Goal: Information Seeking & Learning: Understand process/instructions

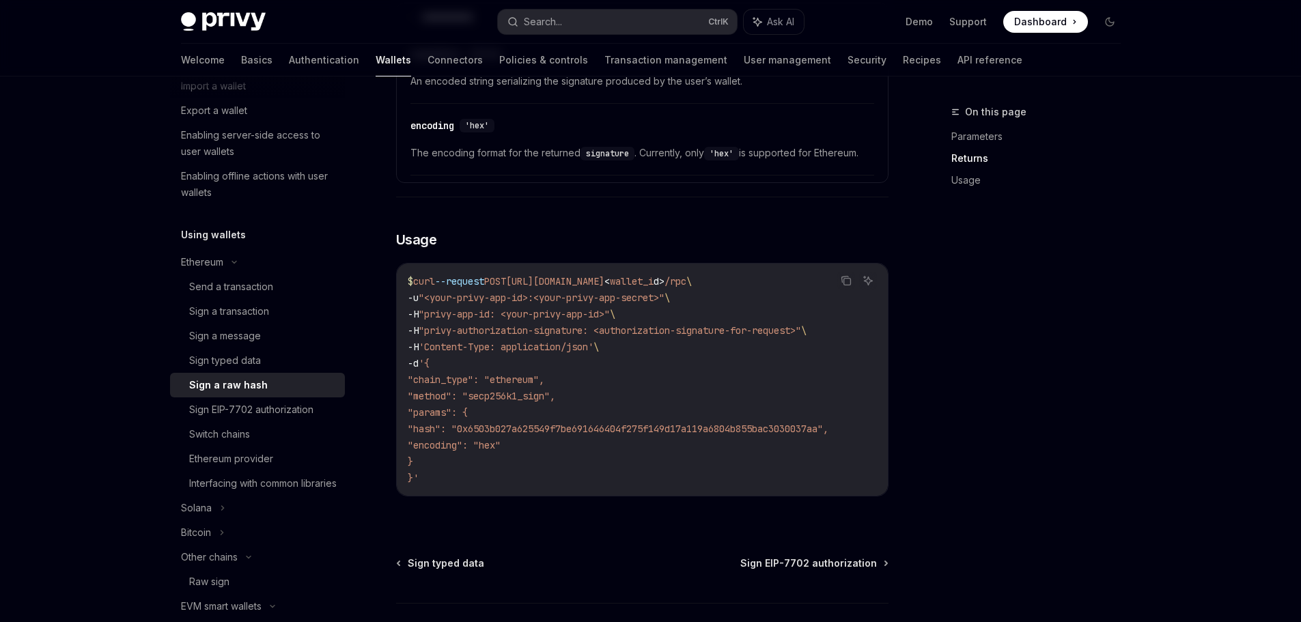
scroll to position [888, 0]
drag, startPoint x: 533, startPoint y: 280, endPoint x: 710, endPoint y: 279, distance: 176.9
click at [605, 279] on span "https://api.privy.io/v1/wallets/" at bounding box center [555, 279] width 98 height 12
copy span "https://api.privy.io/v1/wallets"
click at [552, 427] on span ""hash": "0x6503b027a625549f7be691646404f275f149d17a119a6804b855bac3030037aa"," at bounding box center [618, 427] width 421 height 12
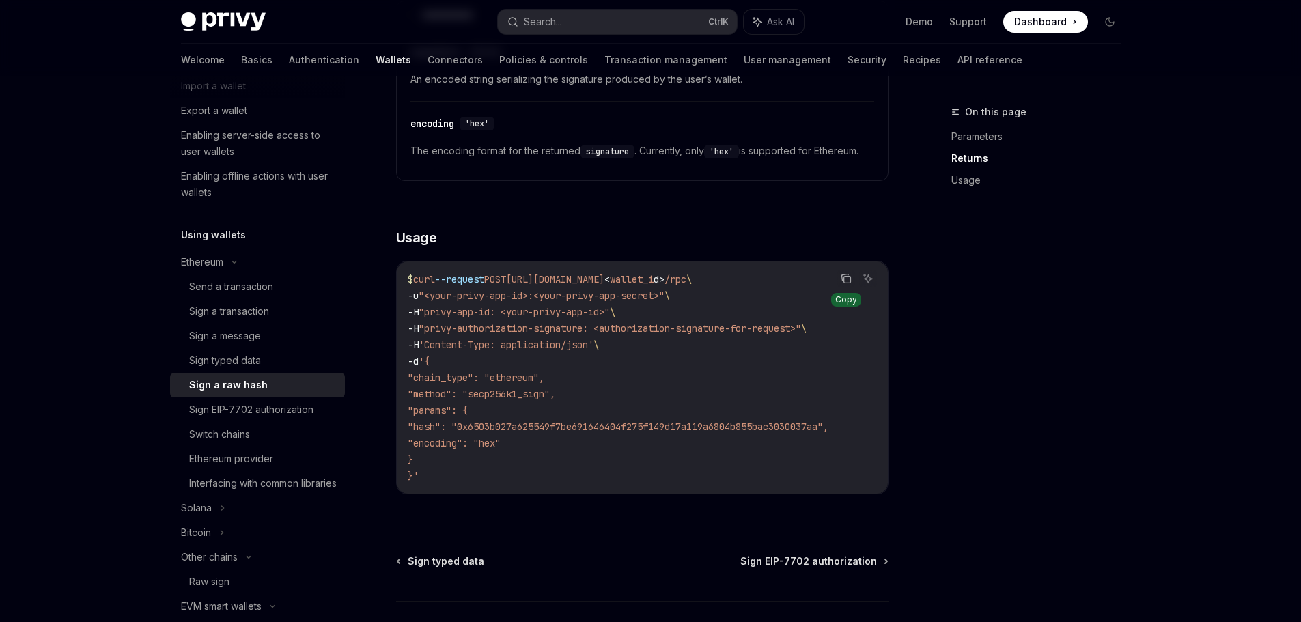
click at [841, 277] on icon "Copy the contents from the code block" at bounding box center [846, 278] width 11 height 11
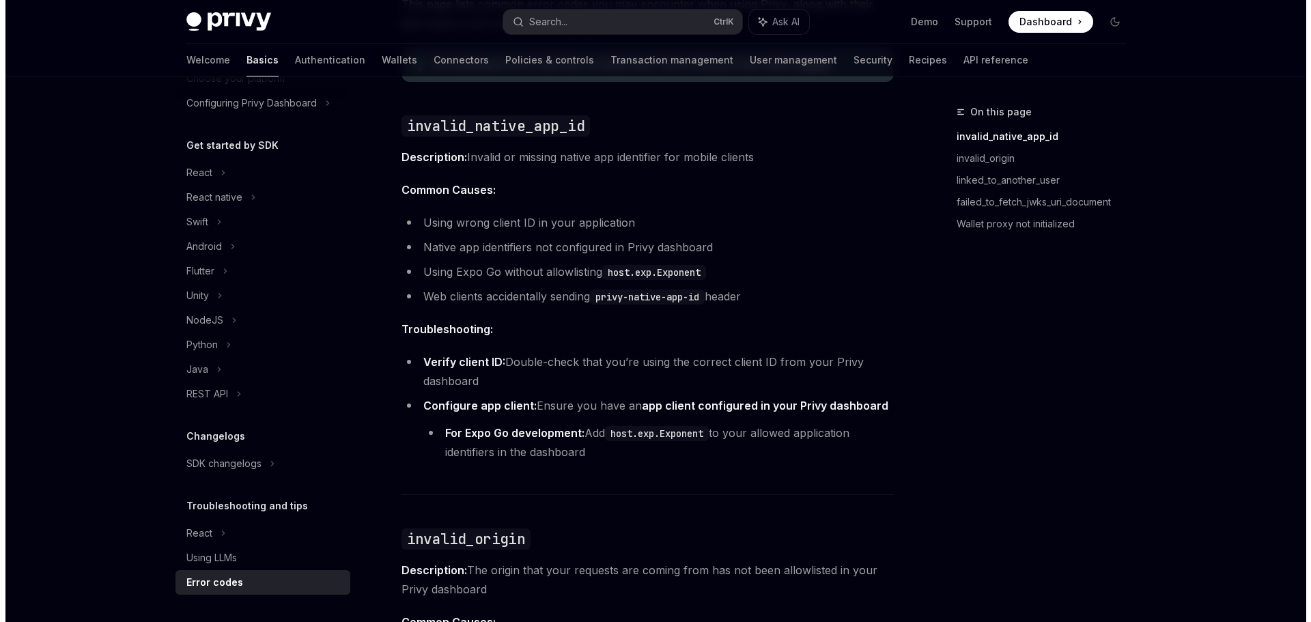
scroll to position [410, 0]
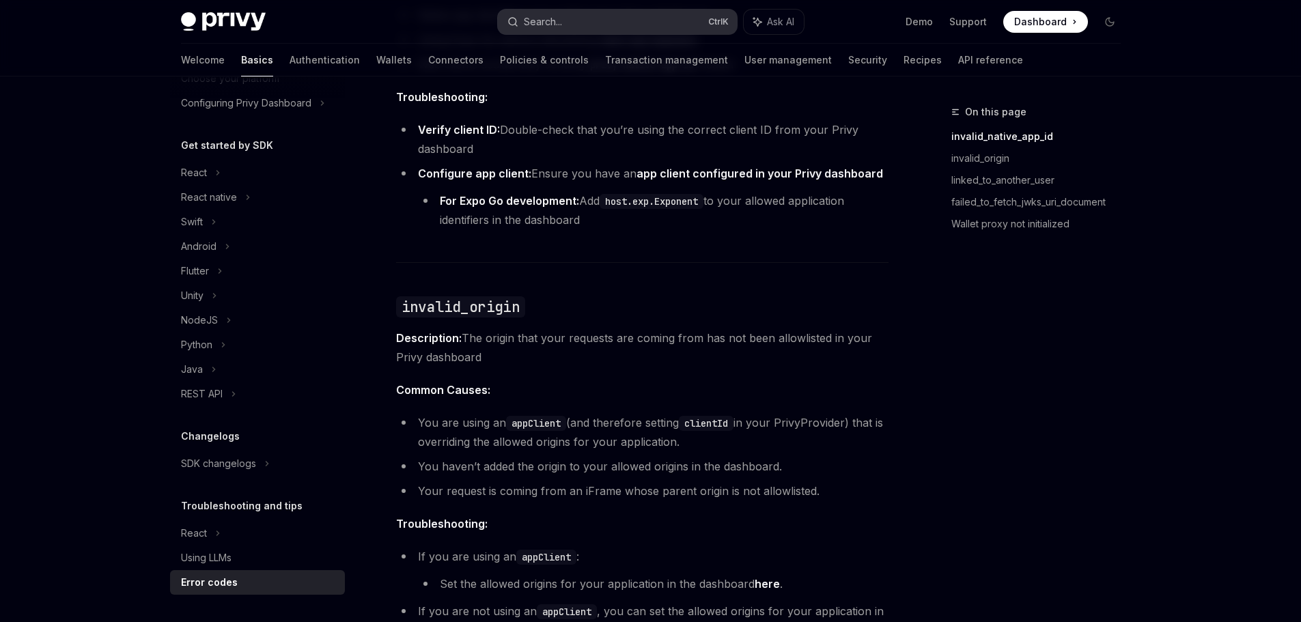
click at [599, 19] on button "Search... Ctrl K" at bounding box center [617, 22] width 239 height 25
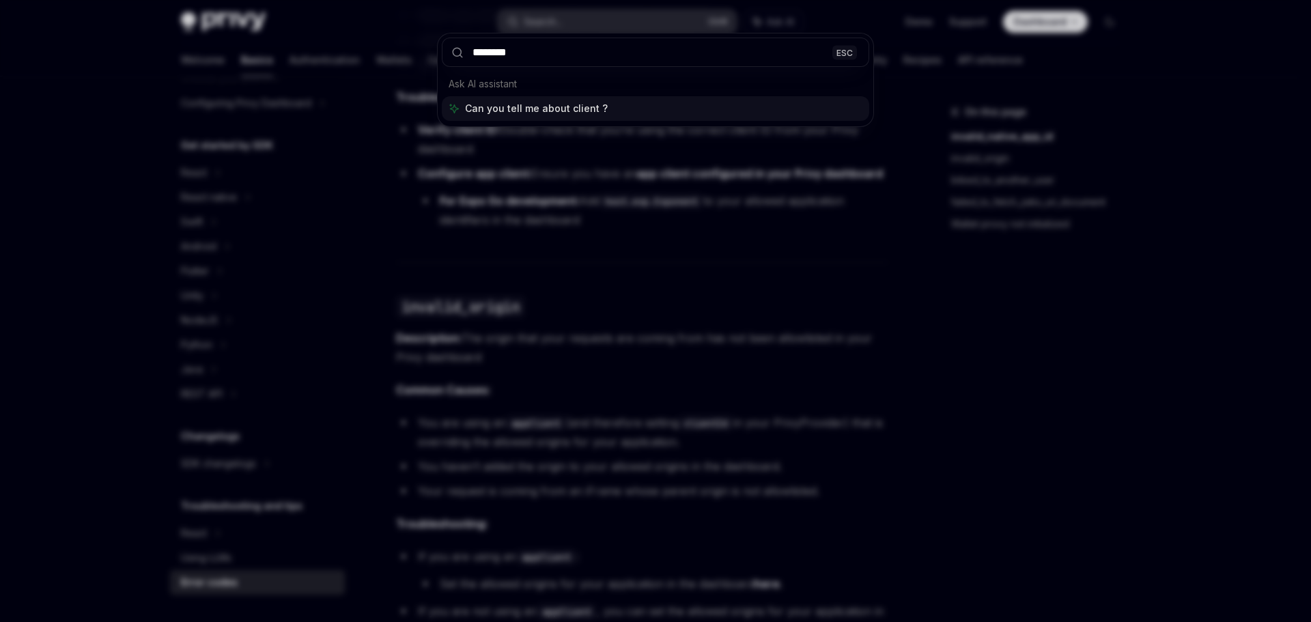
type input "*********"
type textarea "*"
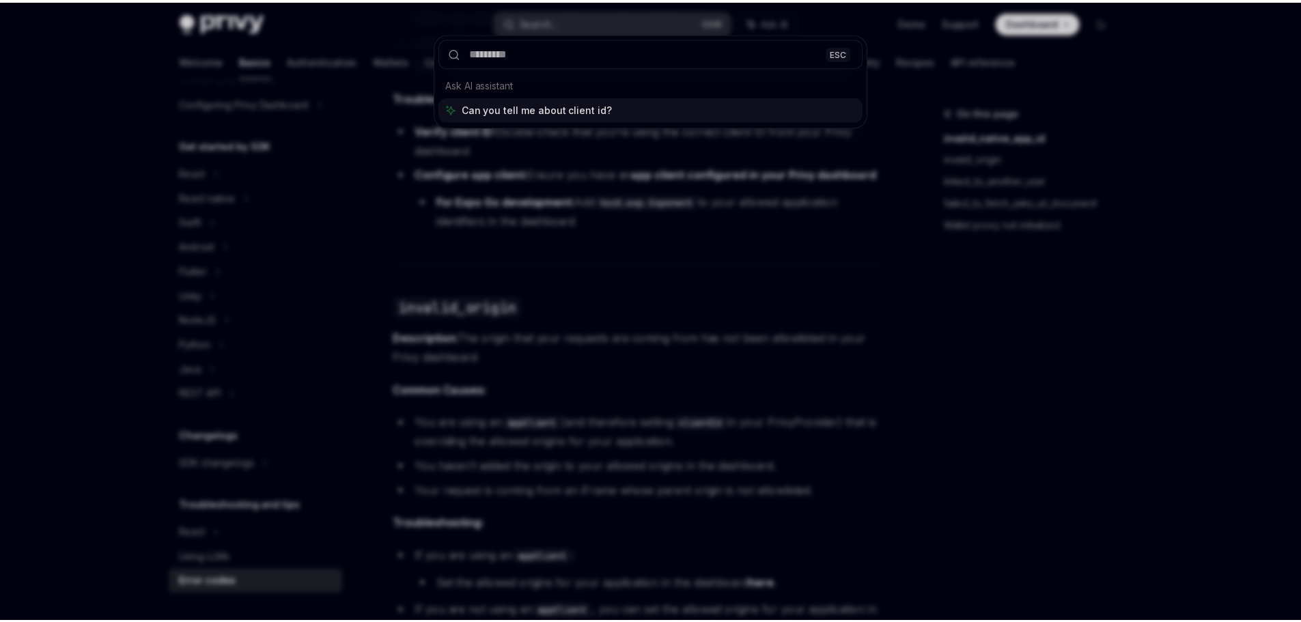
scroll to position [469, 0]
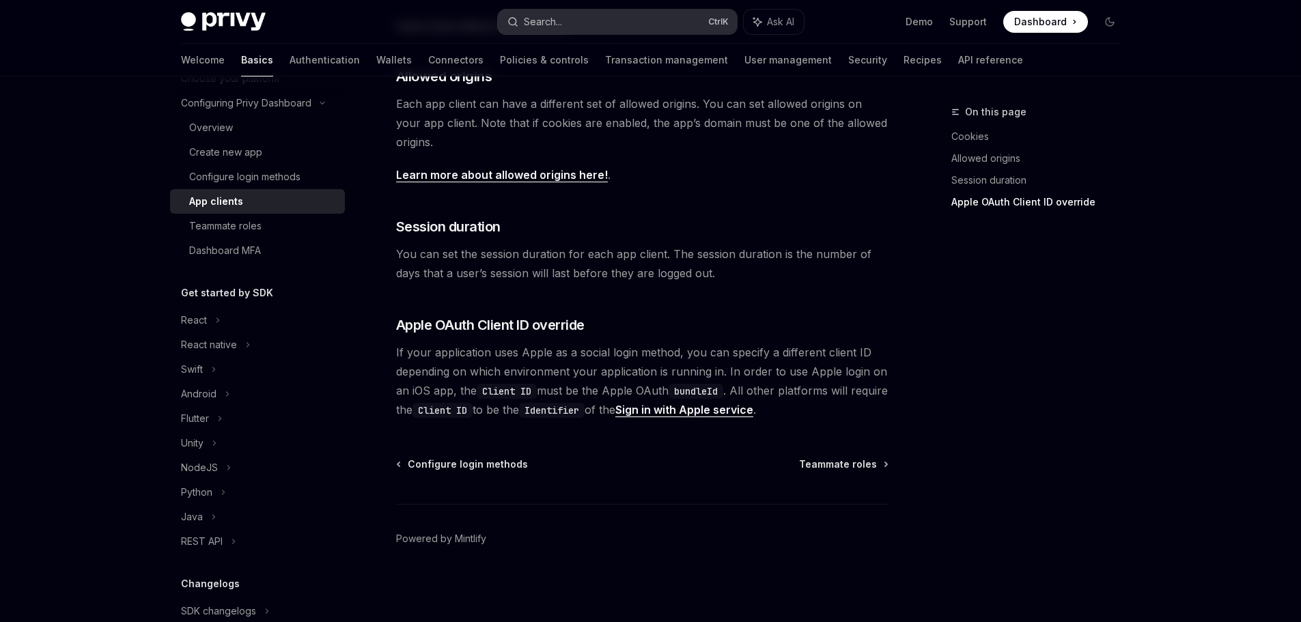
click at [572, 15] on button "Search... Ctrl K" at bounding box center [617, 22] width 239 height 25
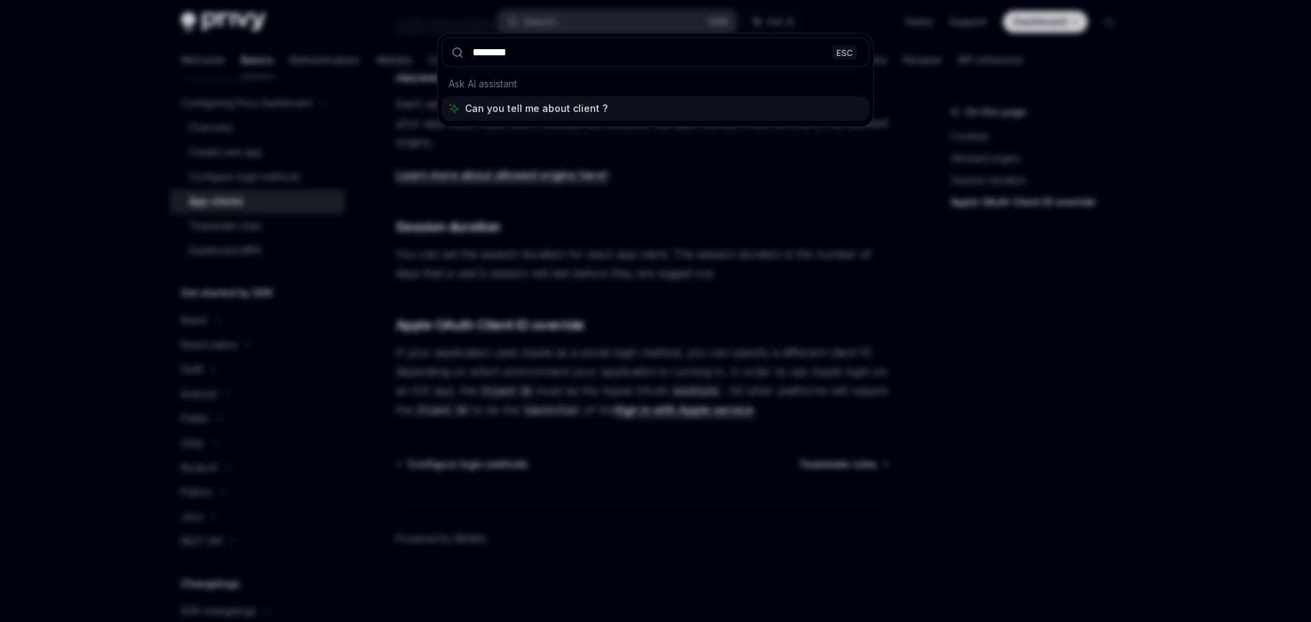
type input "*********"
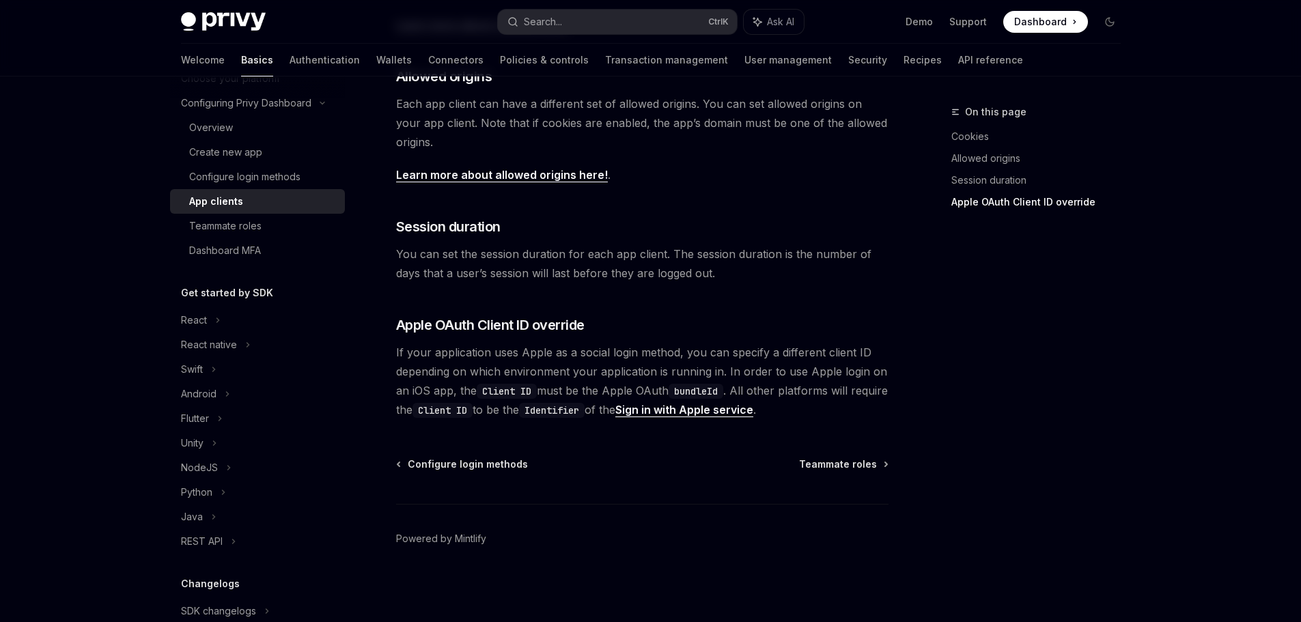
type textarea "*"
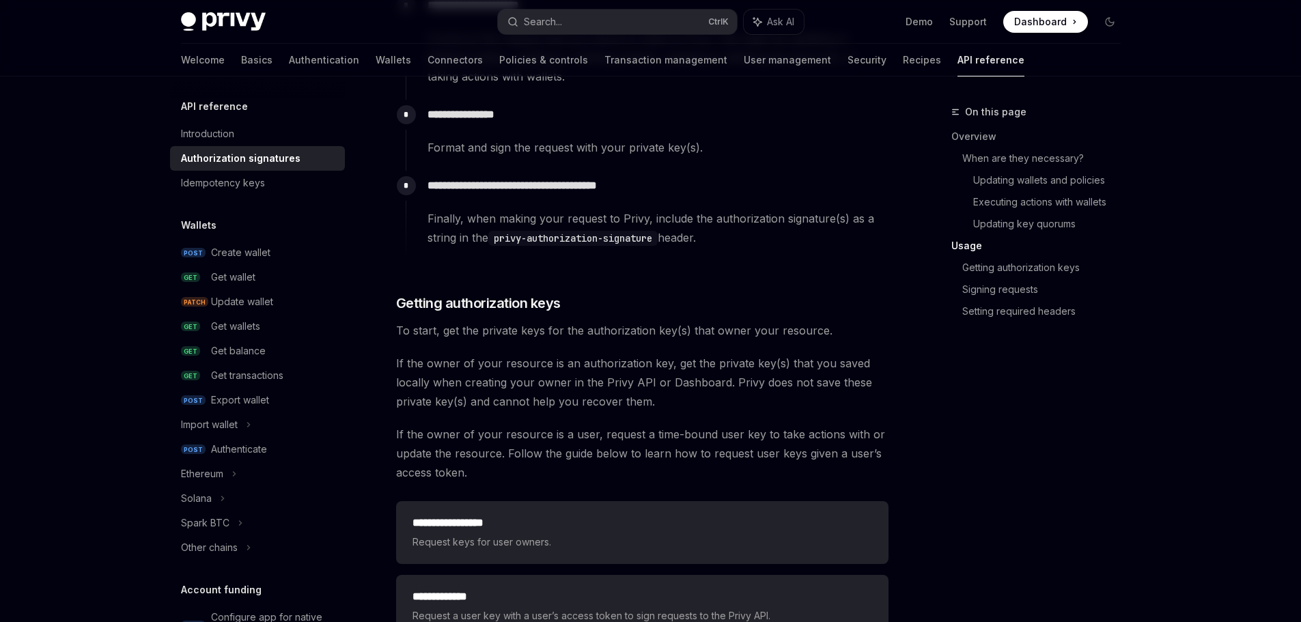
scroll to position [1708, 0]
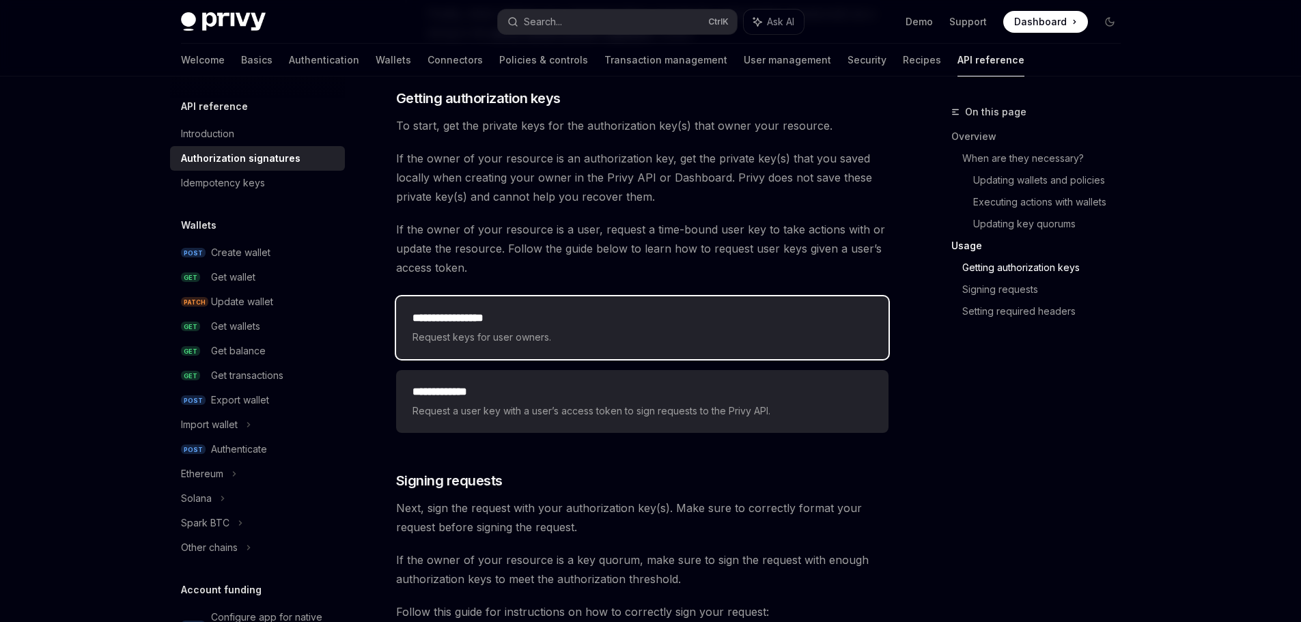
click at [559, 306] on div "**********" at bounding box center [642, 327] width 492 height 63
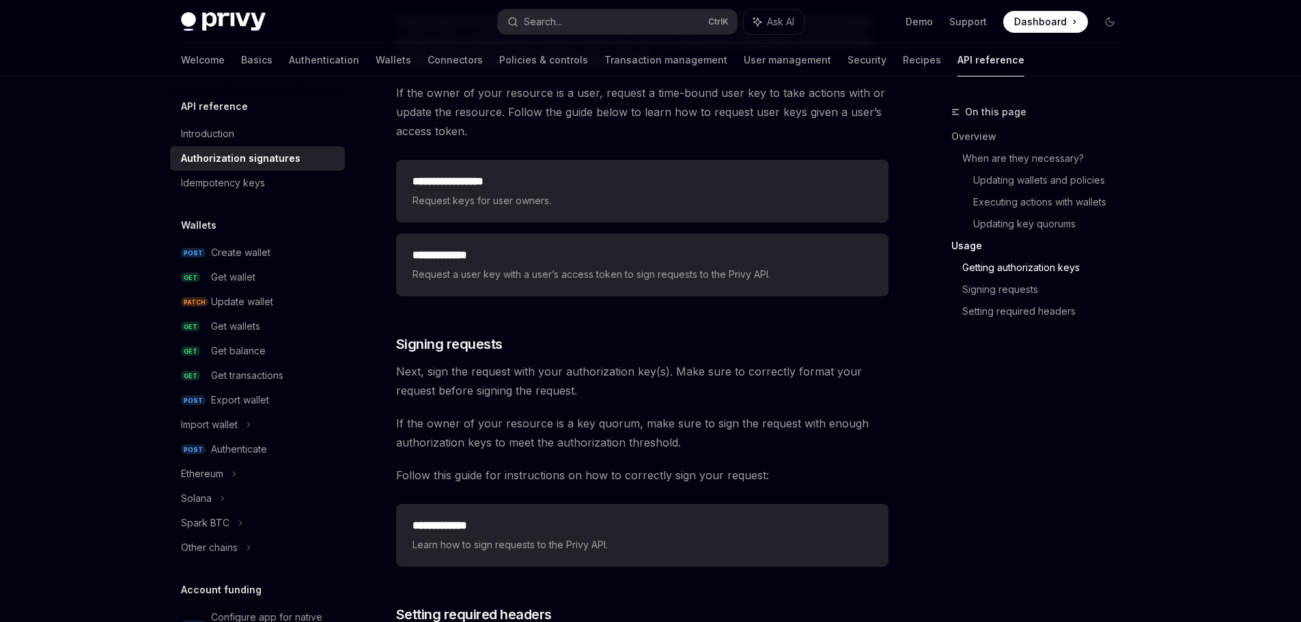
scroll to position [1776, 0]
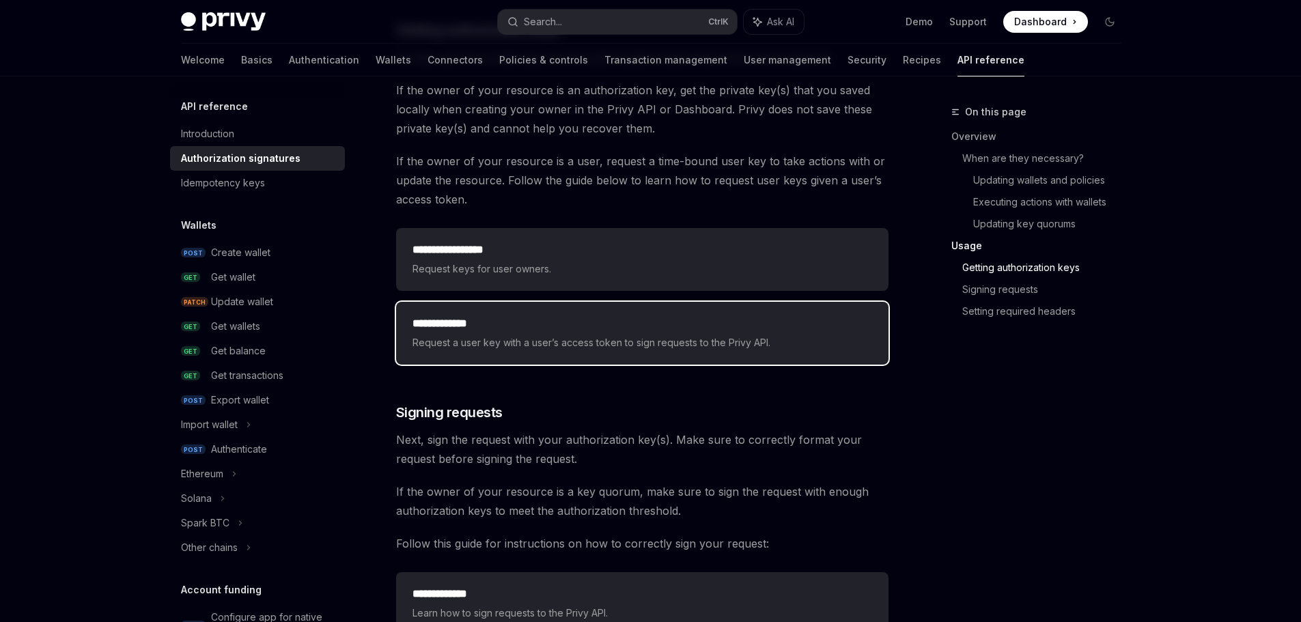
click at [641, 354] on div "**********" at bounding box center [642, 333] width 492 height 63
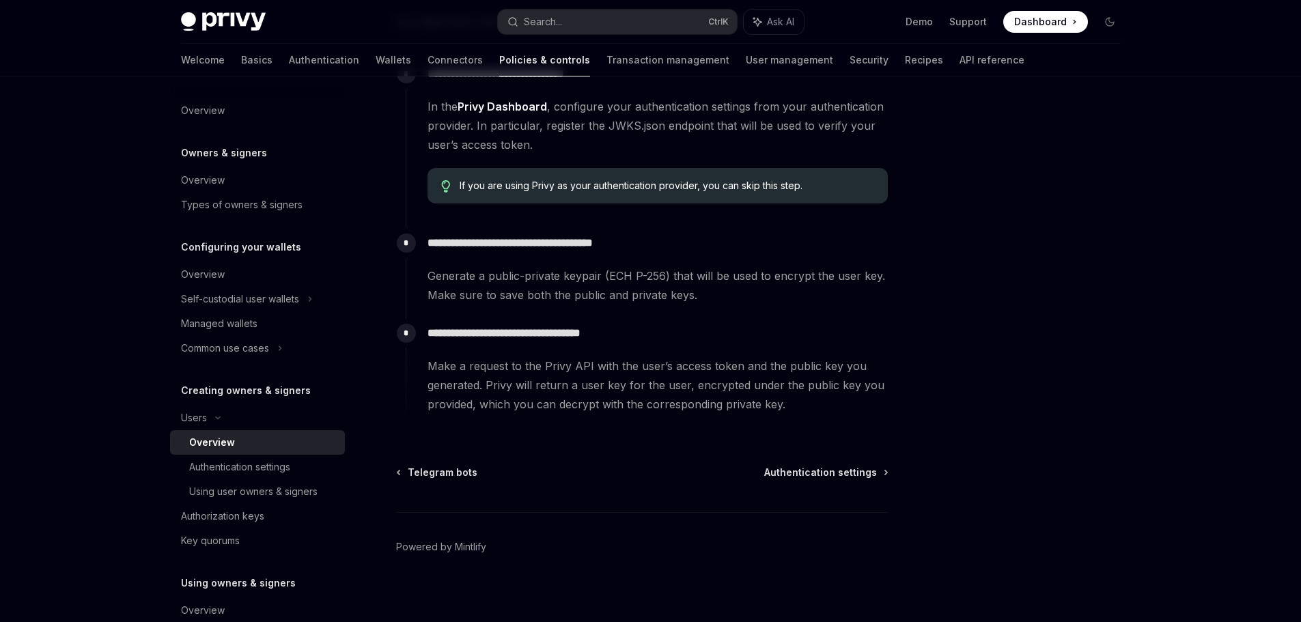
scroll to position [463, 0]
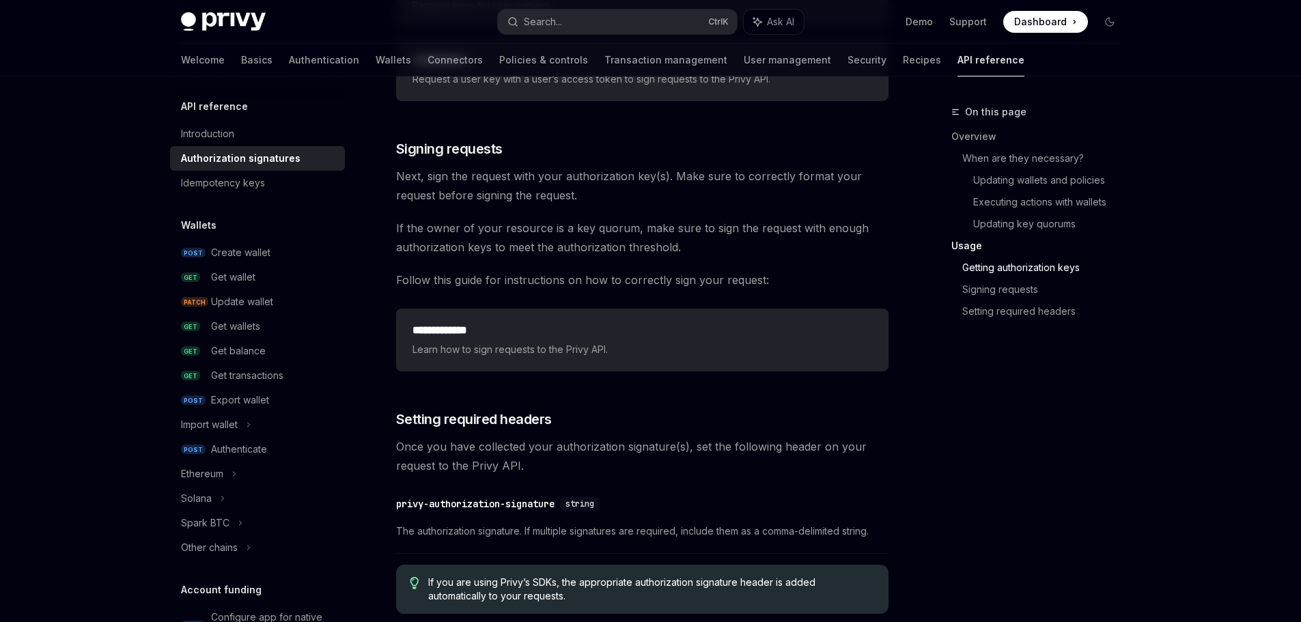
scroll to position [2049, 0]
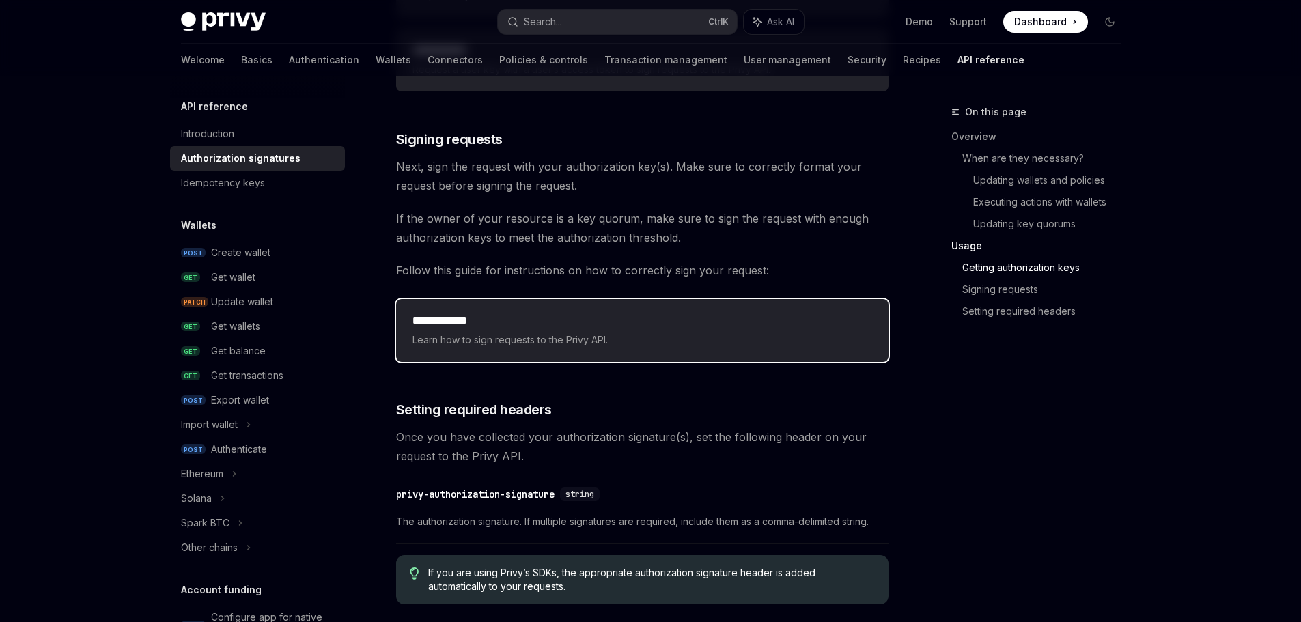
click at [569, 332] on span "Learn how to sign requests to the Privy API." at bounding box center [643, 340] width 460 height 16
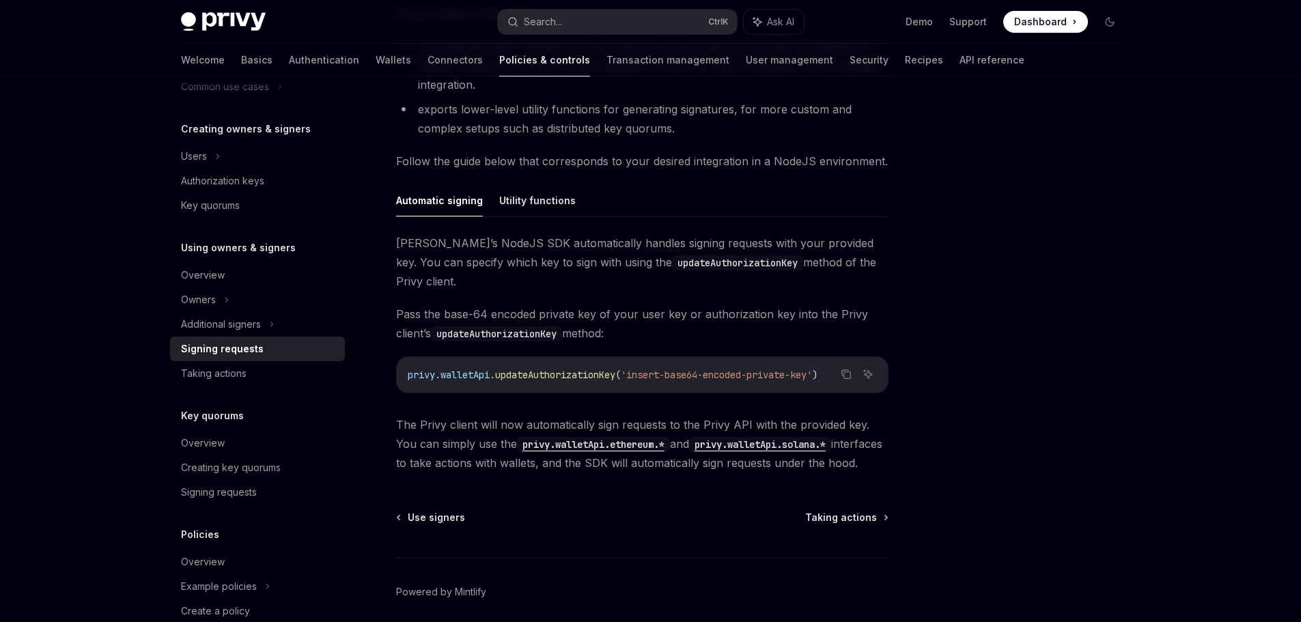
scroll to position [342, 0]
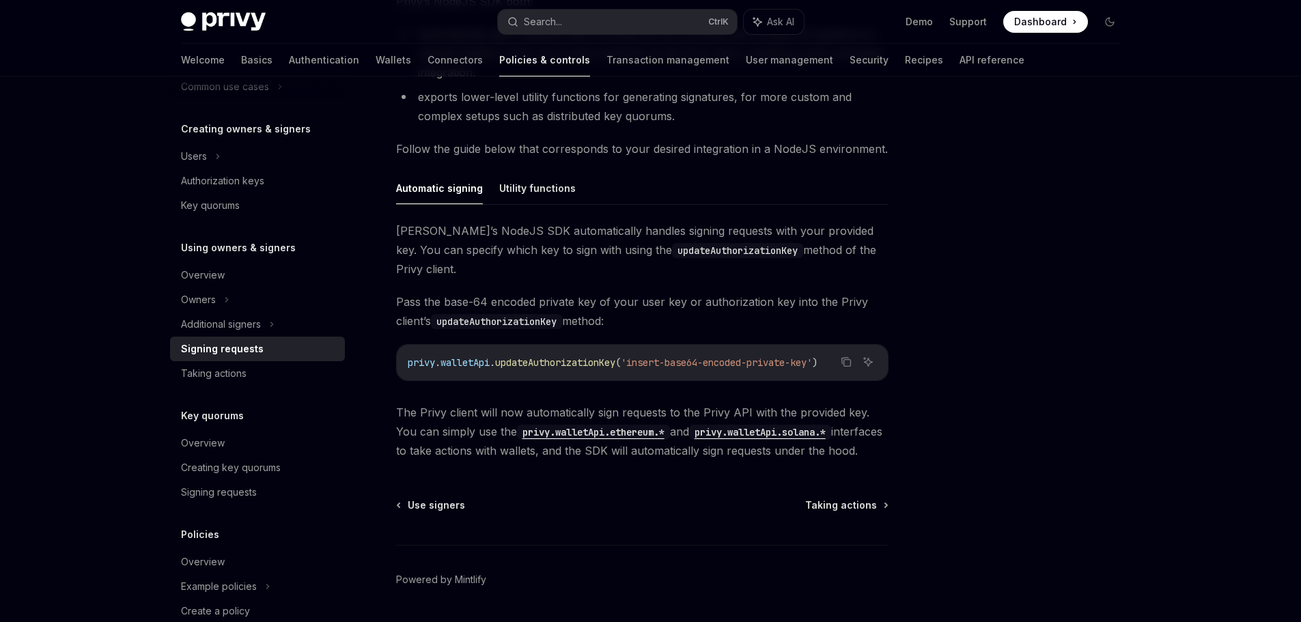
click at [544, 206] on div "Automatic signing Utility functions Privy’s NodeJS SDK automatically handles si…" at bounding box center [642, 316] width 492 height 288
click at [543, 192] on button "Utility functions" at bounding box center [537, 188] width 77 height 32
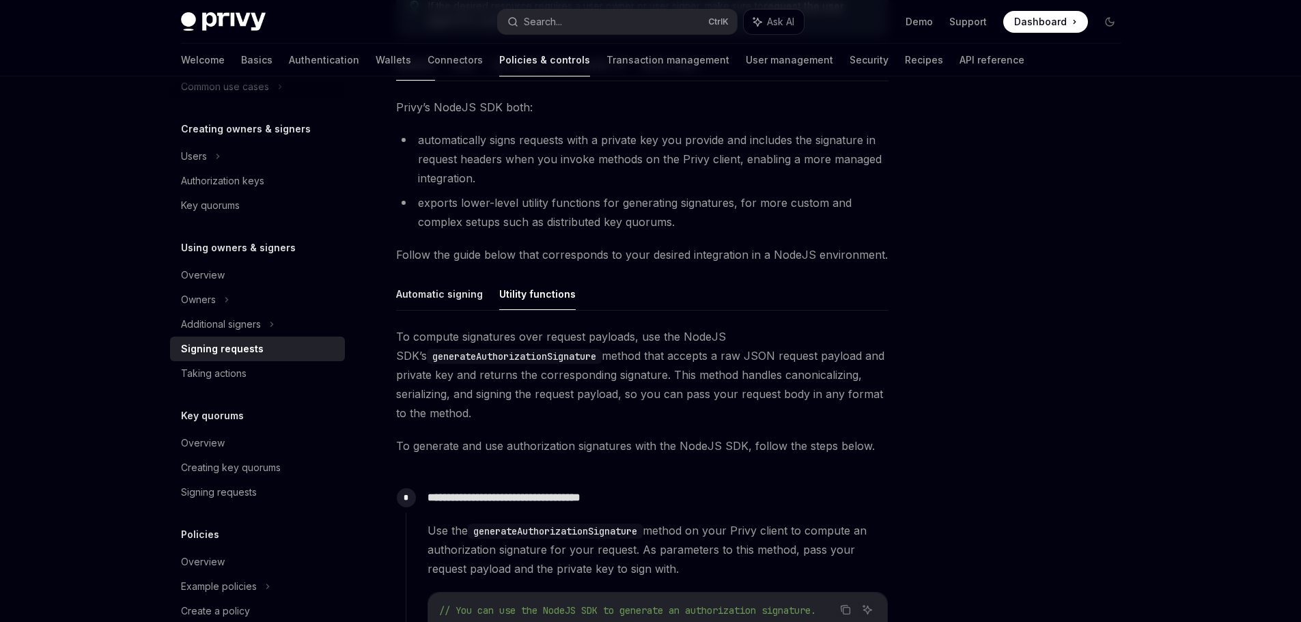
scroll to position [205, 0]
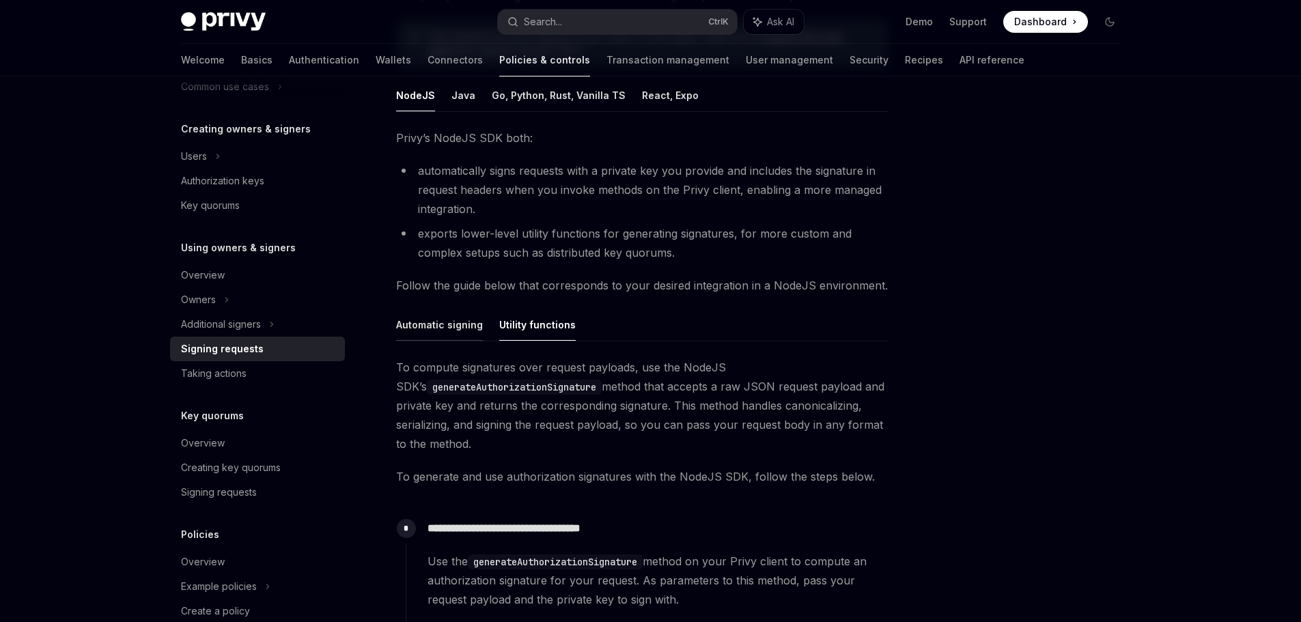
click at [452, 326] on button "Automatic signing" at bounding box center [439, 325] width 87 height 32
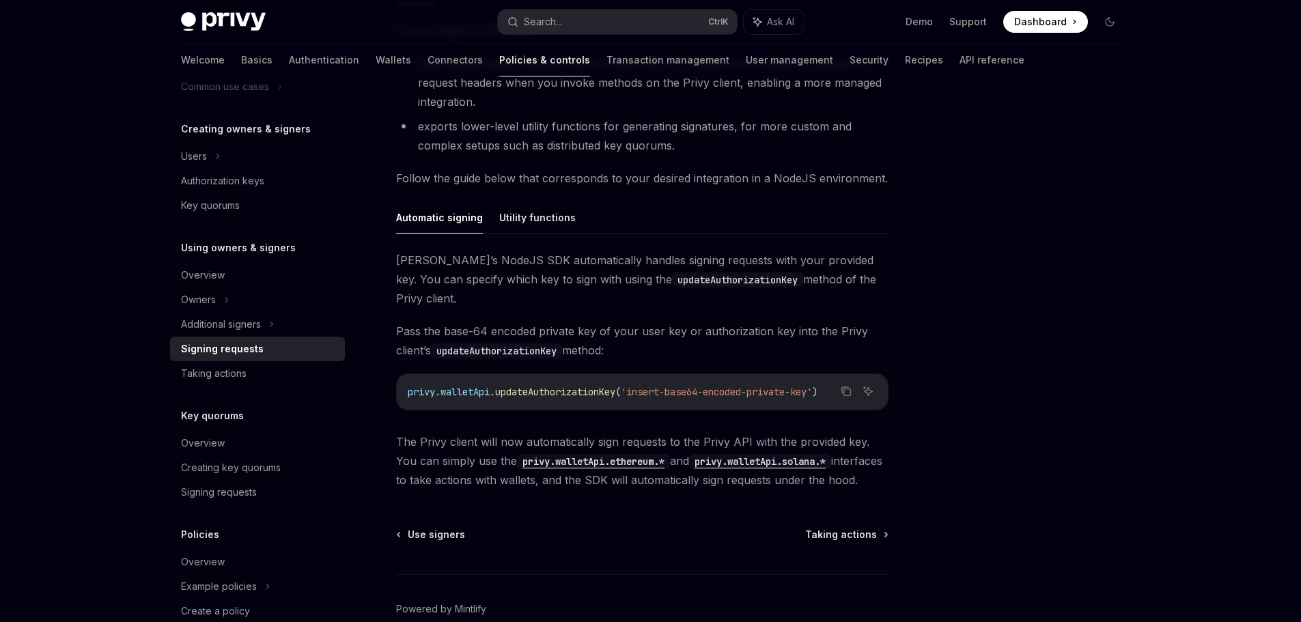
scroll to position [342, 0]
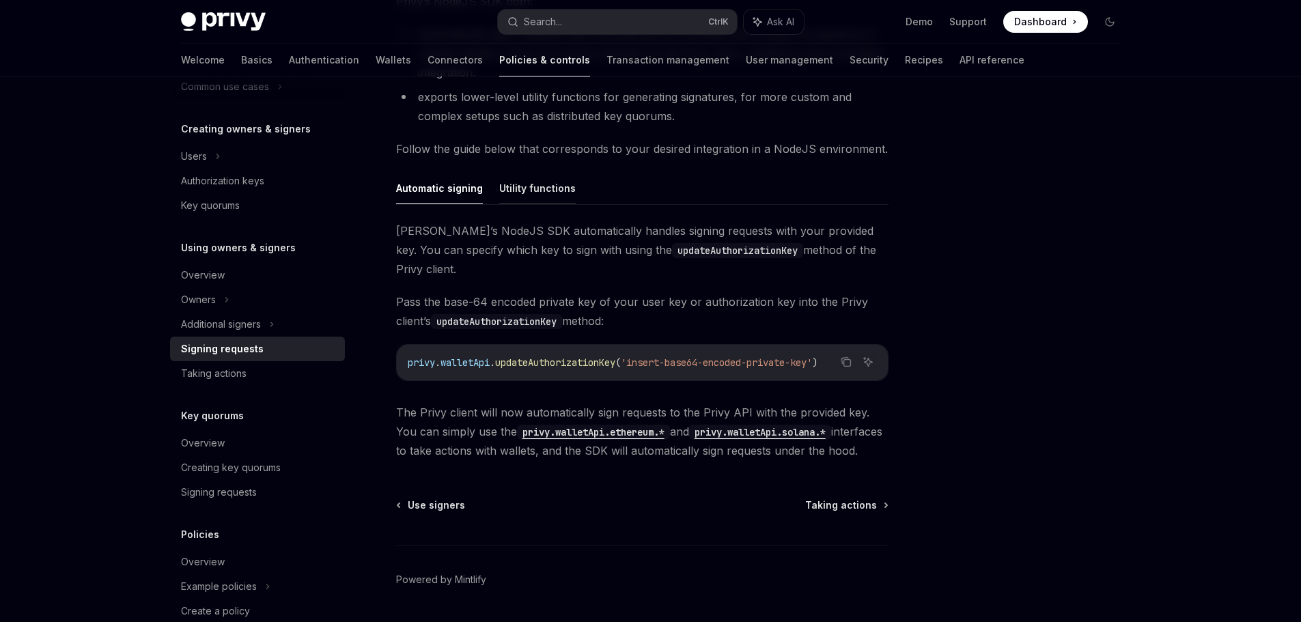
click at [538, 197] on button "Utility functions" at bounding box center [537, 188] width 77 height 32
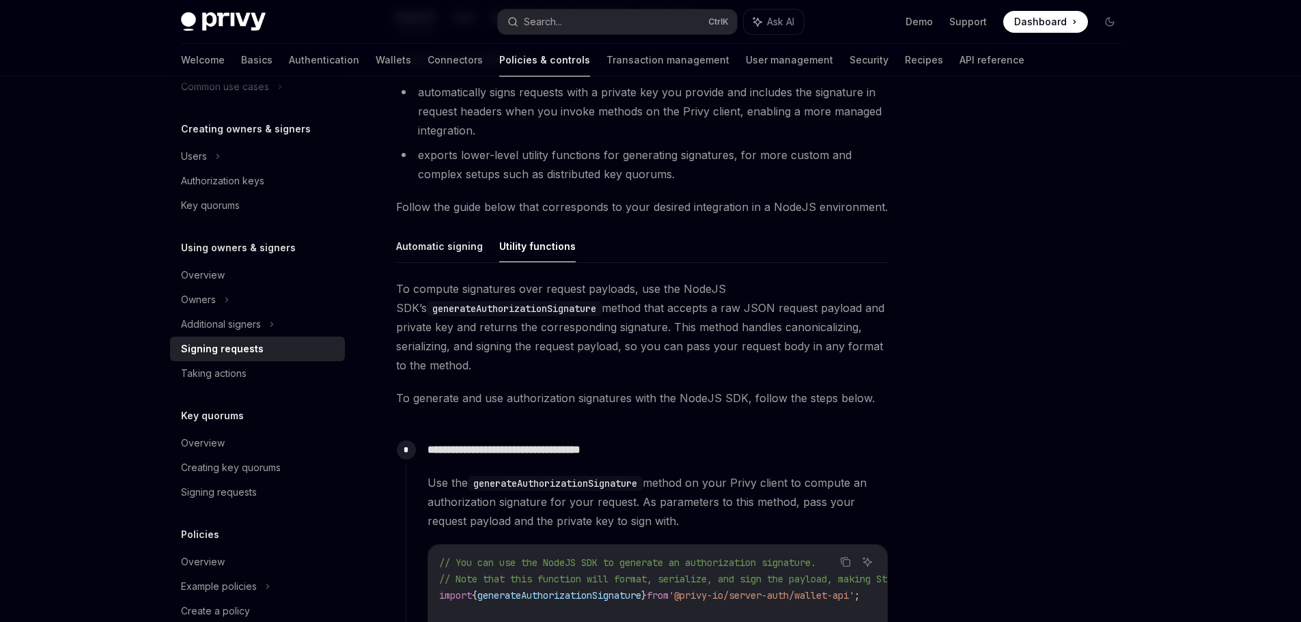
scroll to position [273, 0]
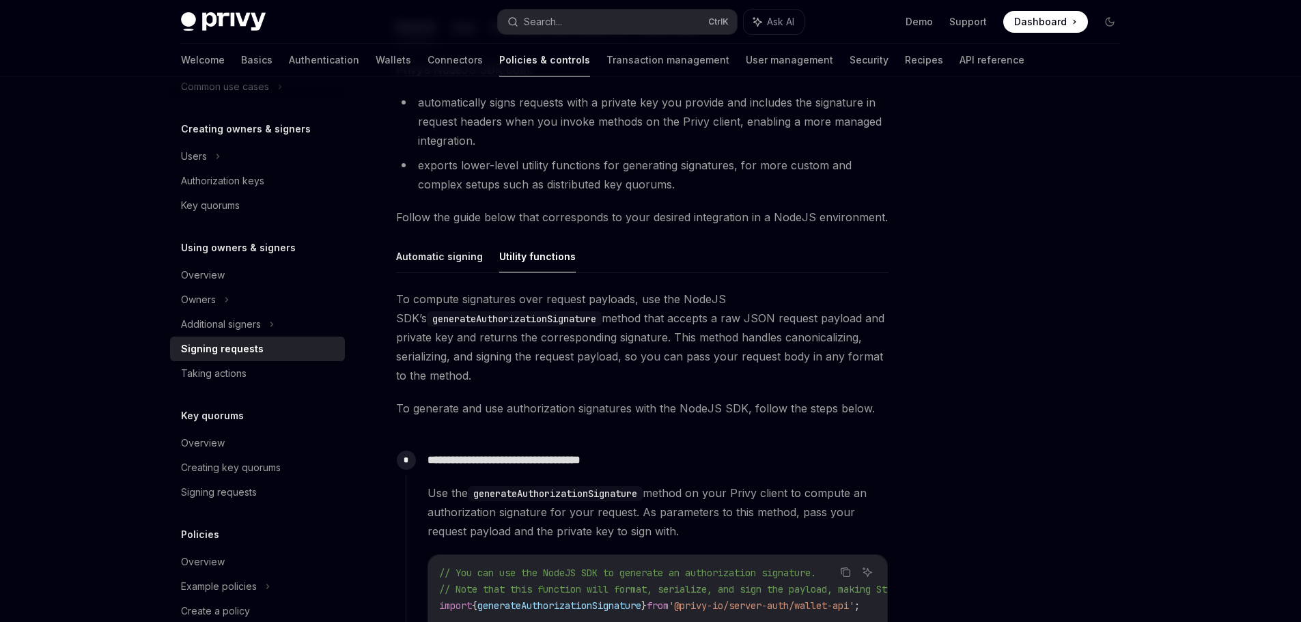
click at [305, 343] on div "Signing requests" at bounding box center [259, 349] width 156 height 16
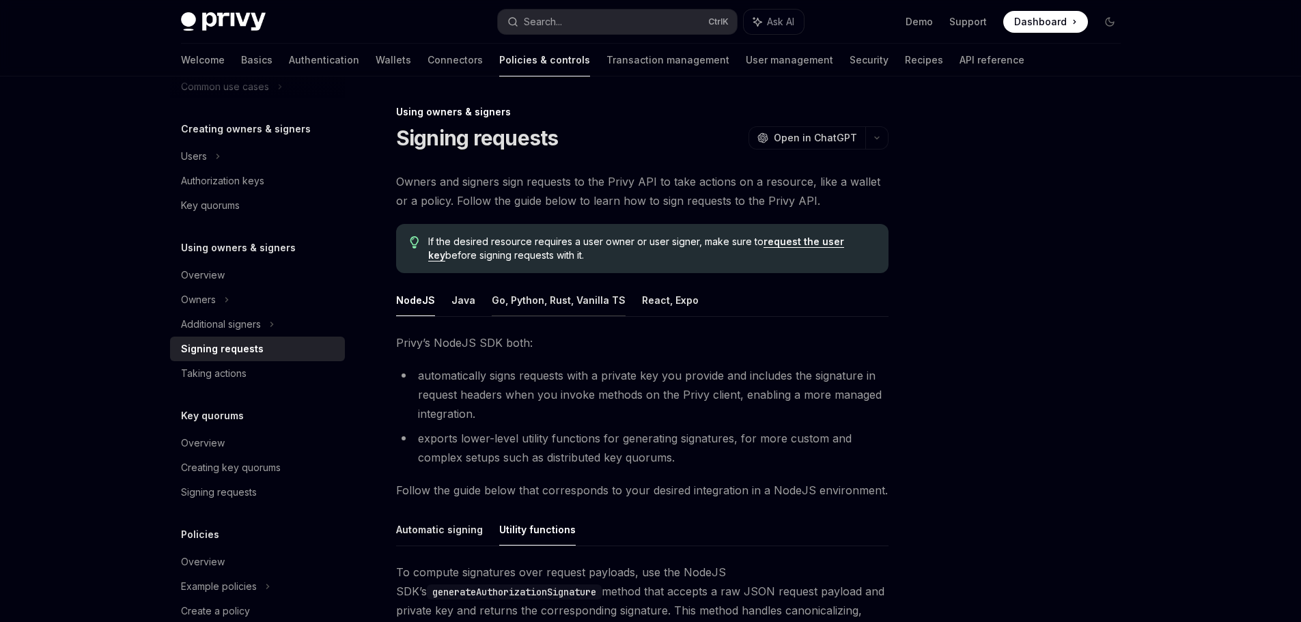
click at [524, 307] on button "Go, Python, Rust, Vanilla TS" at bounding box center [559, 300] width 134 height 32
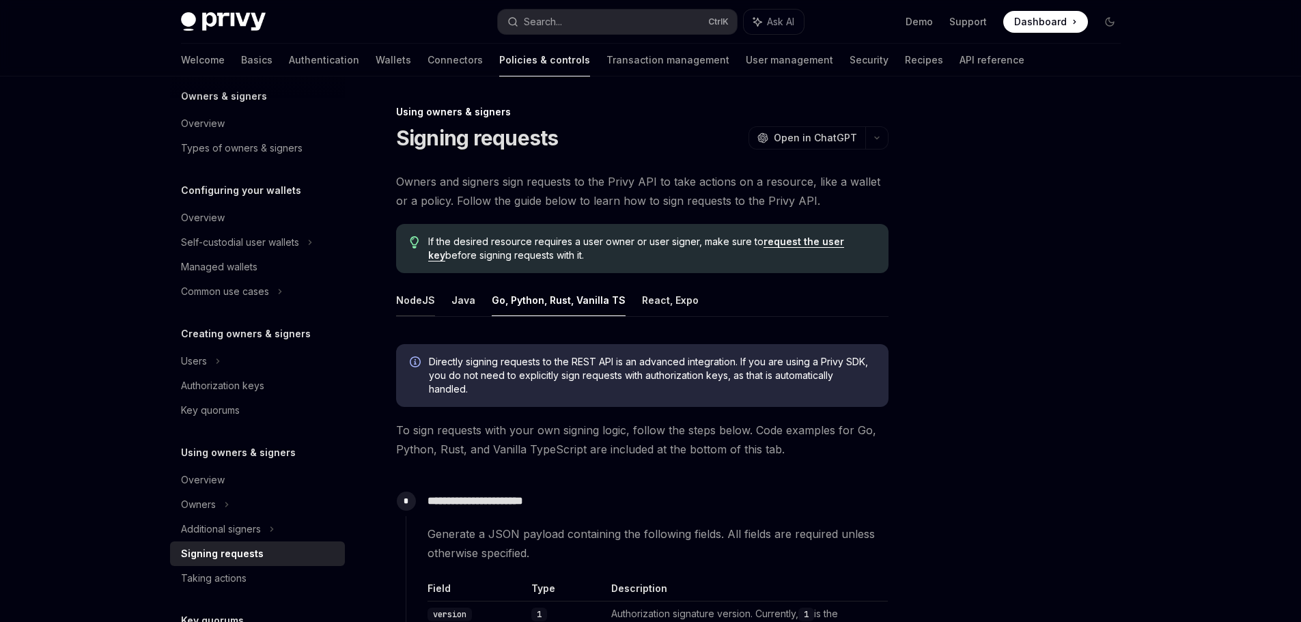
click at [426, 302] on button "NodeJS" at bounding box center [415, 300] width 39 height 32
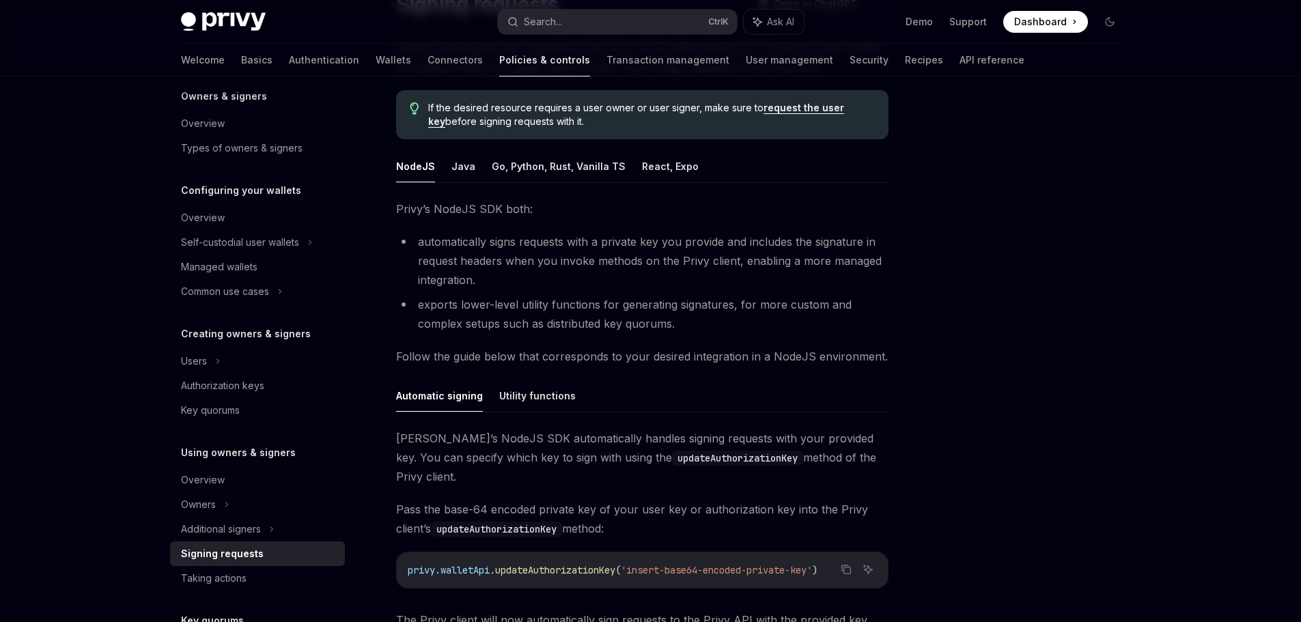
scroll to position [137, 0]
click at [570, 171] on button "Go, Python, Rust, Vanilla TS" at bounding box center [559, 164] width 134 height 32
type textarea "*"
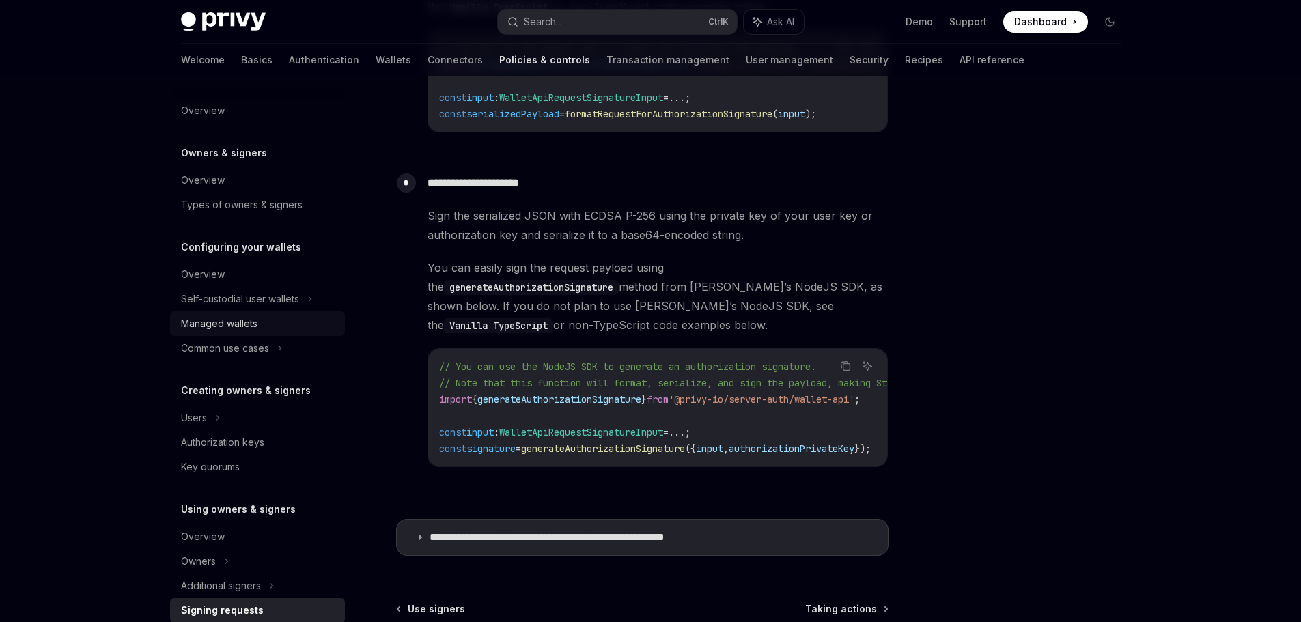
scroll to position [1045, 0]
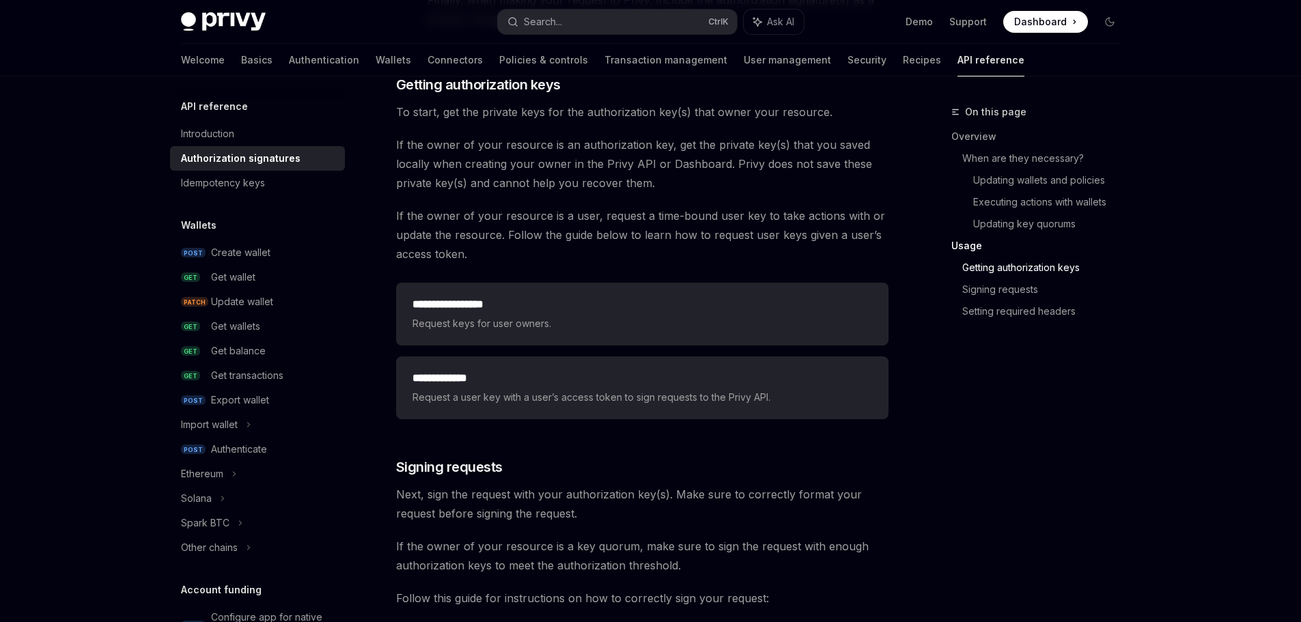
scroll to position [1776, 0]
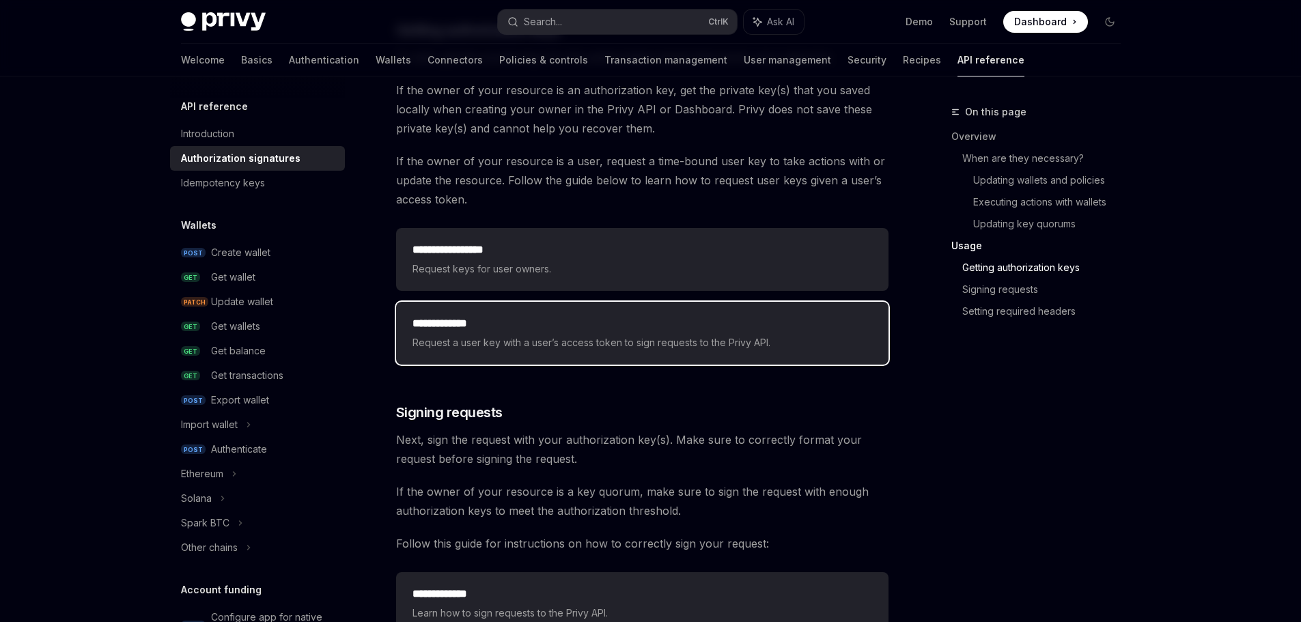
click at [533, 340] on span "Request a user key with a user’s access token to sign requests to the Privy API." at bounding box center [643, 343] width 460 height 16
type textarea "*"
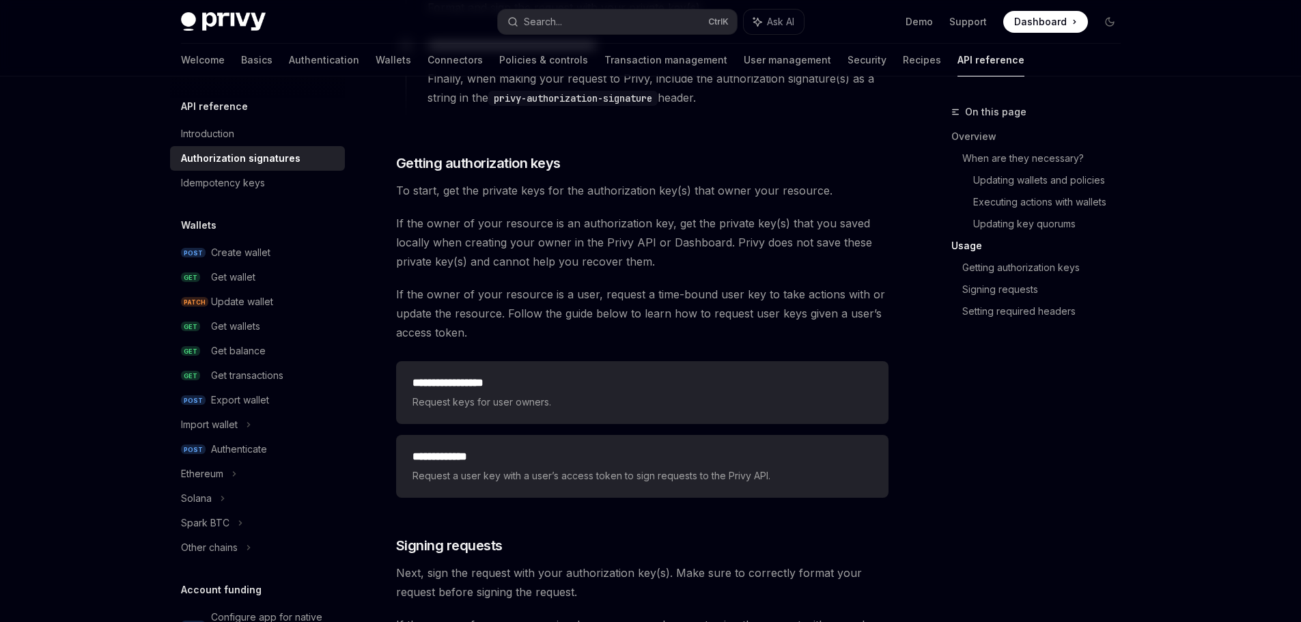
scroll to position [1639, 0]
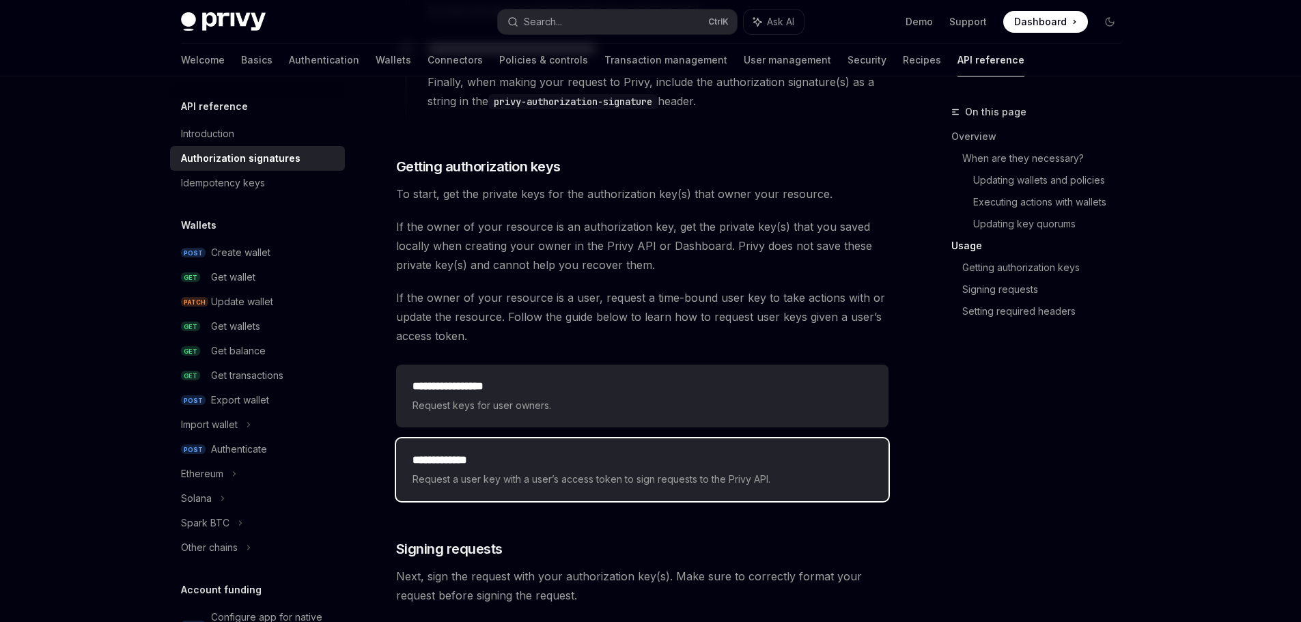
click at [492, 454] on h2 "**********" at bounding box center [643, 460] width 460 height 16
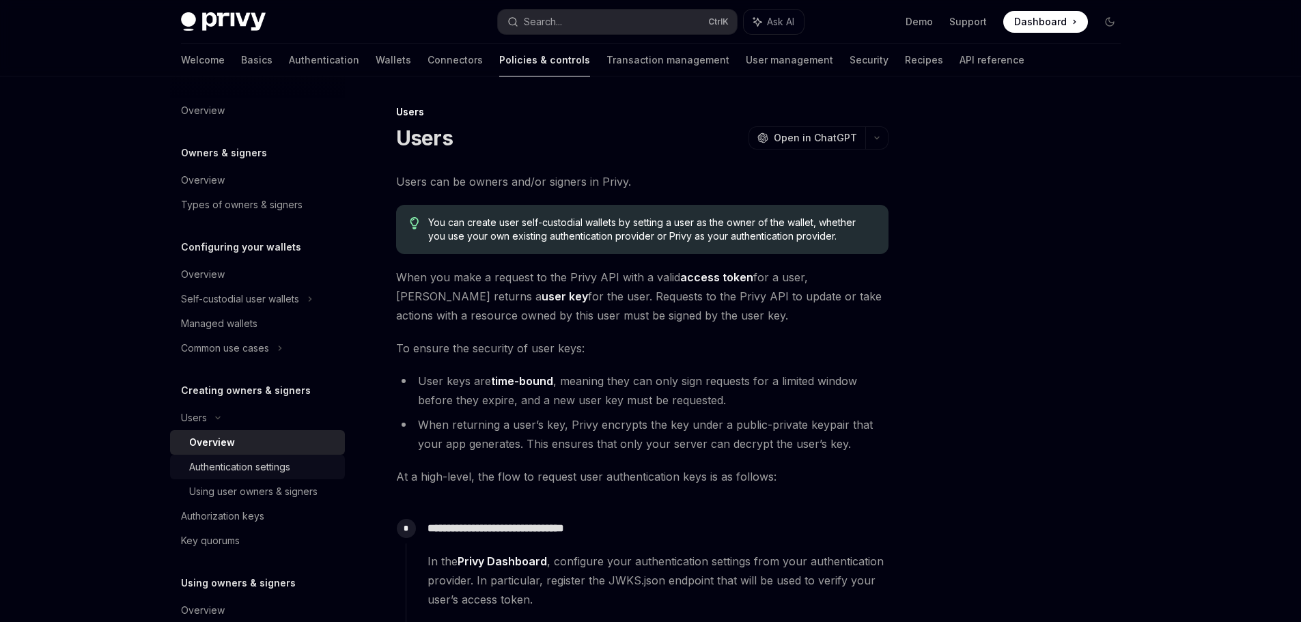
click at [277, 457] on link "Authentication settings" at bounding box center [257, 467] width 175 height 25
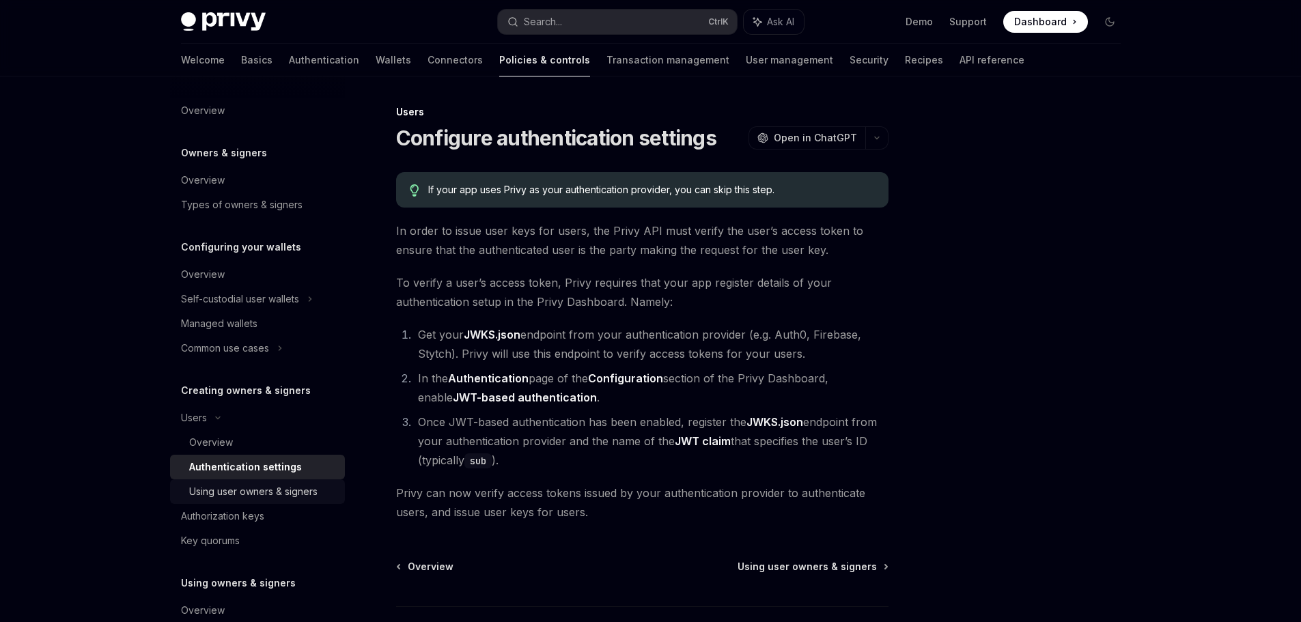
click at [296, 492] on div "Using user owners & signers" at bounding box center [253, 492] width 128 height 16
type textarea "*"
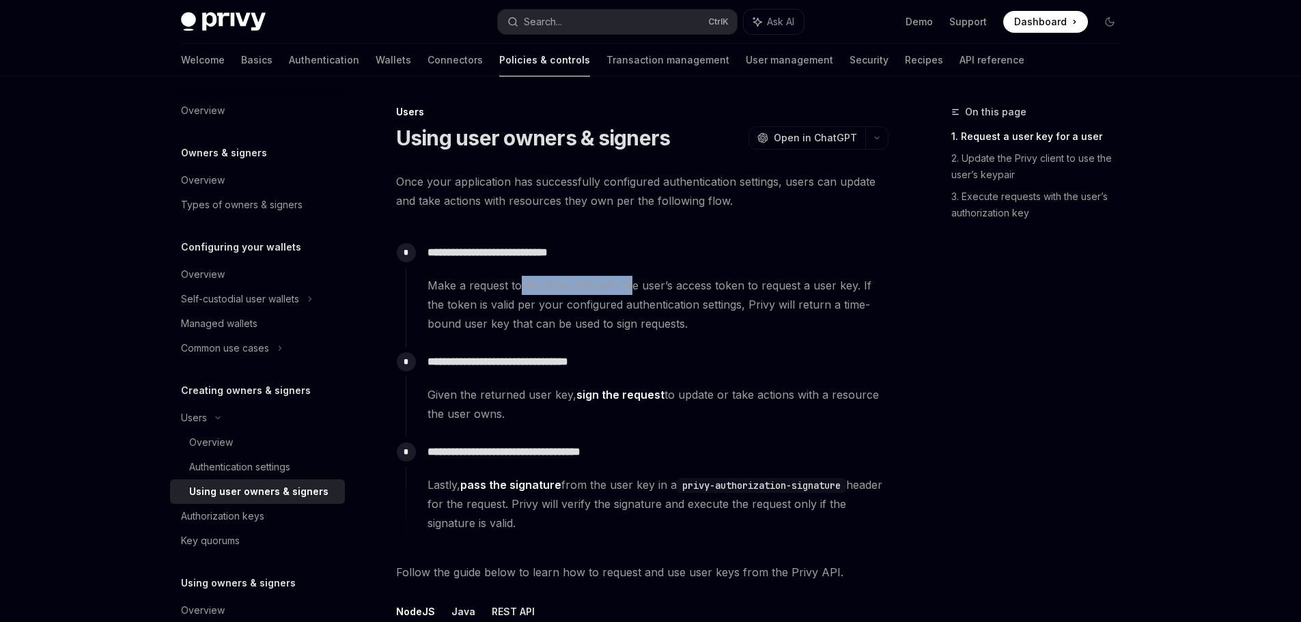
drag, startPoint x: 518, startPoint y: 286, endPoint x: 626, endPoint y: 283, distance: 107.3
click at [626, 283] on span "Make a request to the Privy API with the user’s access token to request a user …" at bounding box center [658, 304] width 460 height 57
click at [667, 284] on span "Make a request to the Privy API with the user’s access token to request a user …" at bounding box center [658, 304] width 460 height 57
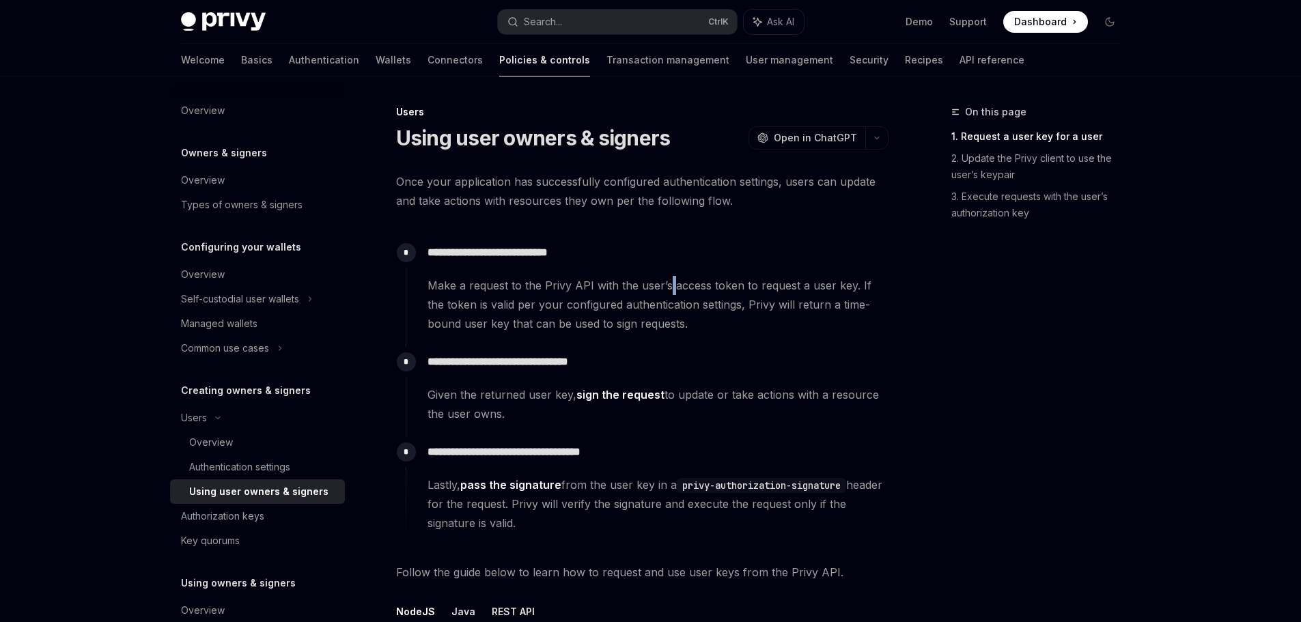
click at [667, 284] on span "Make a request to the Privy API with the user’s access token to request a user …" at bounding box center [658, 304] width 460 height 57
click at [705, 285] on span "Make a request to the Privy API with the user’s access token to request a user …" at bounding box center [658, 304] width 460 height 57
click at [764, 285] on span "Make a request to the Privy API with the user’s access token to request a user …" at bounding box center [658, 304] width 460 height 57
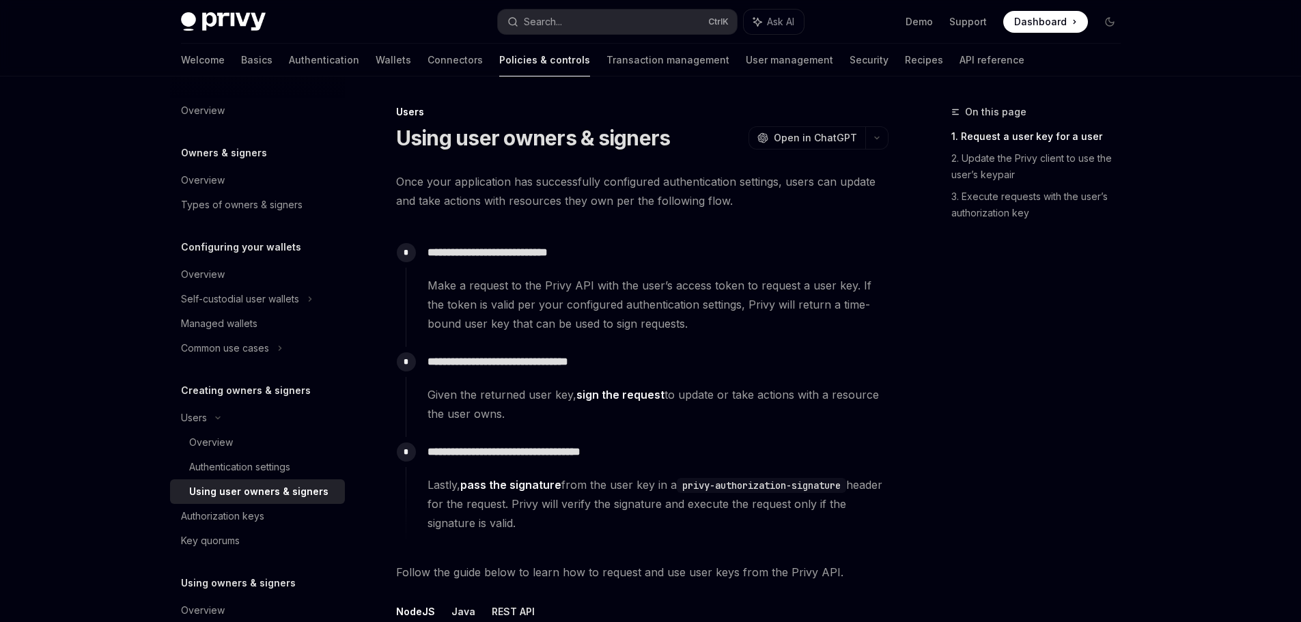
click at [822, 287] on span "Make a request to the Privy API with the user’s access token to request a user …" at bounding box center [658, 304] width 460 height 57
click at [850, 288] on span "Make a request to the Privy API with the user’s access token to request a user …" at bounding box center [658, 304] width 460 height 57
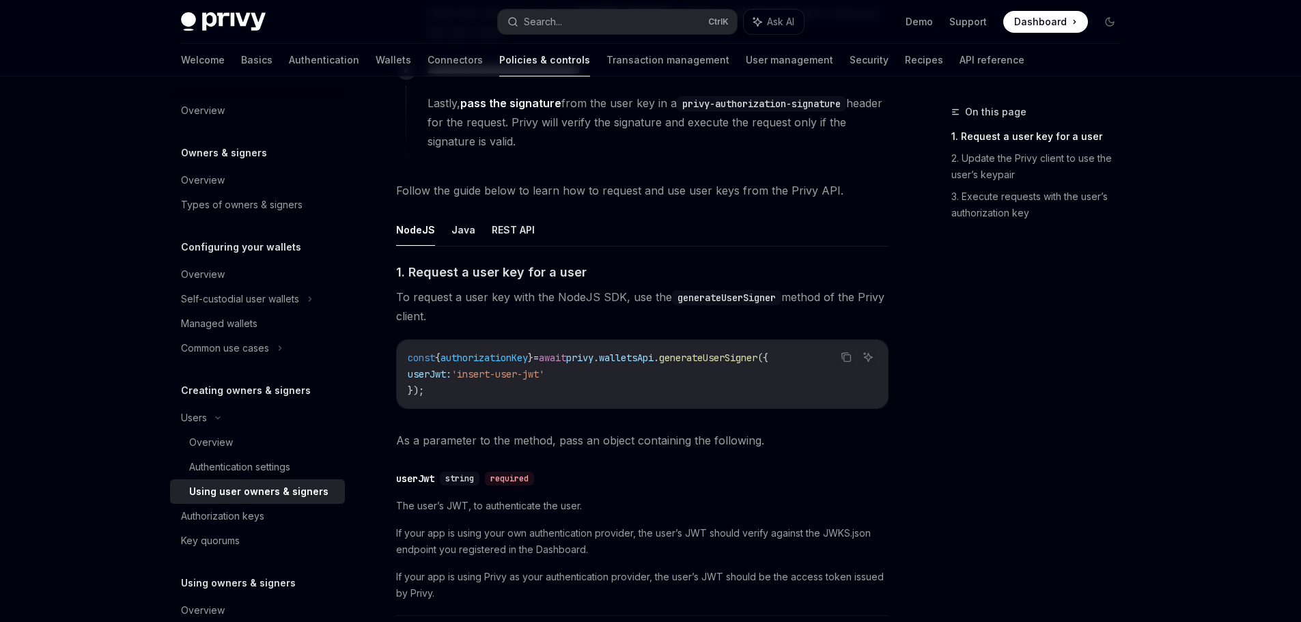
scroll to position [381, 0]
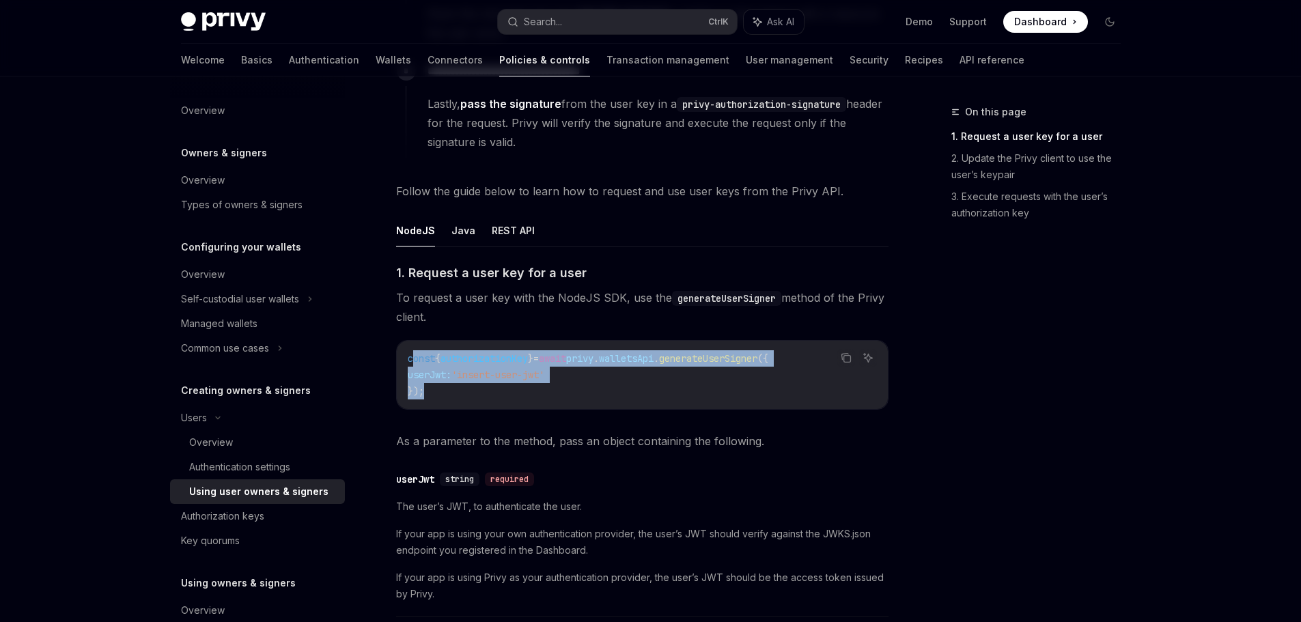
drag, startPoint x: 472, startPoint y: 396, endPoint x: 413, endPoint y: 361, distance: 68.3
click at [413, 361] on code "const { authorizationKey } = await privy . walletsApi . generateUserSigner ({ u…" at bounding box center [642, 374] width 469 height 49
click at [455, 383] on code "const { authorizationKey } = await privy . walletsApi . generateUserSigner ({ u…" at bounding box center [642, 374] width 469 height 49
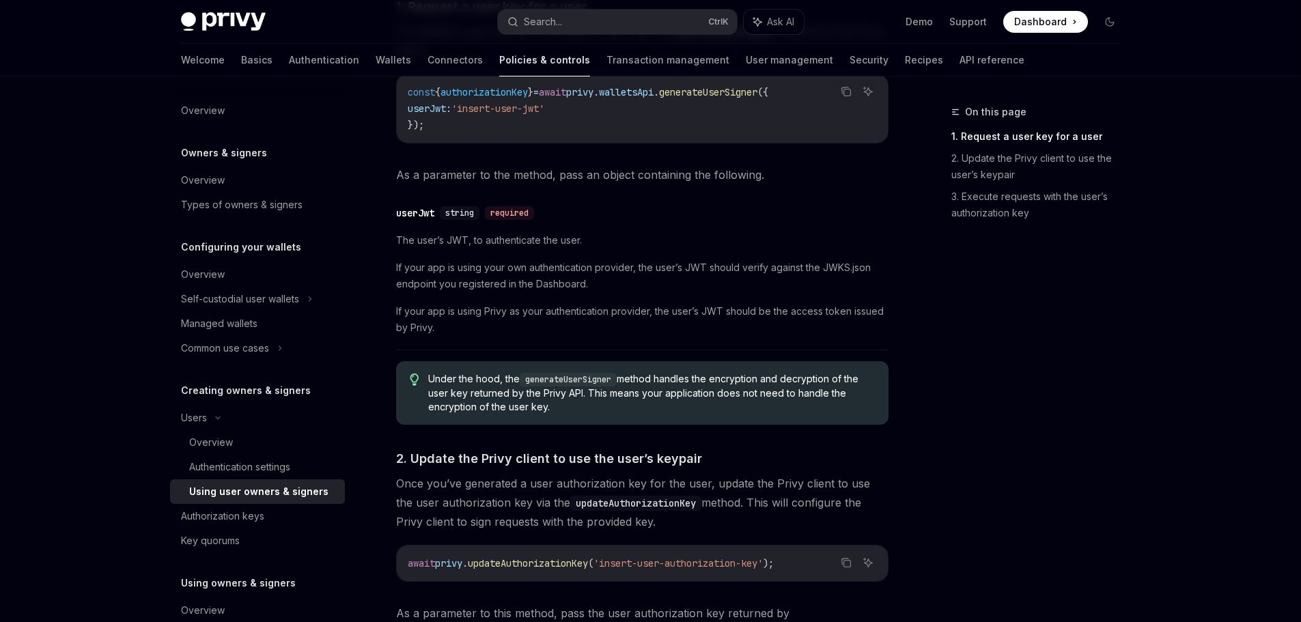
scroll to position [928, 0]
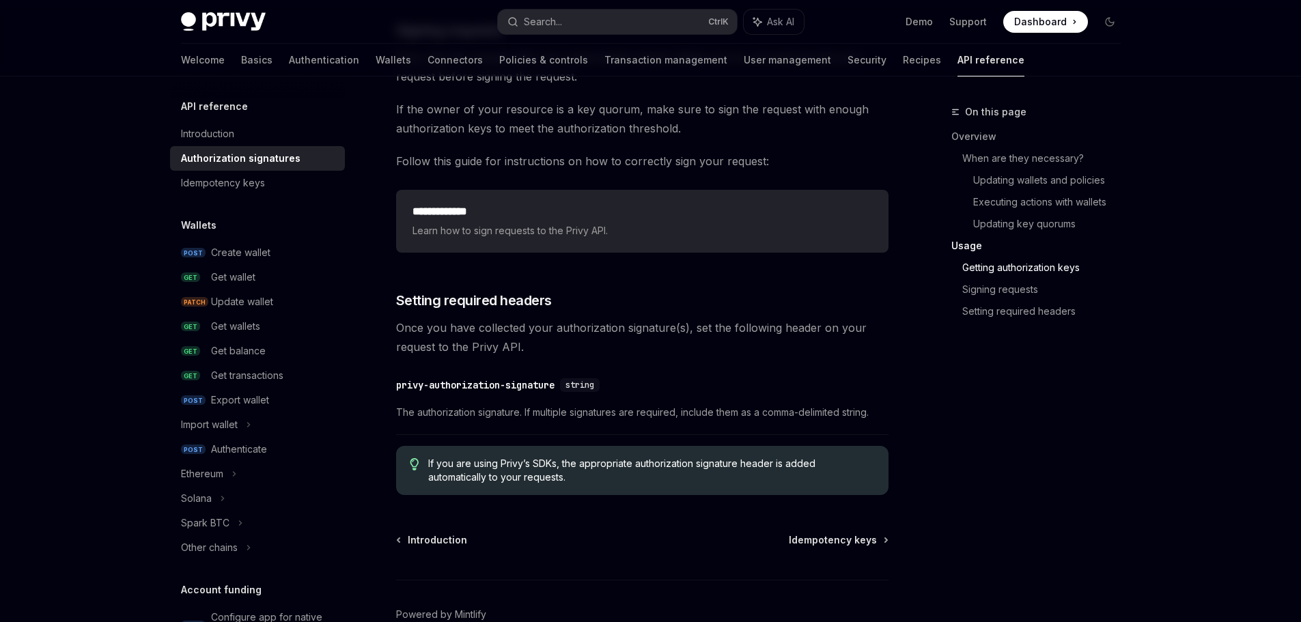
scroll to position [2186, 0]
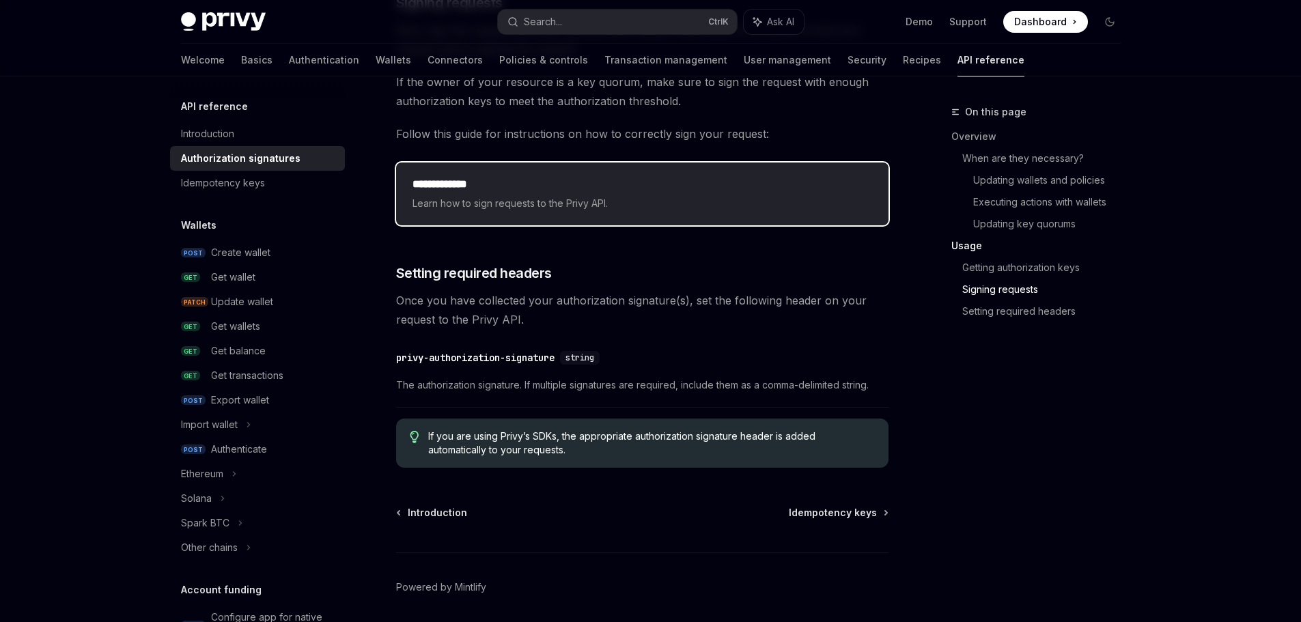
click at [542, 210] on span "Learn how to sign requests to the Privy API." at bounding box center [643, 203] width 460 height 16
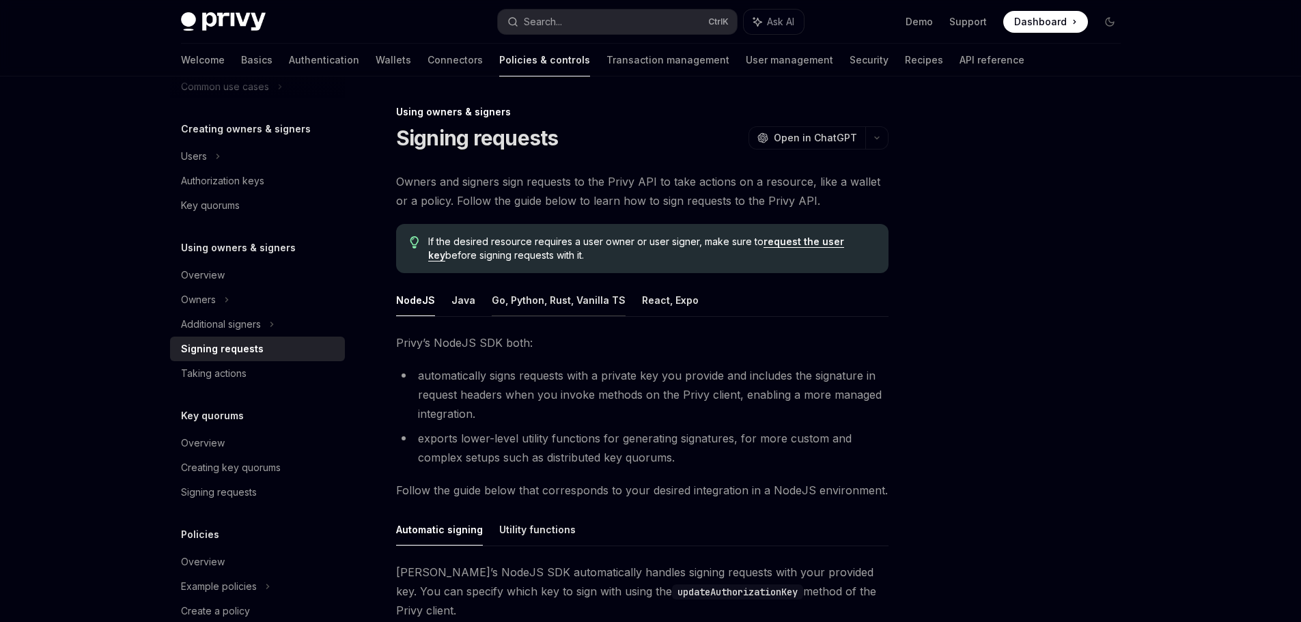
click at [588, 303] on button "Go, Python, Rust, Vanilla TS" at bounding box center [559, 300] width 134 height 32
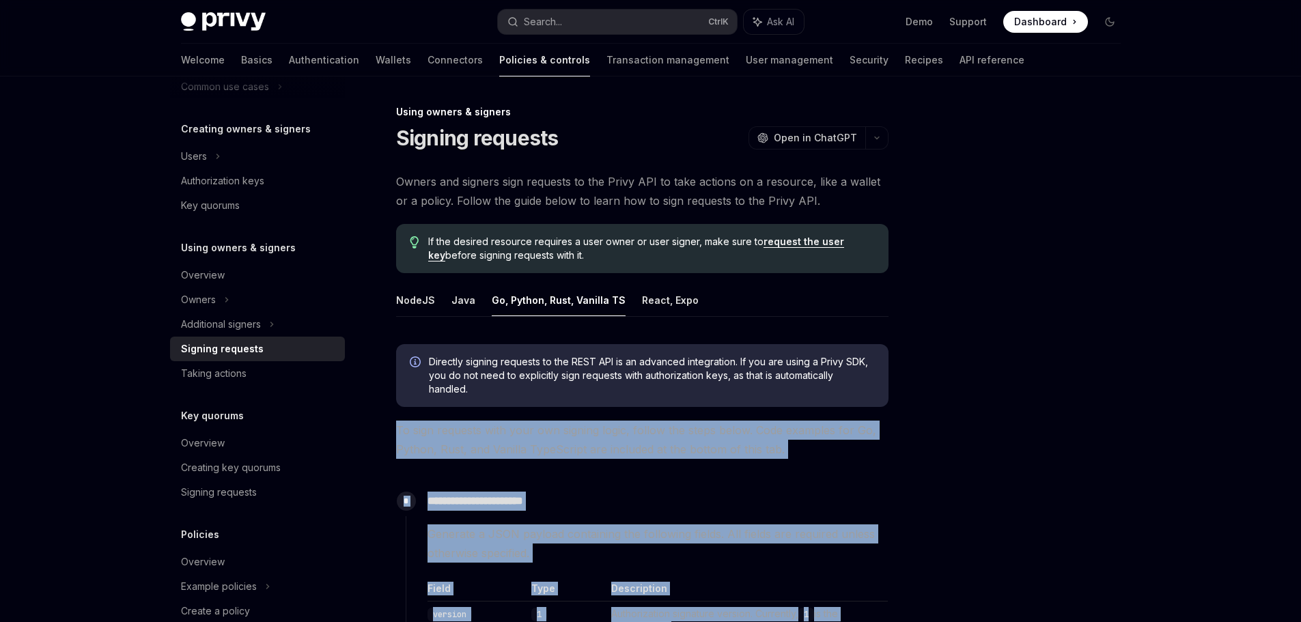
drag, startPoint x: 826, startPoint y: 553, endPoint x: 397, endPoint y: 419, distance: 450.0
copy div "**********"
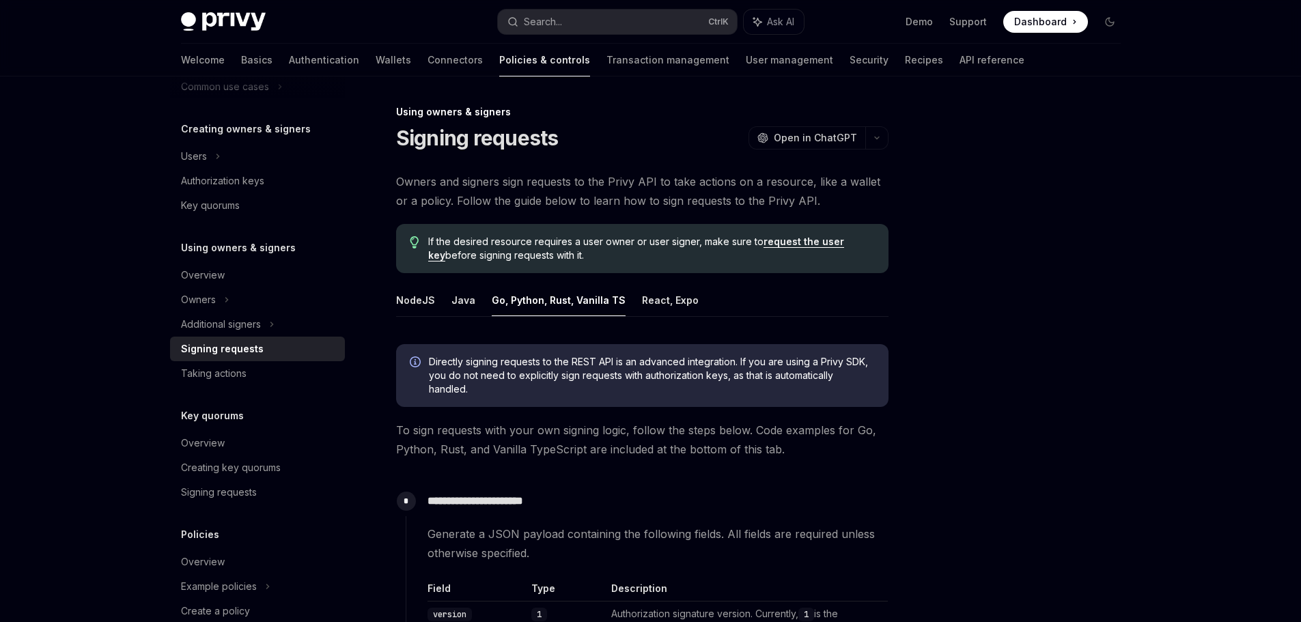
click at [967, 292] on div at bounding box center [1028, 363] width 208 height 518
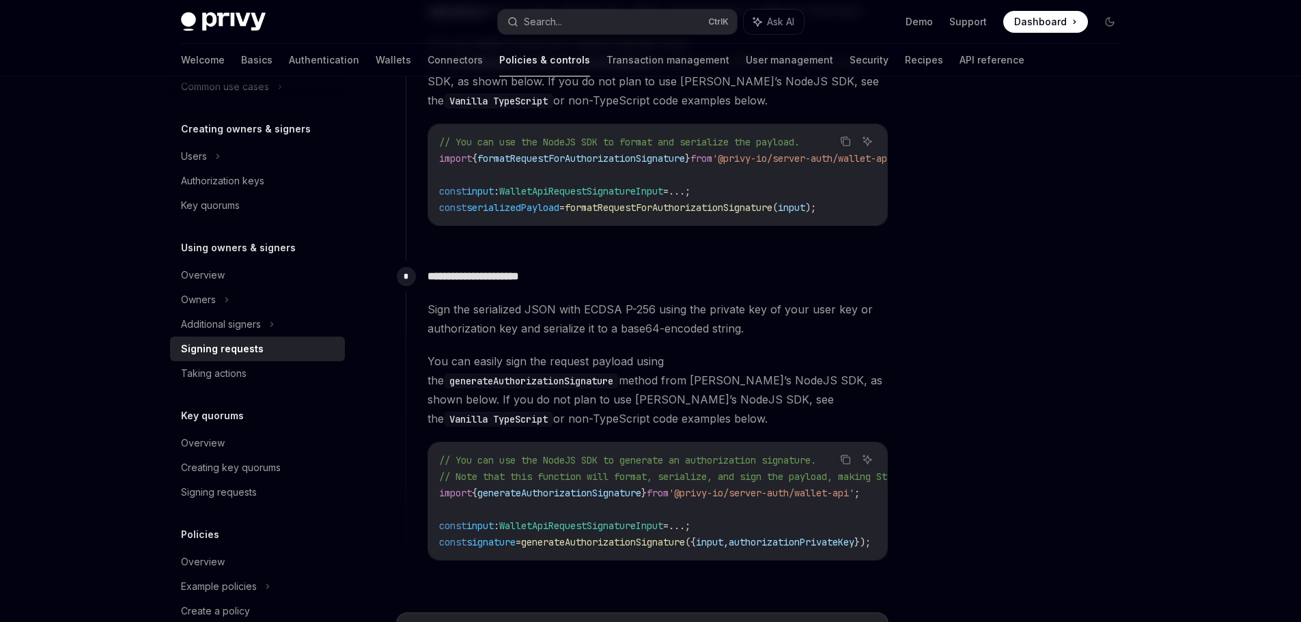
scroll to position [1025, 0]
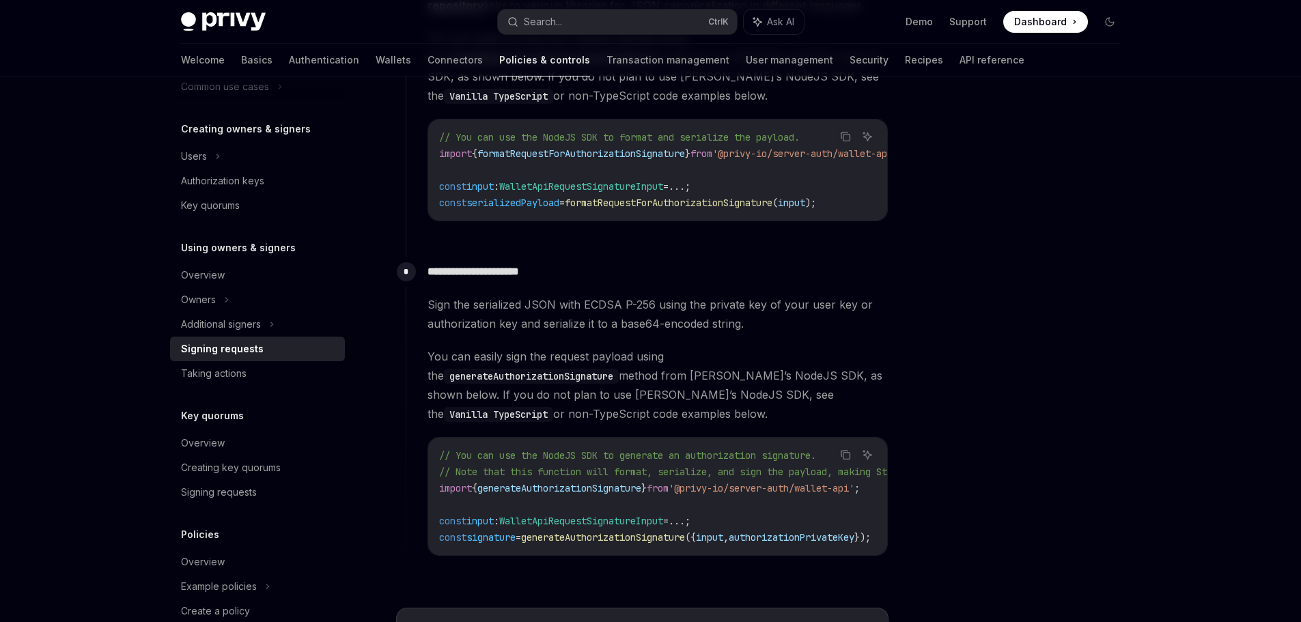
drag, startPoint x: 426, startPoint y: 277, endPoint x: 902, endPoint y: 400, distance: 491.5
copy div "**********"
click at [446, 346] on div "Sign the serialized JSON with ECDSA P-256 using the private key of your user ke…" at bounding box center [658, 425] width 460 height 261
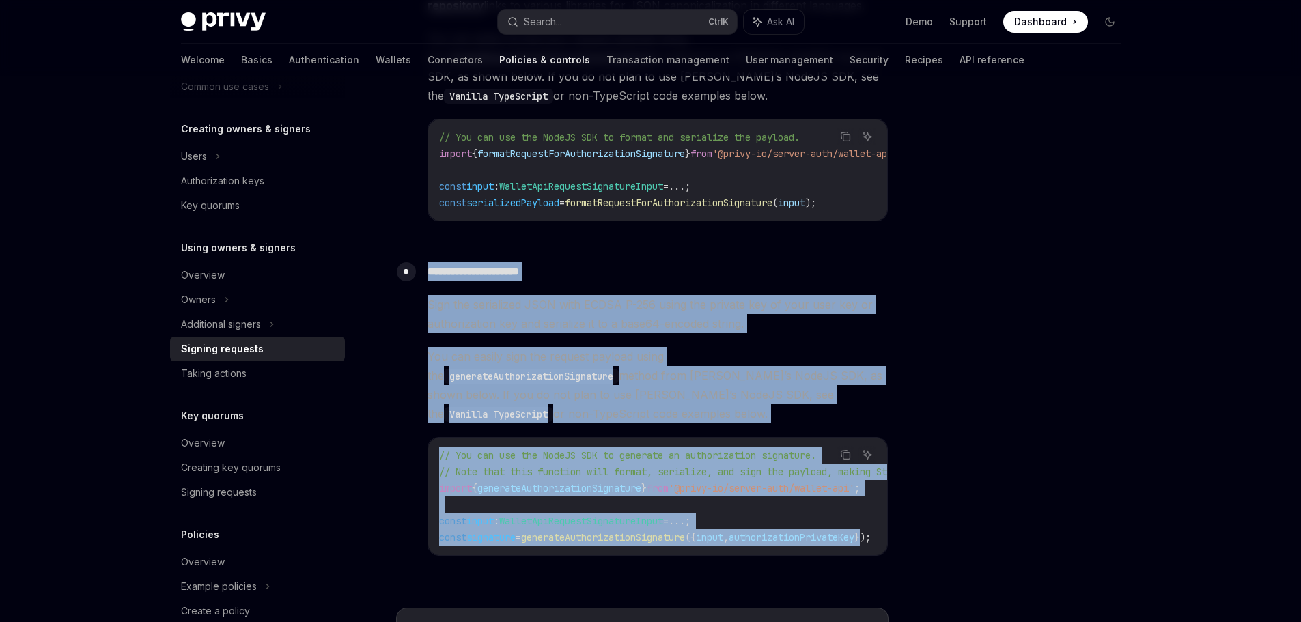
drag, startPoint x: 421, startPoint y: 277, endPoint x: 905, endPoint y: 530, distance: 546.0
copy div "**********"
click at [706, 531] on code "// You can use the NodeJS SDK to generate an authorization signature. // Note t…" at bounding box center [720, 496] width 563 height 98
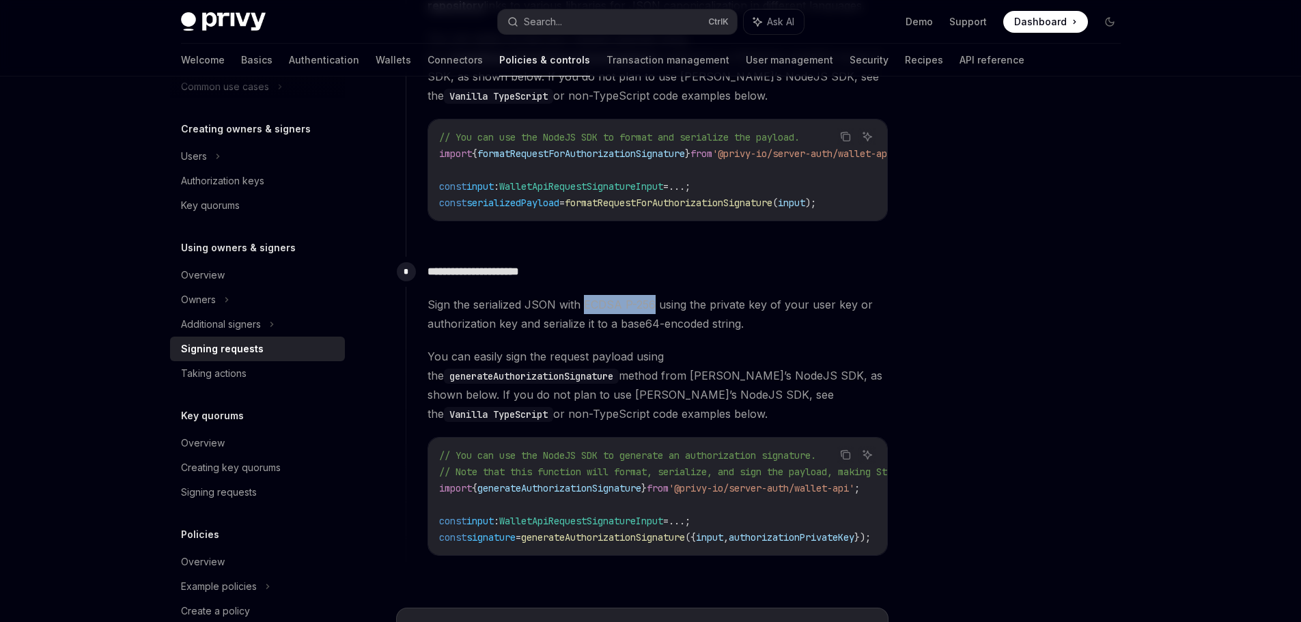
drag, startPoint x: 653, startPoint y: 311, endPoint x: 583, endPoint y: 314, distance: 69.7
click at [583, 314] on span "Sign the serialized JSON with ECDSA P-256 using the private key of your user ke…" at bounding box center [658, 314] width 460 height 38
click at [584, 314] on span "Sign the serialized JSON with ECDSA P-256 using the private key of your user ke…" at bounding box center [658, 314] width 460 height 38
drag, startPoint x: 428, startPoint y: 274, endPoint x: 897, endPoint y: 407, distance: 487.8
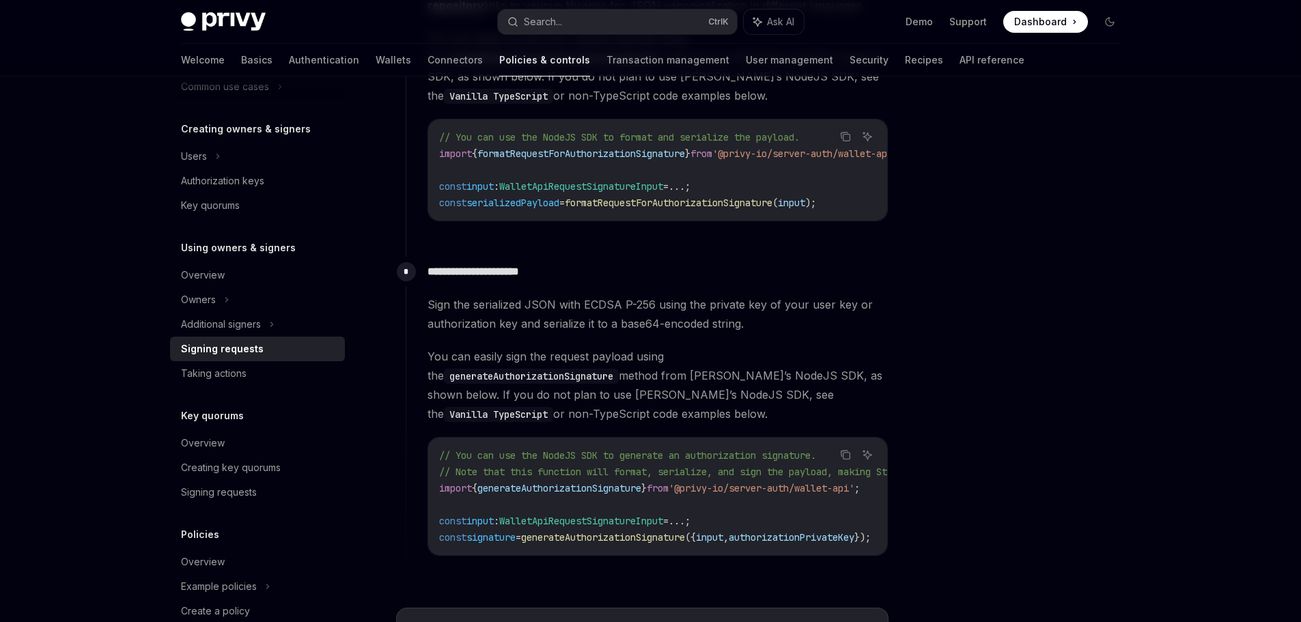
copy div "**********"
click at [618, 217] on div "// You can use the NodeJS SDK to format and serialize the payload. import { for…" at bounding box center [657, 170] width 459 height 101
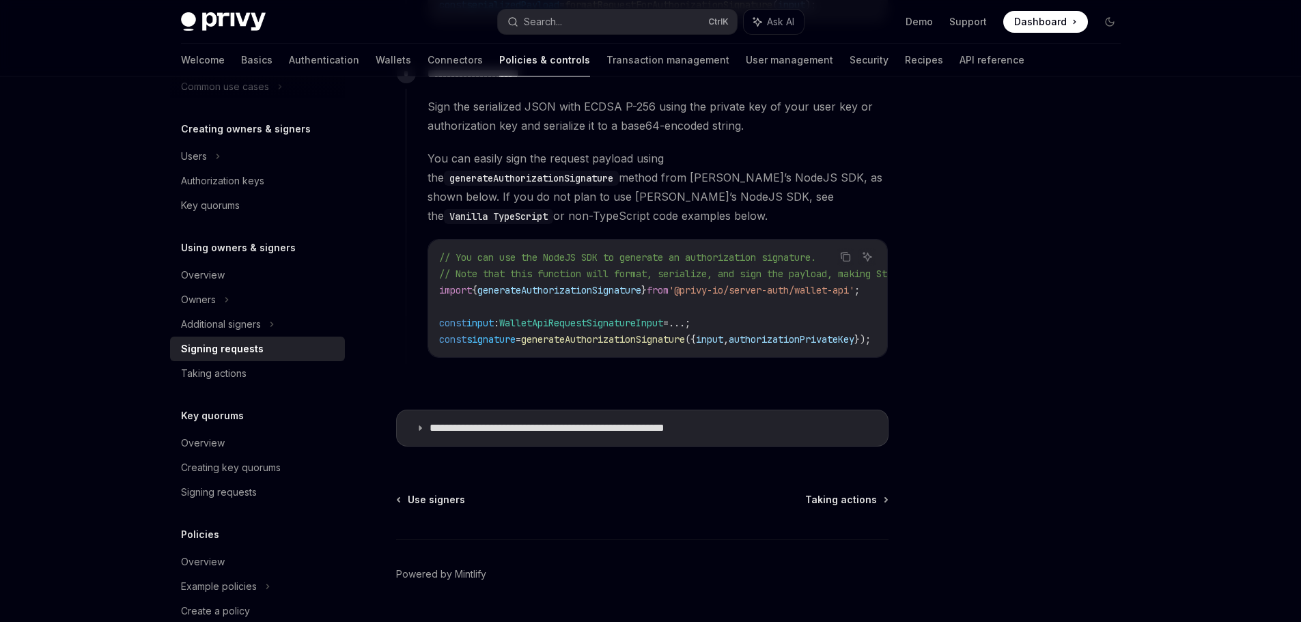
scroll to position [1230, 0]
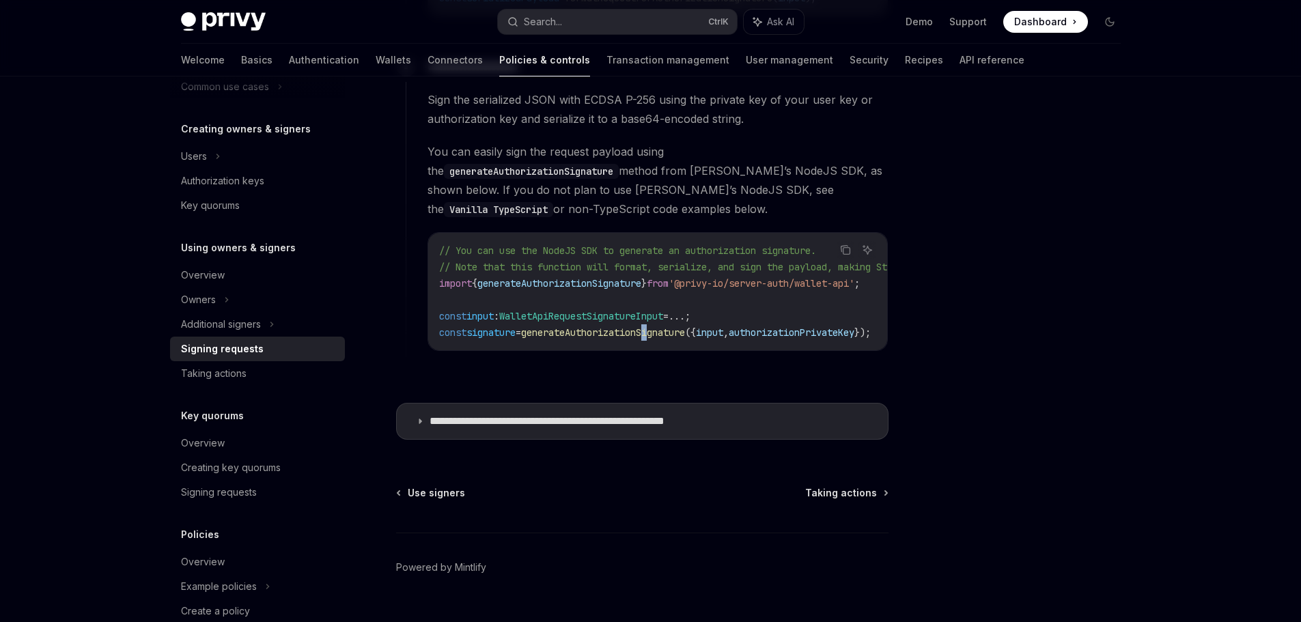
click at [668, 333] on div "// You can use the NodeJS SDK to generate an authorization signature. // Note t…" at bounding box center [657, 291] width 459 height 117
drag, startPoint x: 673, startPoint y: 335, endPoint x: 707, endPoint y: 335, distance: 34.2
click at [707, 335] on div "// You can use the NodeJS SDK to generate an authorization signature. // Note t…" at bounding box center [657, 291] width 459 height 117
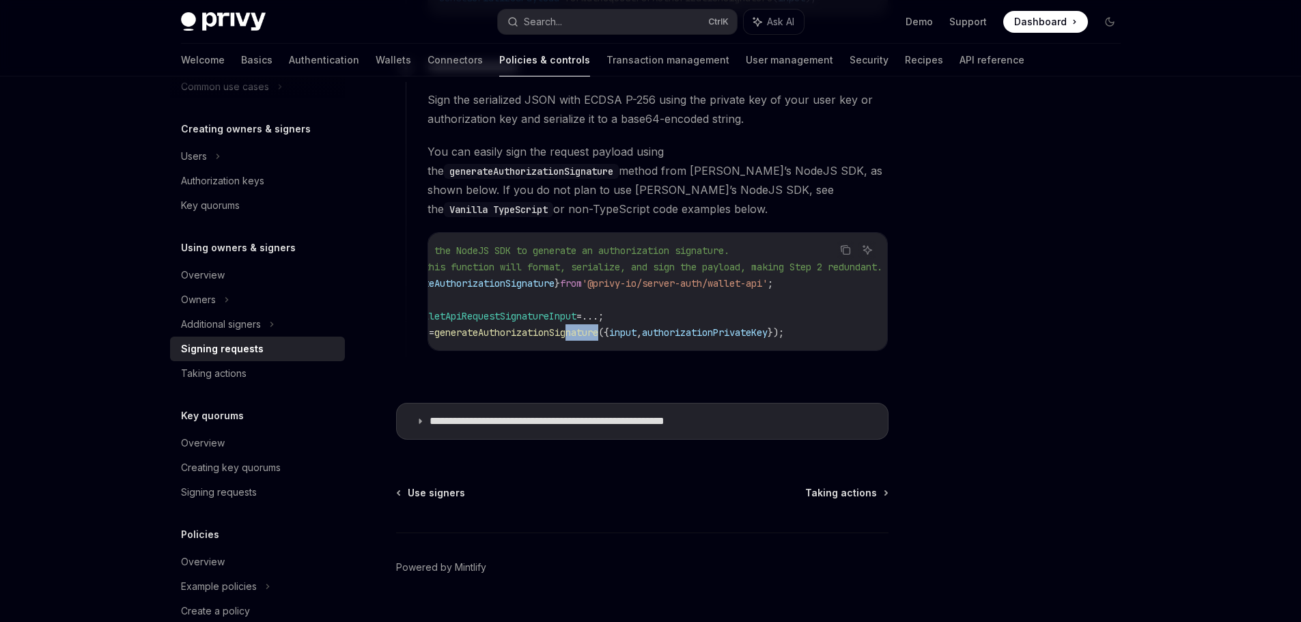
scroll to position [0, 0]
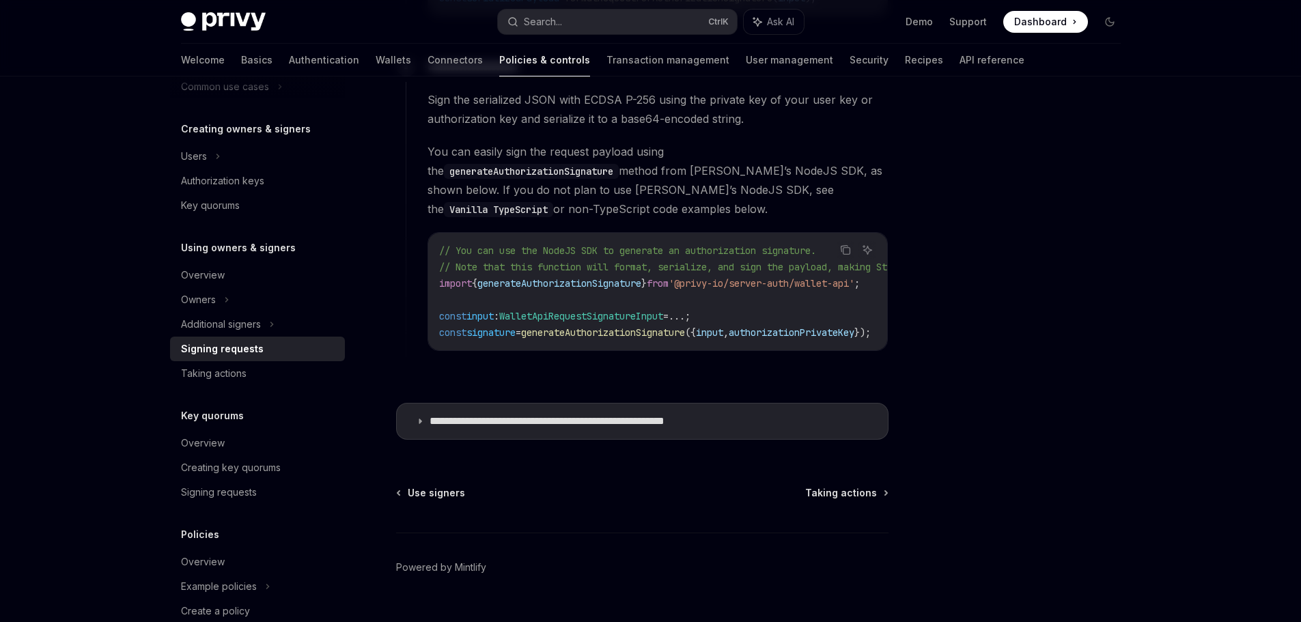
click at [635, 327] on span "generateAuthorizationSignature" at bounding box center [603, 333] width 164 height 12
click at [604, 406] on summary "**********" at bounding box center [642, 422] width 491 height 36
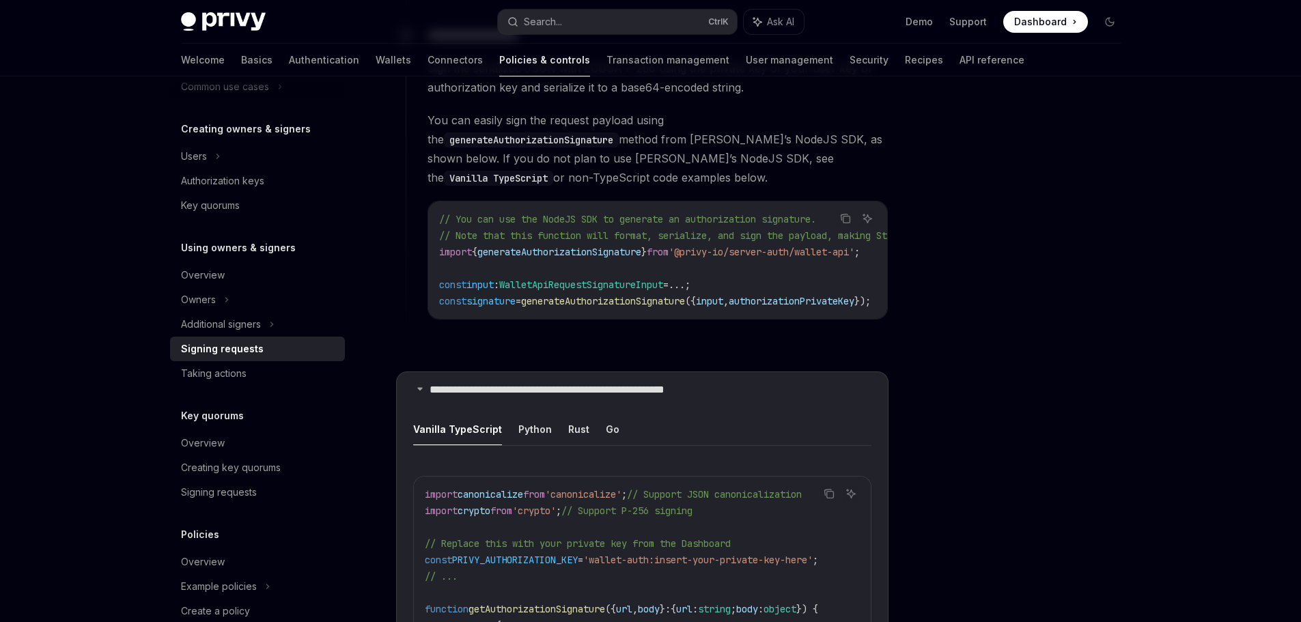
scroll to position [1434, 0]
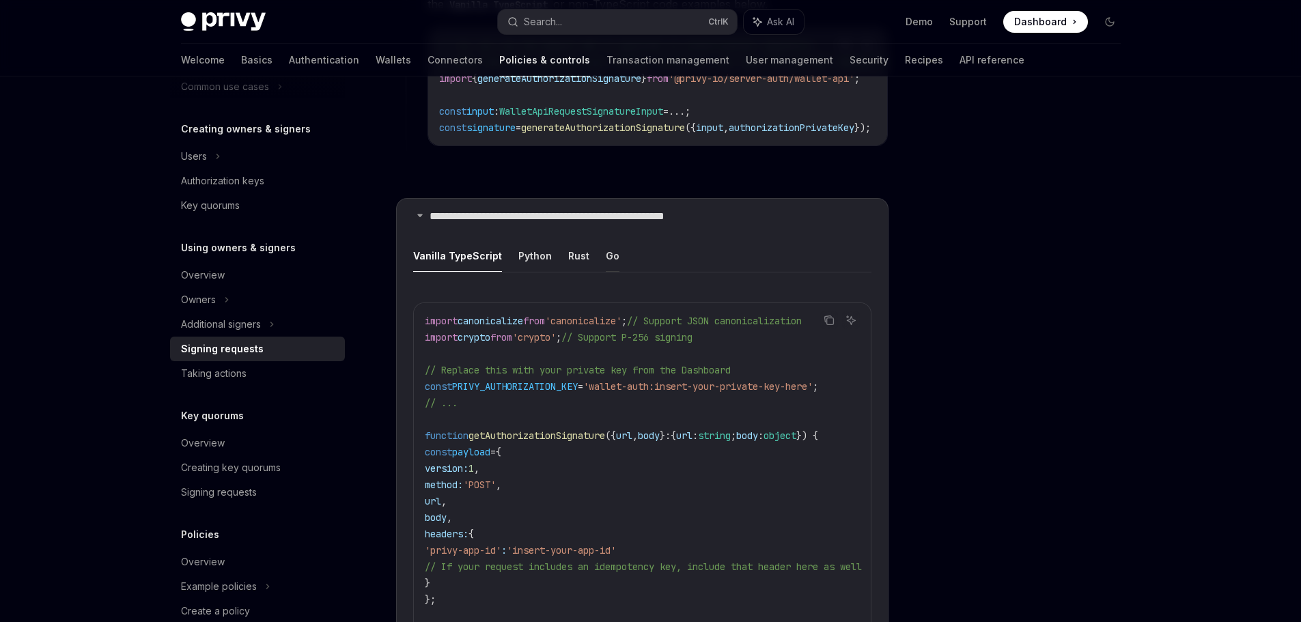
click at [611, 249] on button "Go" at bounding box center [613, 256] width 14 height 32
type textarea "*"
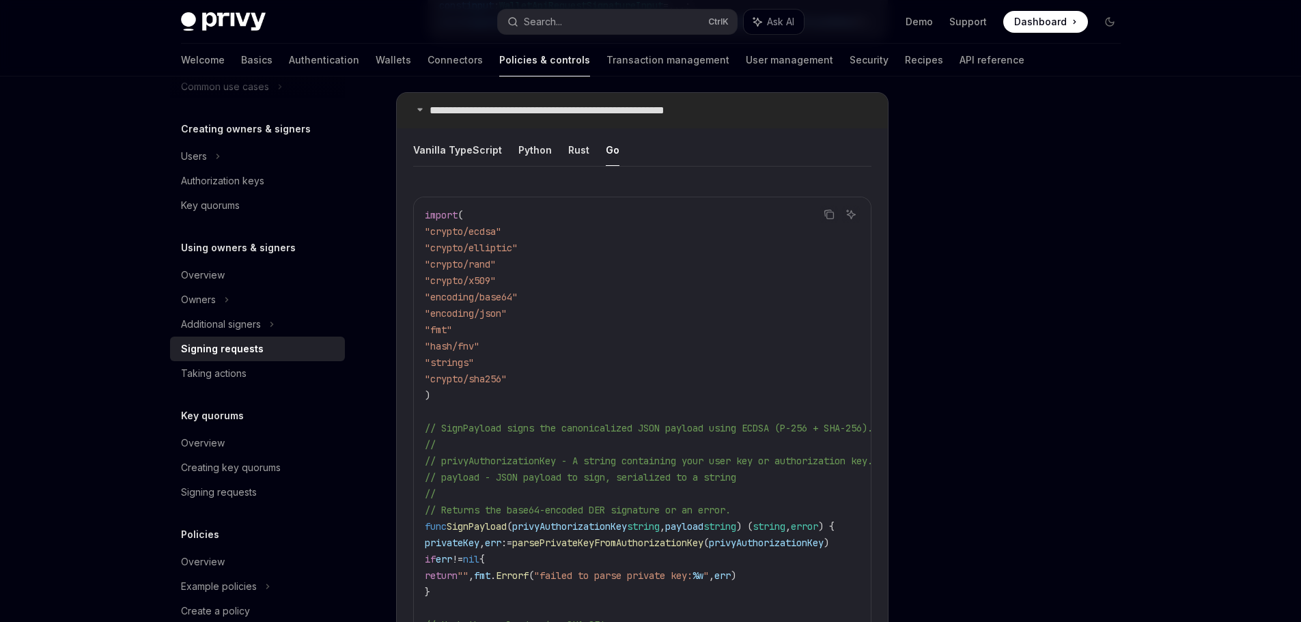
scroll to position [1393, 0]
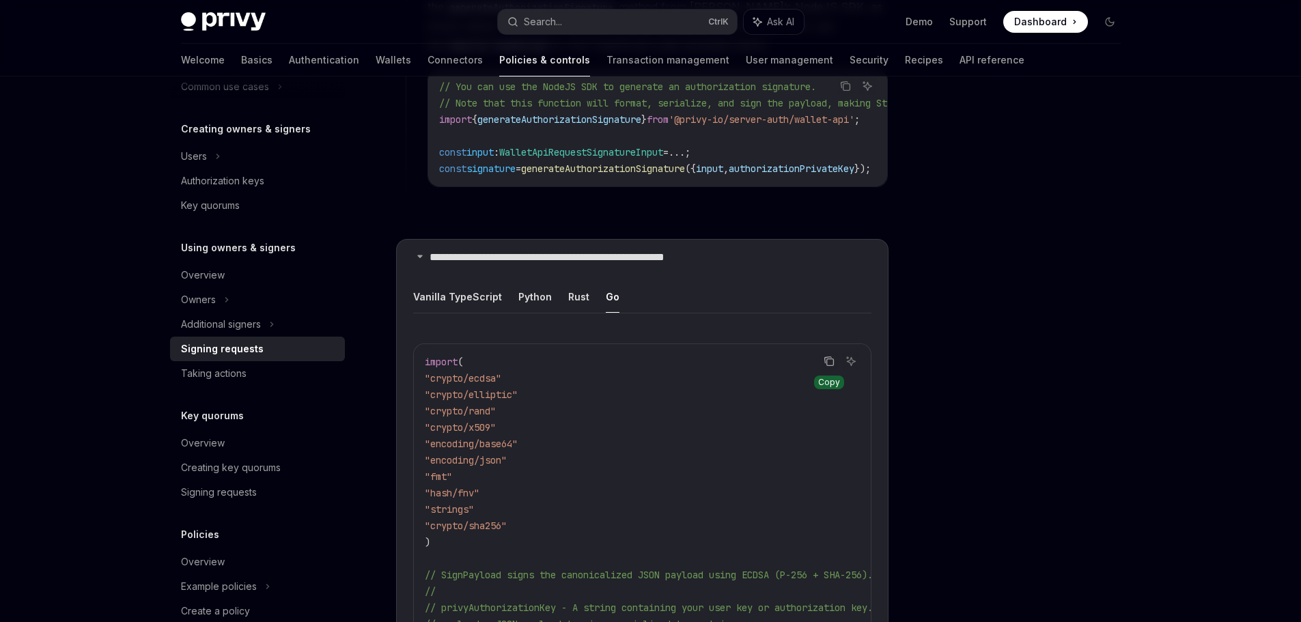
click at [824, 356] on icon "Copy the contents from the code block" at bounding box center [829, 361] width 11 height 11
click at [830, 356] on icon "Copy the contents from the code block" at bounding box center [829, 361] width 11 height 11
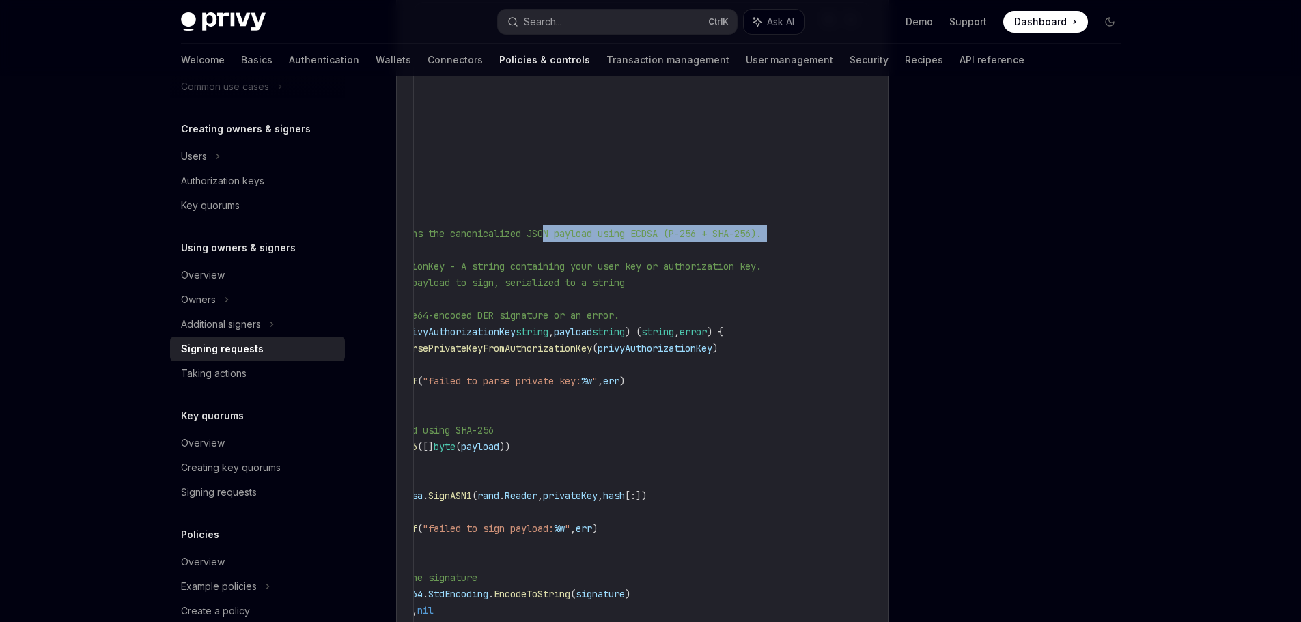
scroll to position [0, 0]
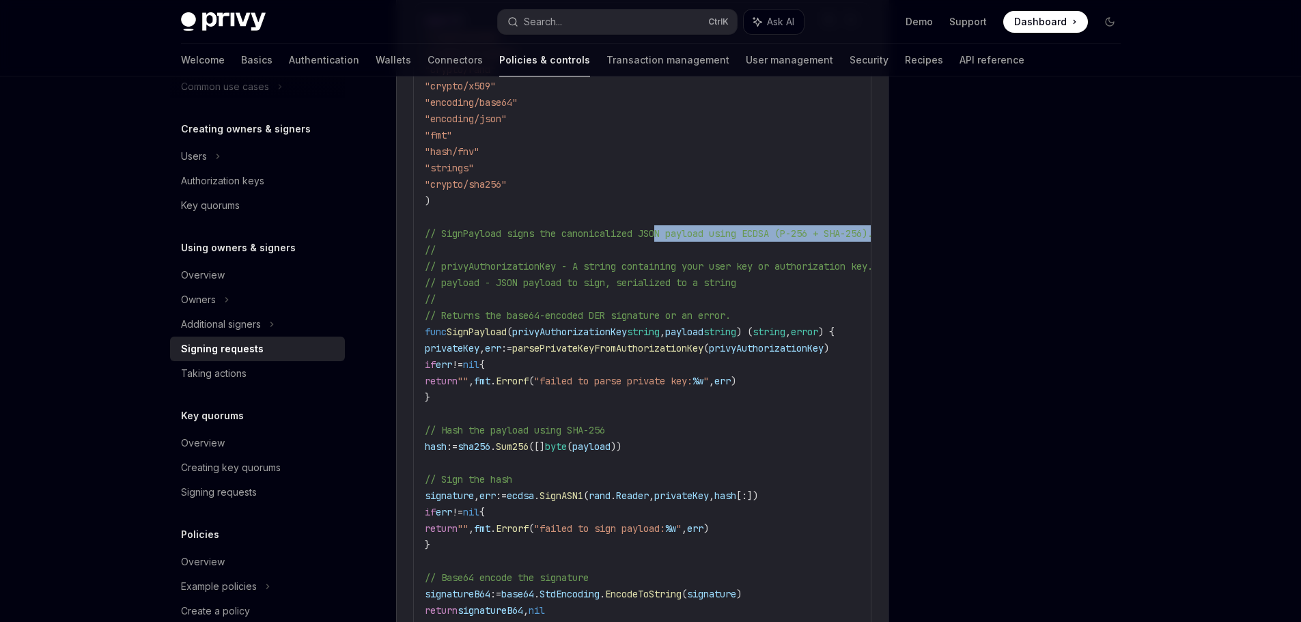
drag, startPoint x: 665, startPoint y: 227, endPoint x: 403, endPoint y: 236, distance: 262.5
click at [403, 236] on details "**********" at bounding box center [642, 600] width 492 height 1404
click at [531, 264] on span "// privyAuthorizationKey - A string containing your user key or authorization k…" at bounding box center [649, 266] width 448 height 12
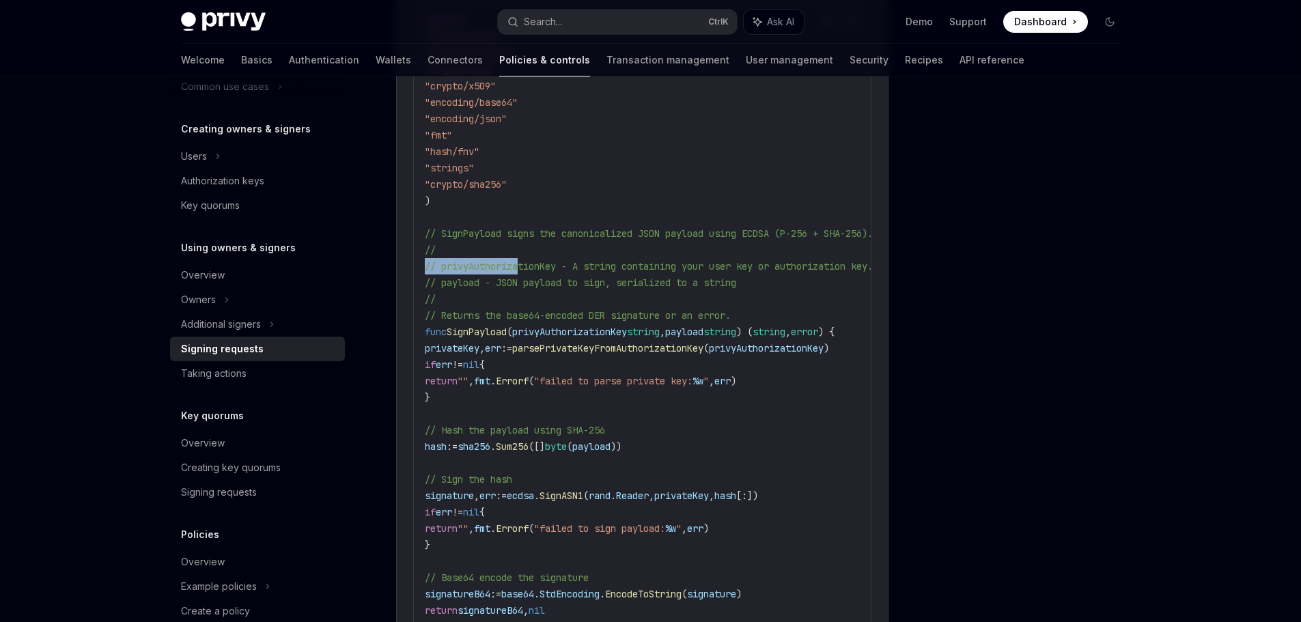
drag, startPoint x: 523, startPoint y: 258, endPoint x: 426, endPoint y: 261, distance: 97.0
click at [426, 261] on span "// privyAuthorizationKey - A string containing your user key or authorization k…" at bounding box center [649, 266] width 448 height 12
click at [485, 260] on span "// privyAuthorizationKey - A string containing your user key or authorization k…" at bounding box center [649, 266] width 448 height 12
click at [247, 173] on div "Authorization keys" at bounding box center [222, 181] width 83 height 16
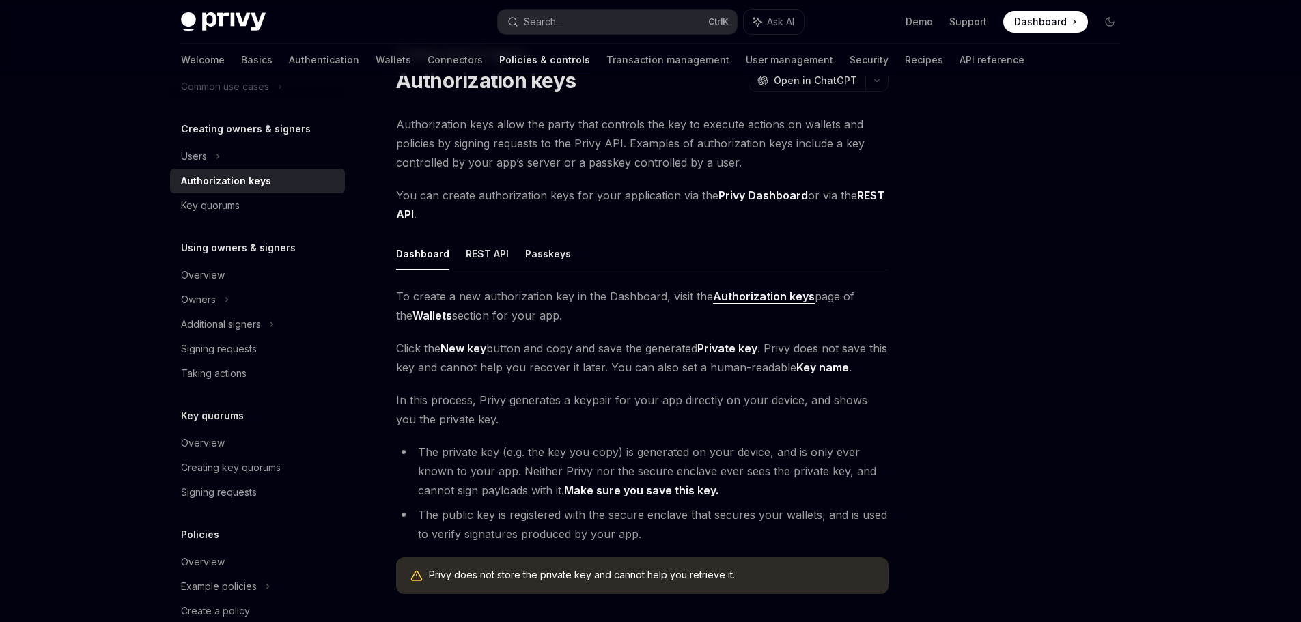
scroll to position [68, 0]
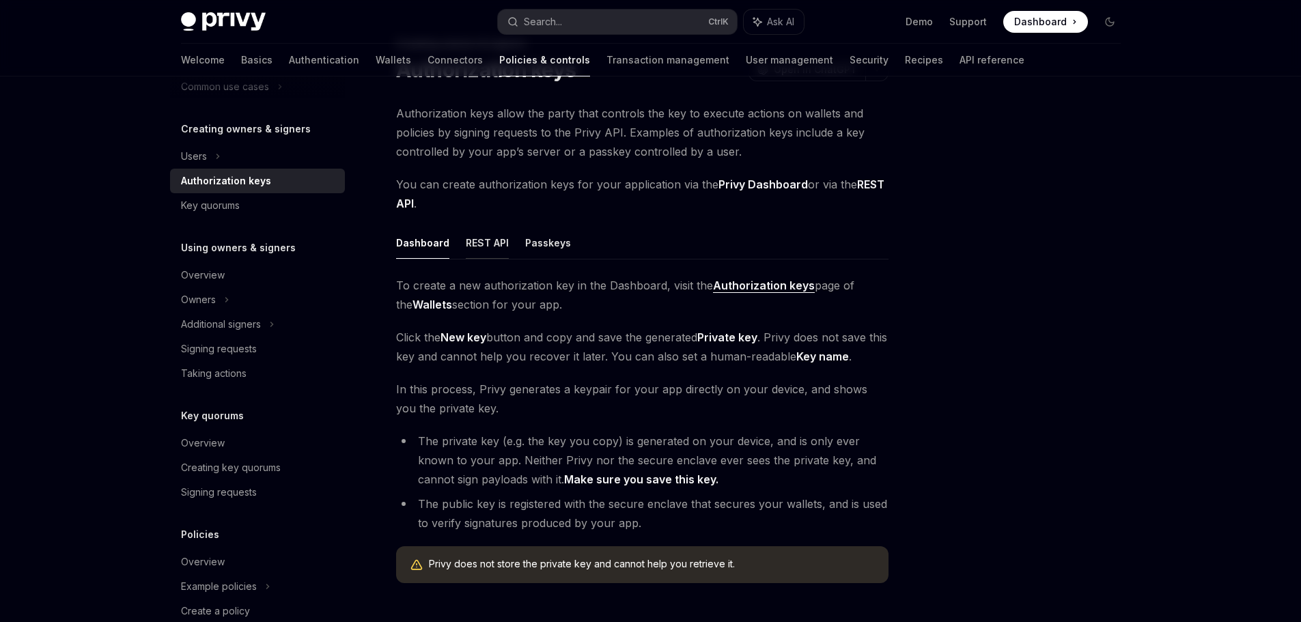
click at [486, 255] on button "REST API" at bounding box center [487, 243] width 43 height 32
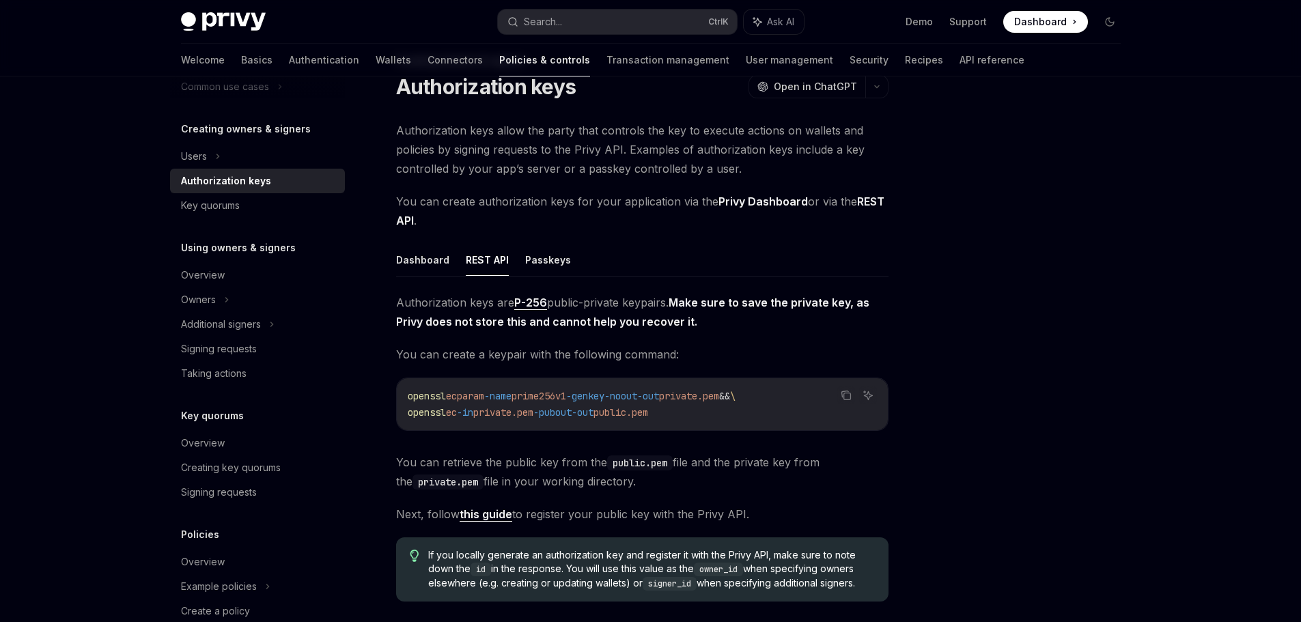
scroll to position [40, 0]
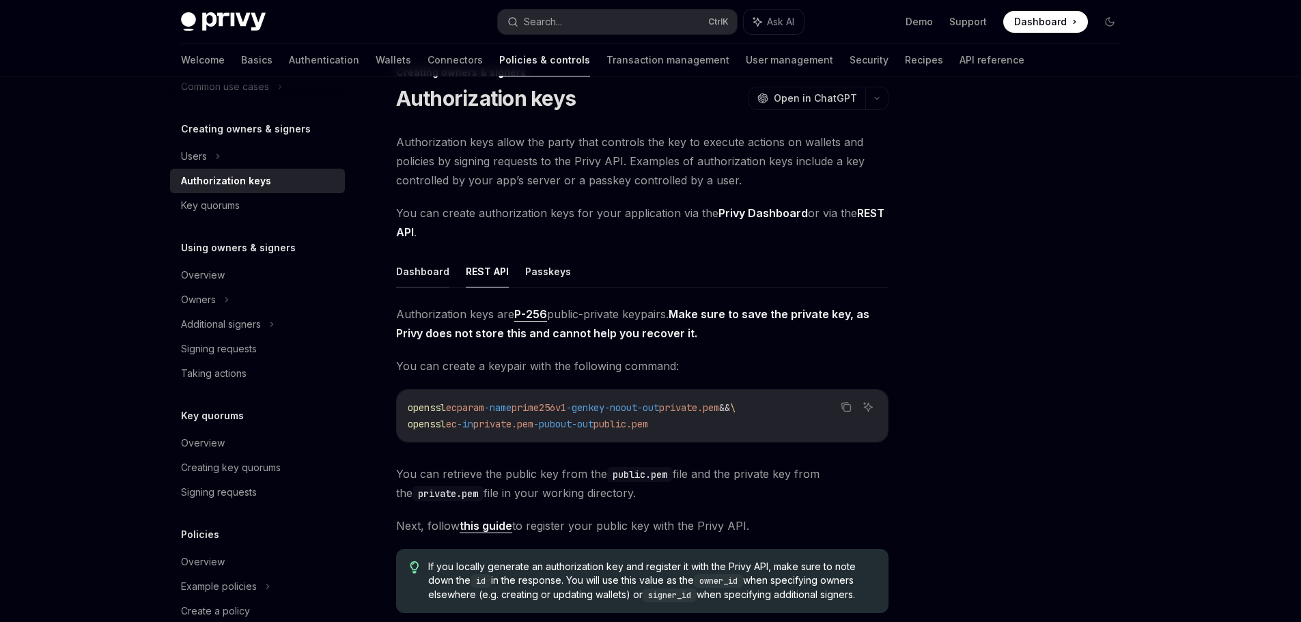
click at [432, 278] on button "Dashboard" at bounding box center [422, 271] width 53 height 32
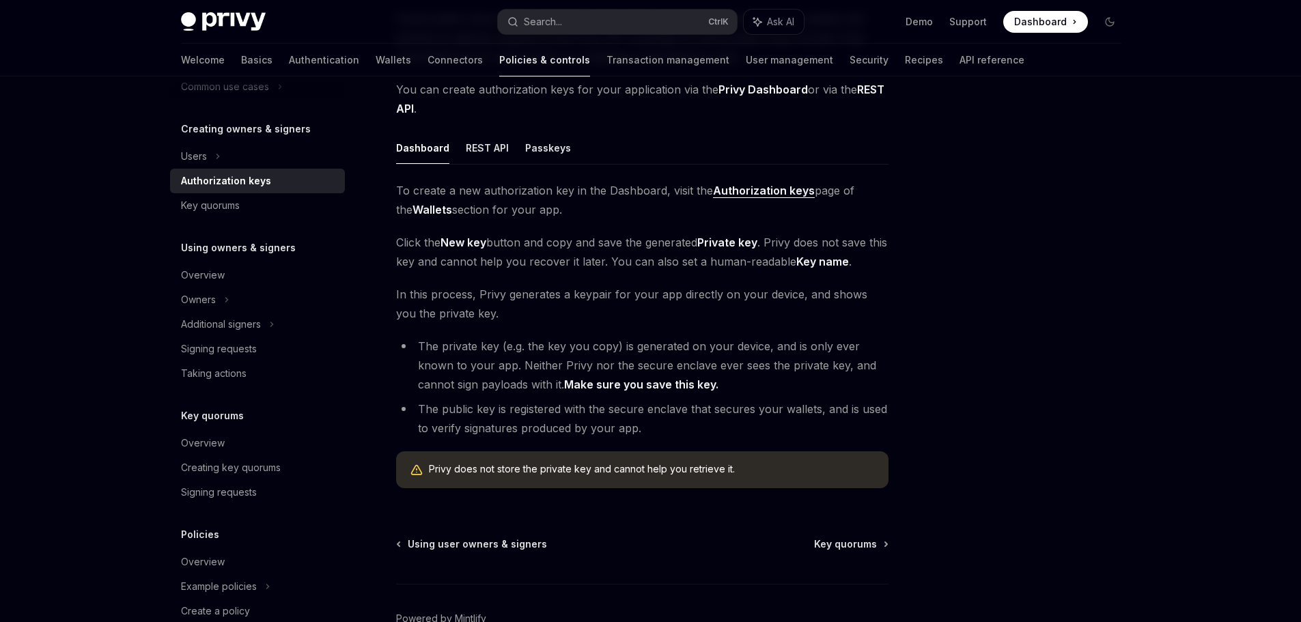
scroll to position [176, 0]
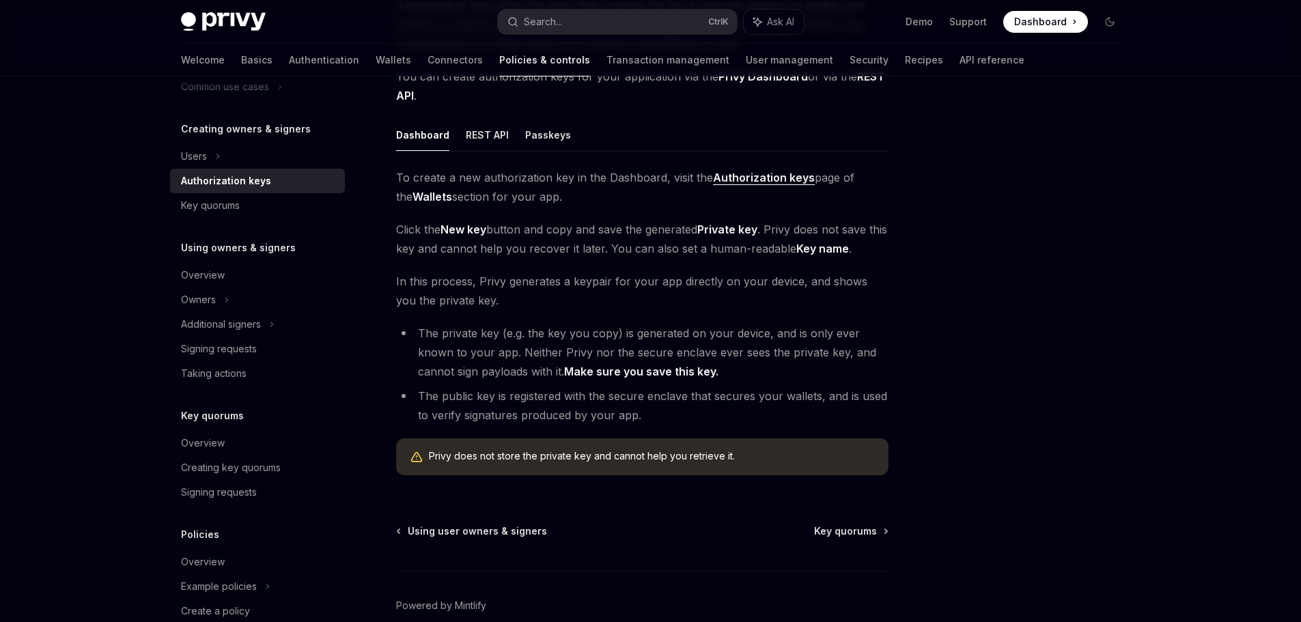
click at [667, 370] on strong "Make sure you save this key." at bounding box center [641, 372] width 154 height 14
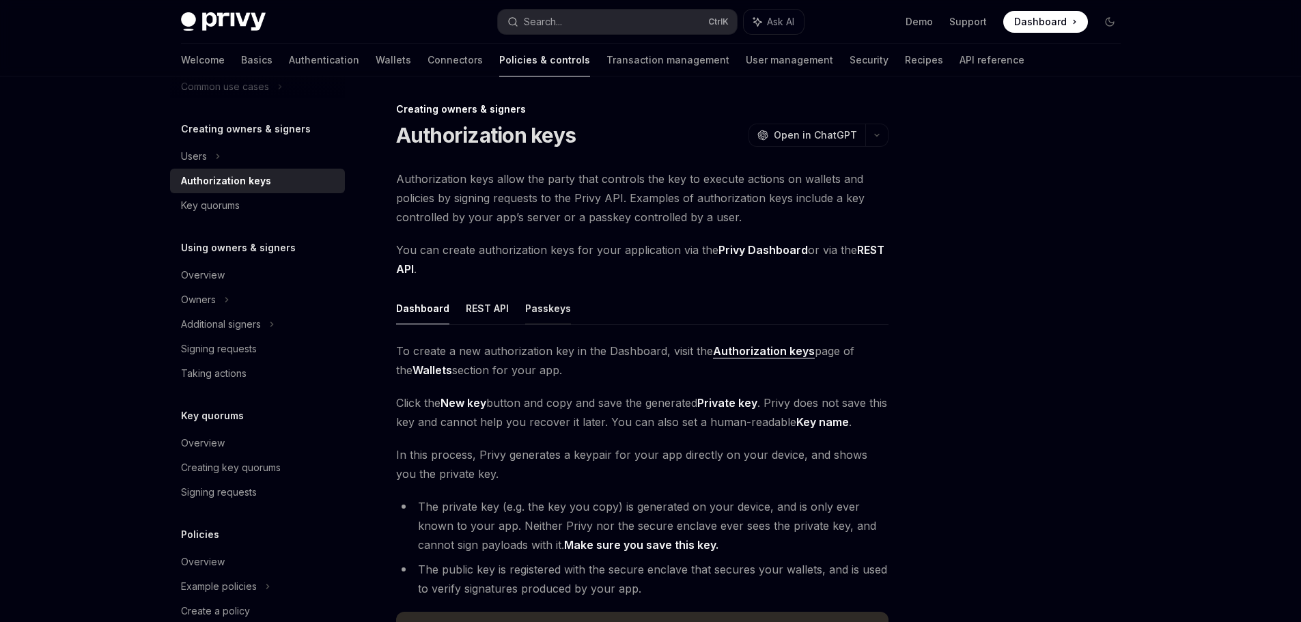
scroll to position [0, 0]
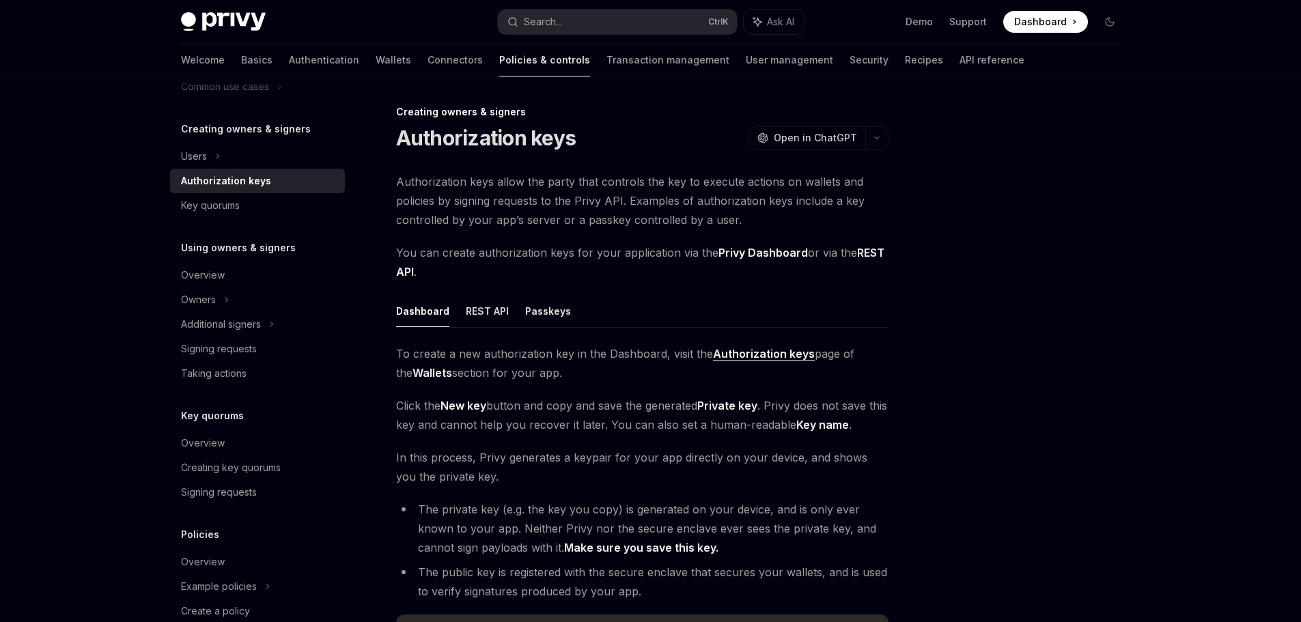
click at [461, 306] on ul "Dashboard REST API Passkeys" at bounding box center [642, 311] width 492 height 33
click at [479, 308] on button "REST API" at bounding box center [487, 311] width 43 height 32
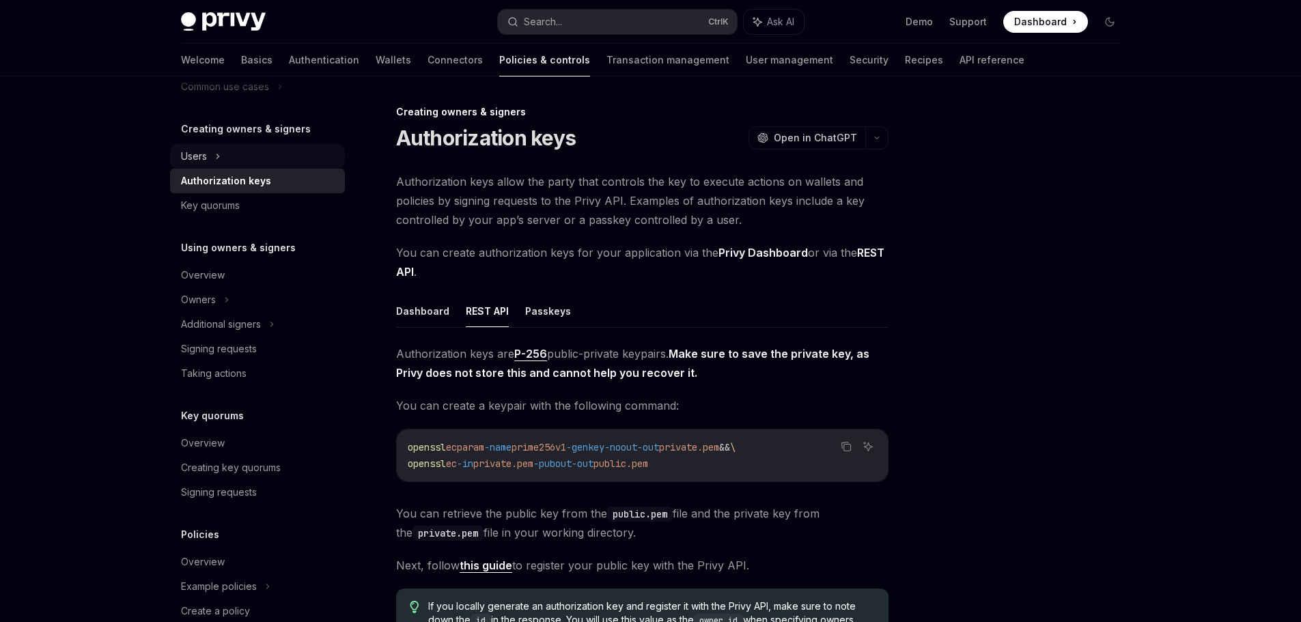
click at [263, 160] on div "Users" at bounding box center [257, 156] width 175 height 25
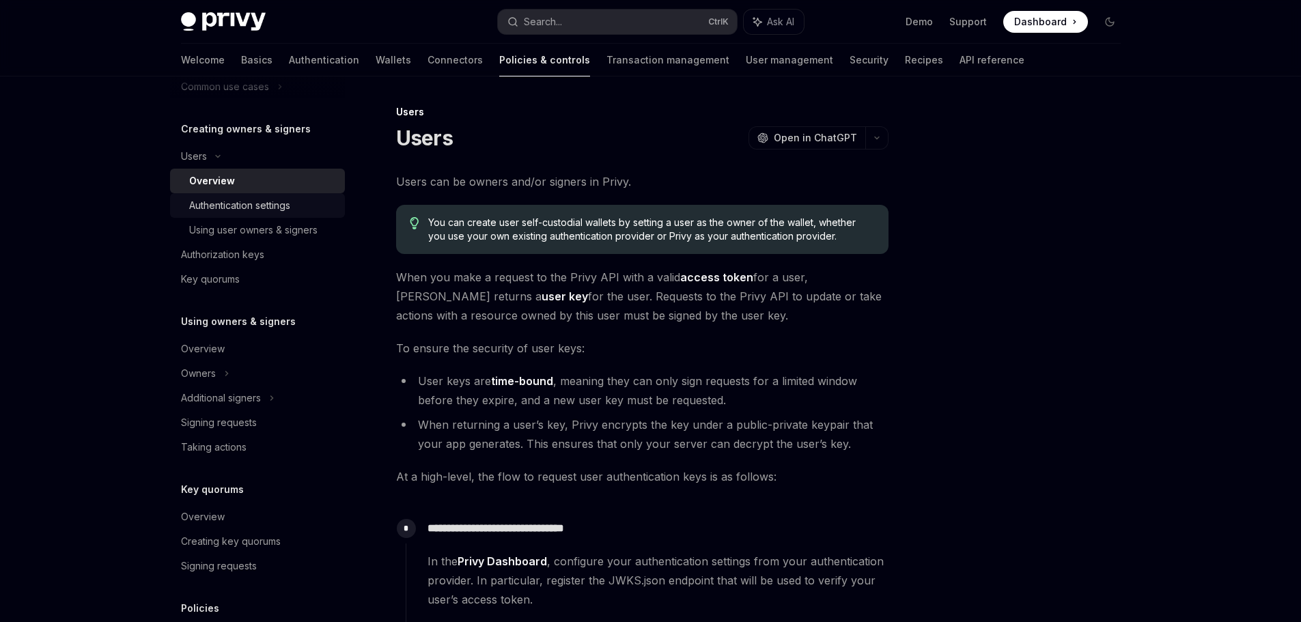
click at [290, 201] on div "Authentication settings" at bounding box center [239, 205] width 101 height 16
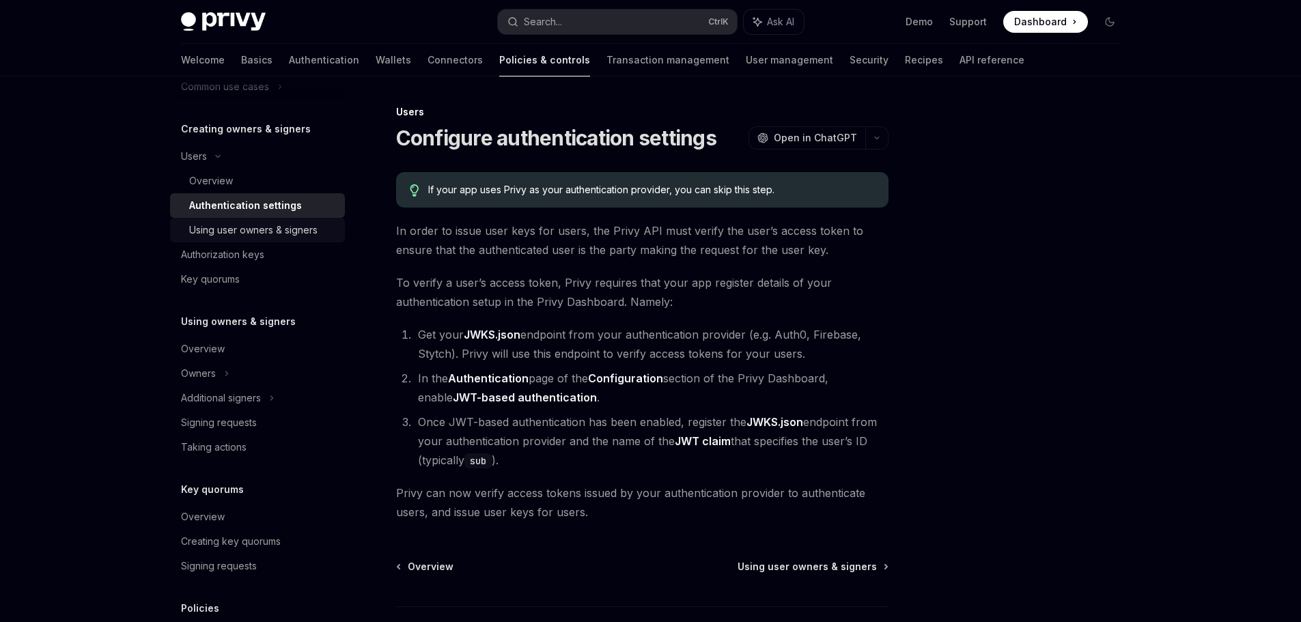
click at [301, 225] on div "Using user owners & signers" at bounding box center [253, 230] width 128 height 16
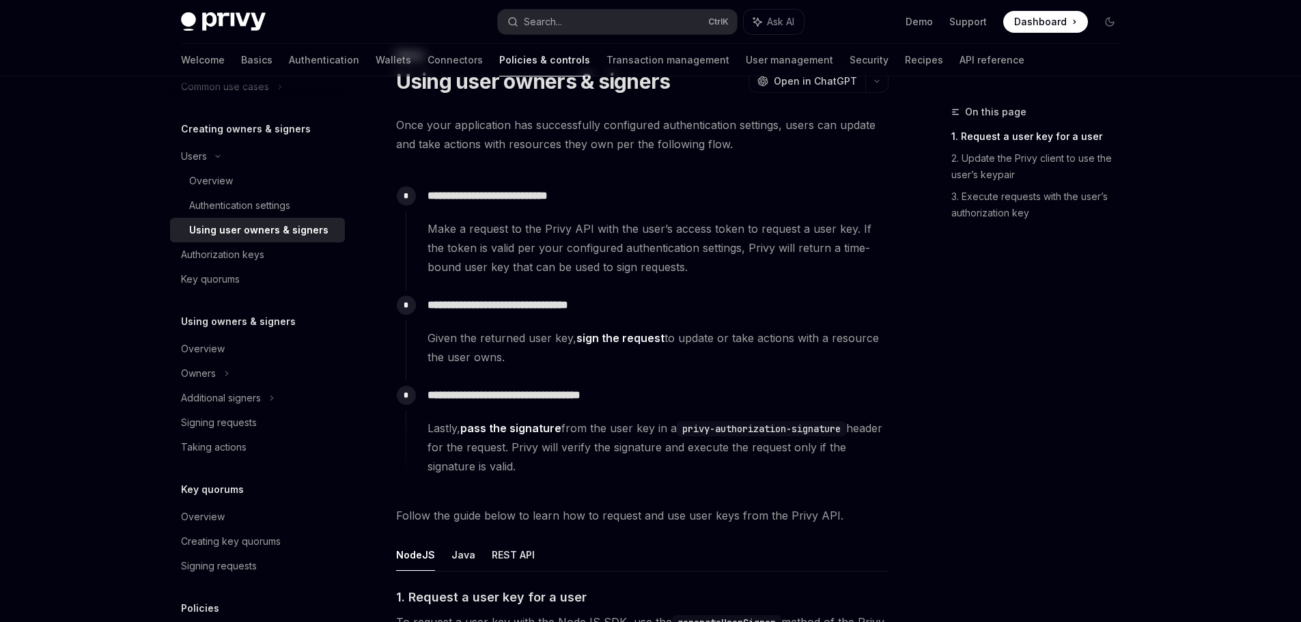
scroll to position [68, 0]
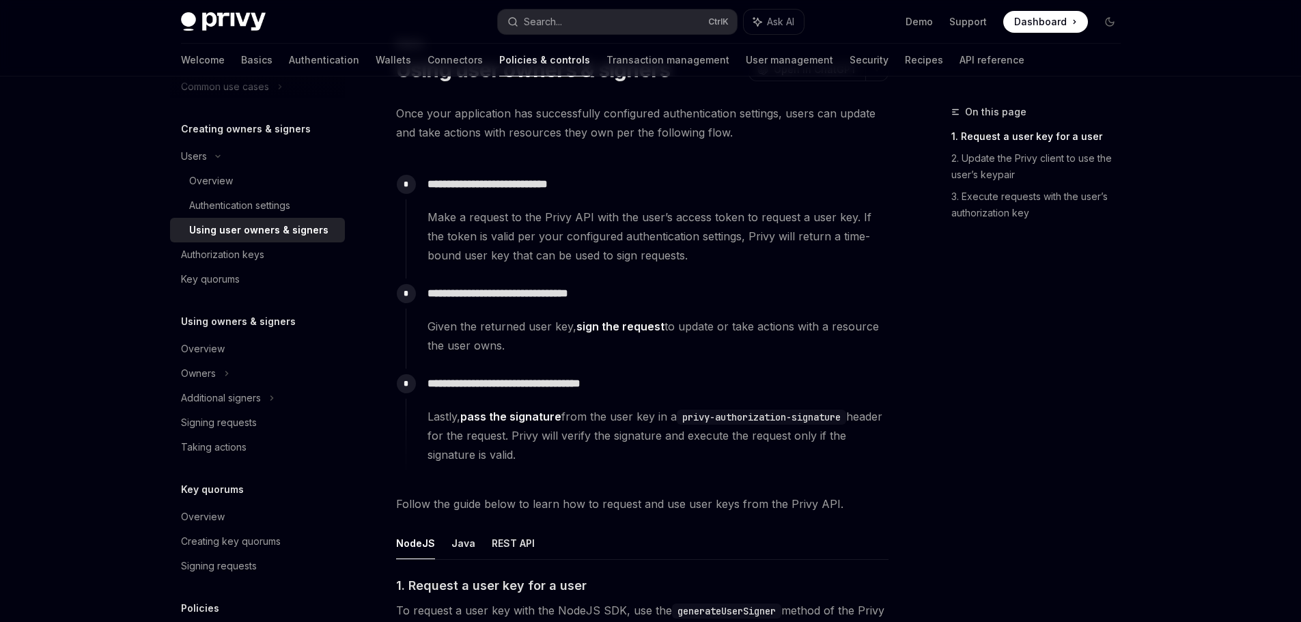
click at [607, 334] on span "Given the returned user key, sign the request to update or take actions with a …" at bounding box center [658, 336] width 460 height 38
click at [613, 326] on link "sign the request" at bounding box center [621, 327] width 88 height 14
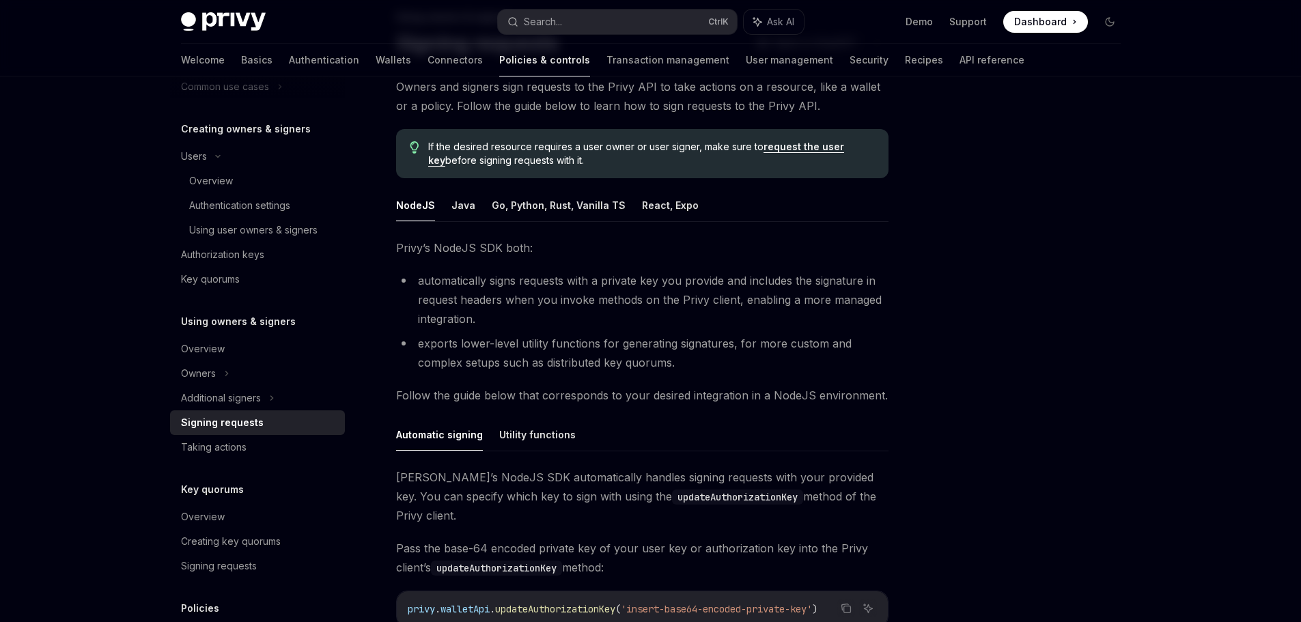
scroll to position [68, 0]
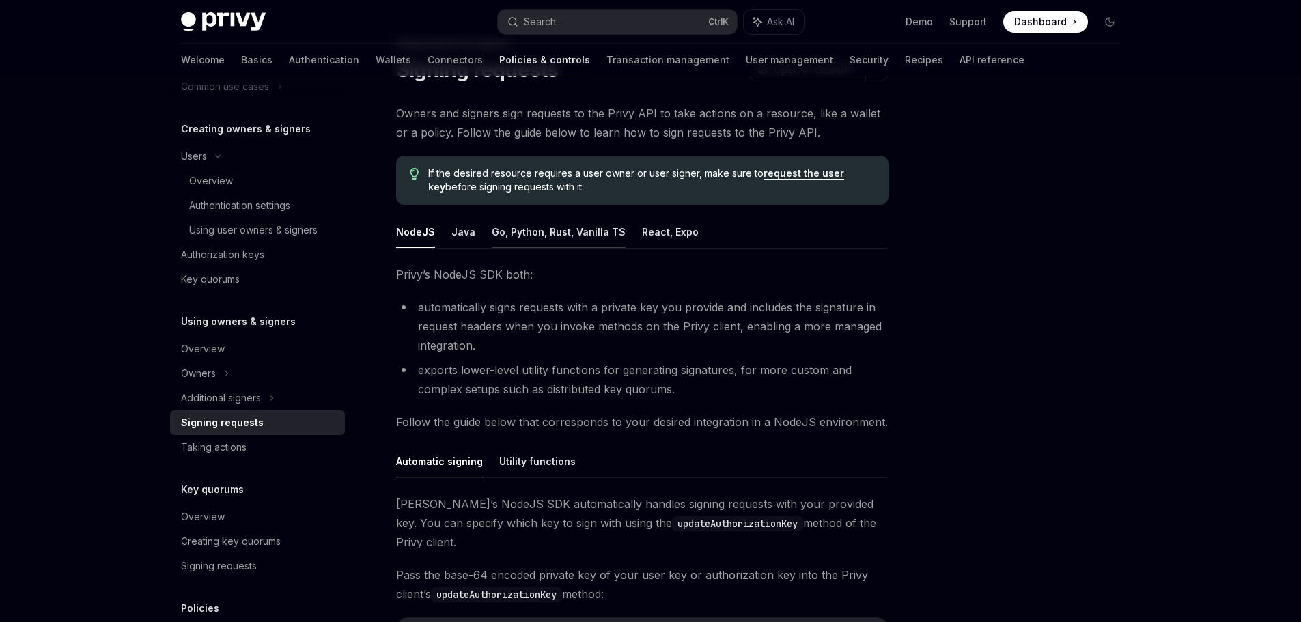
click at [557, 234] on button "Go, Python, Rust, Vanilla TS" at bounding box center [559, 232] width 134 height 32
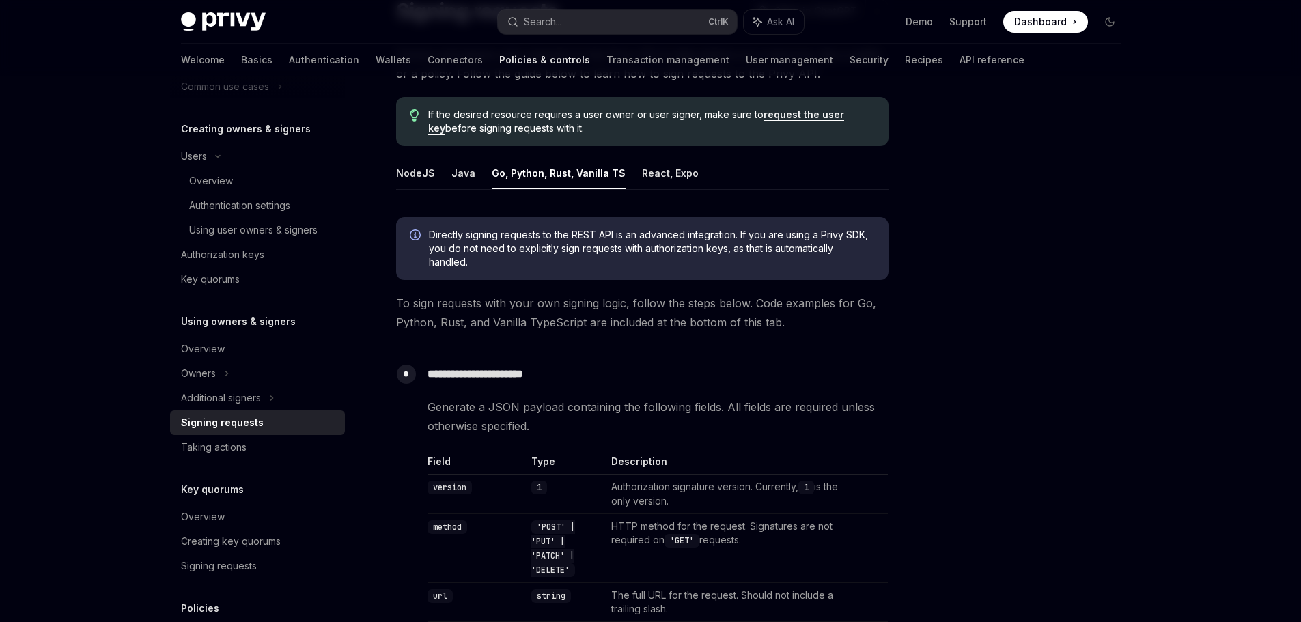
scroll to position [137, 0]
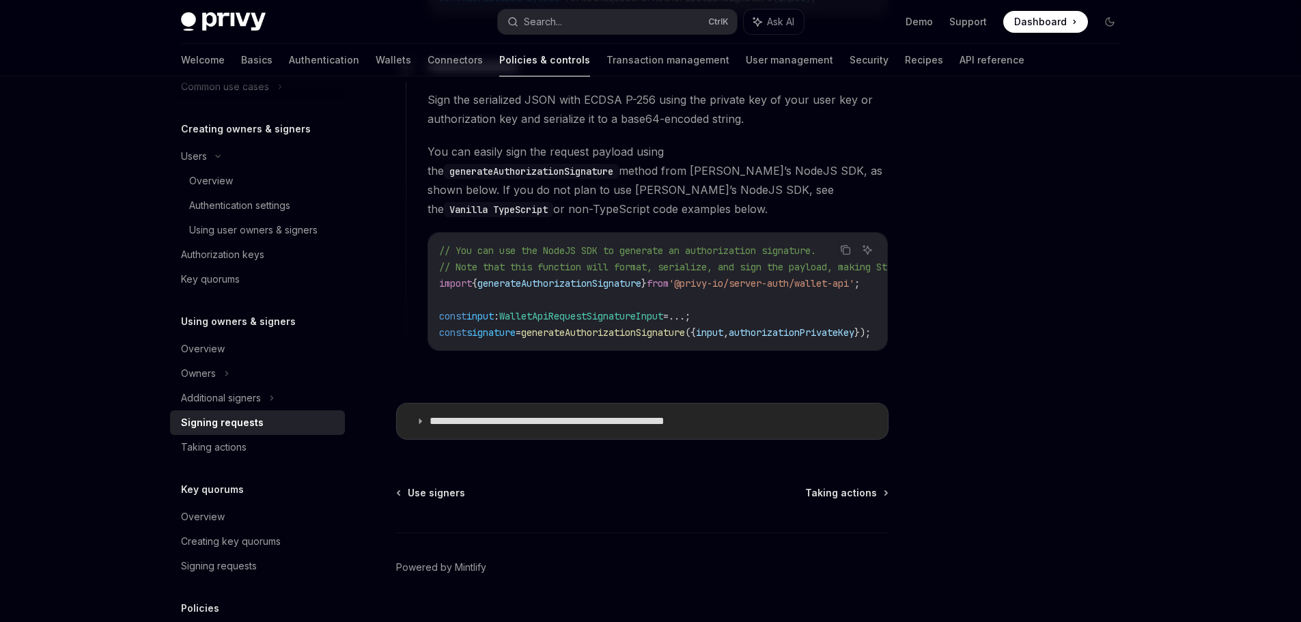
click at [585, 406] on summary "**********" at bounding box center [642, 422] width 491 height 36
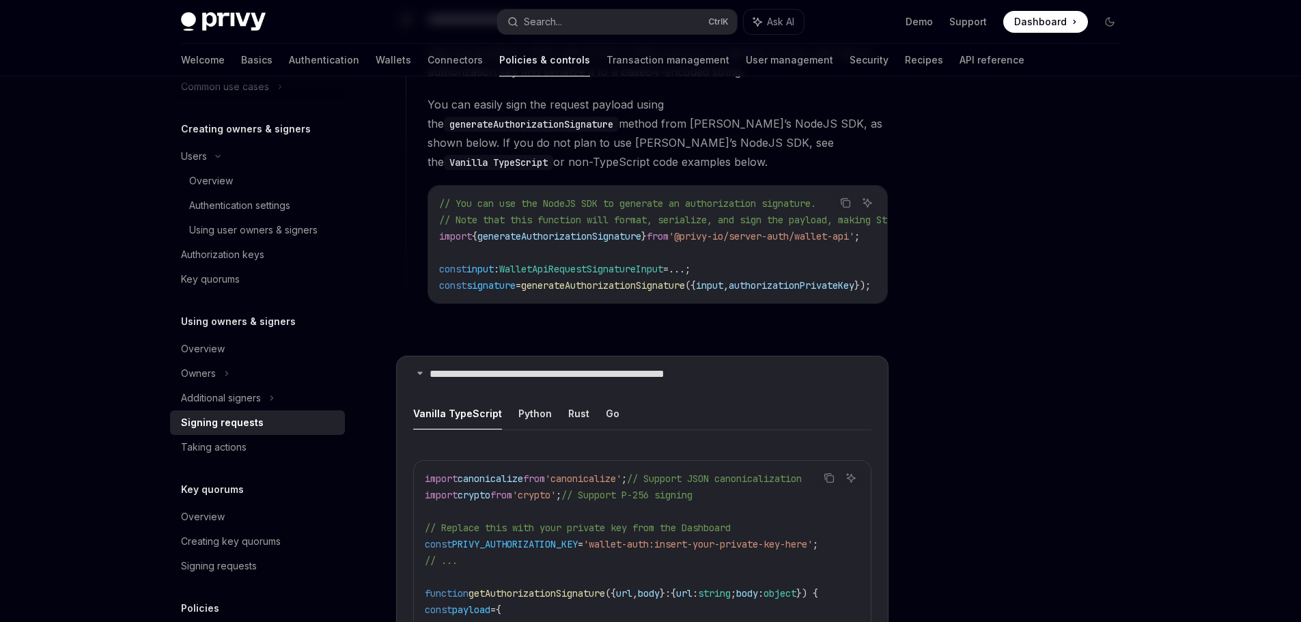
scroll to position [1434, 0]
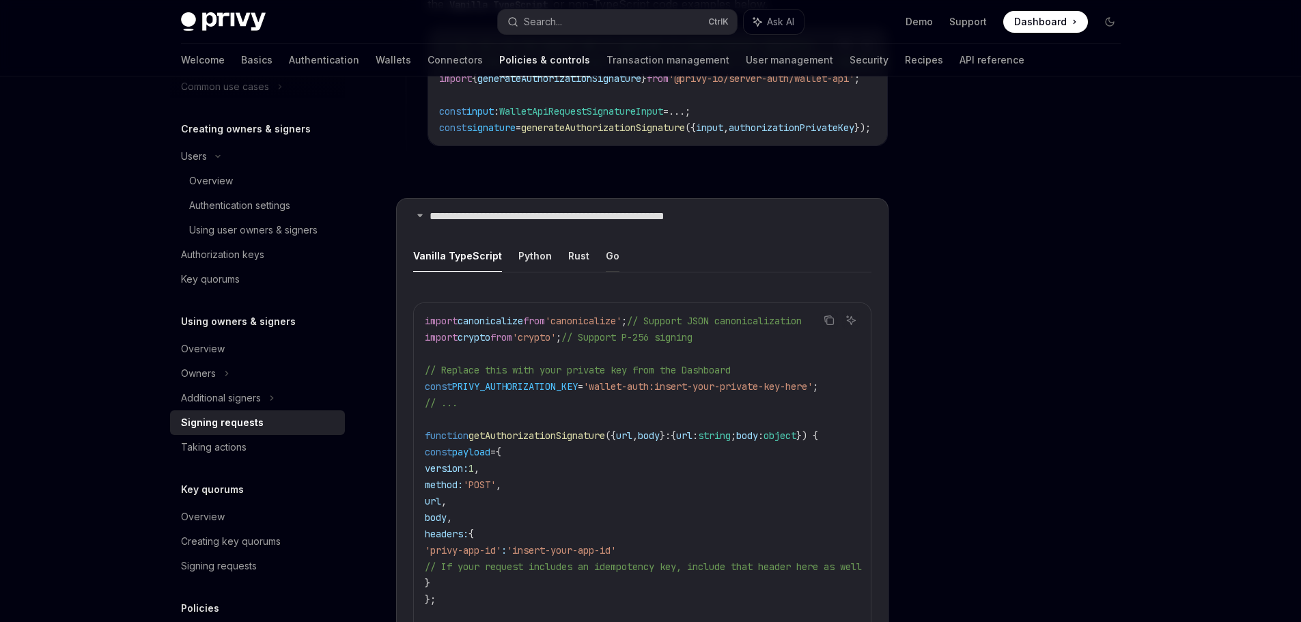
click at [607, 250] on button "Go" at bounding box center [613, 256] width 14 height 32
type textarea "*"
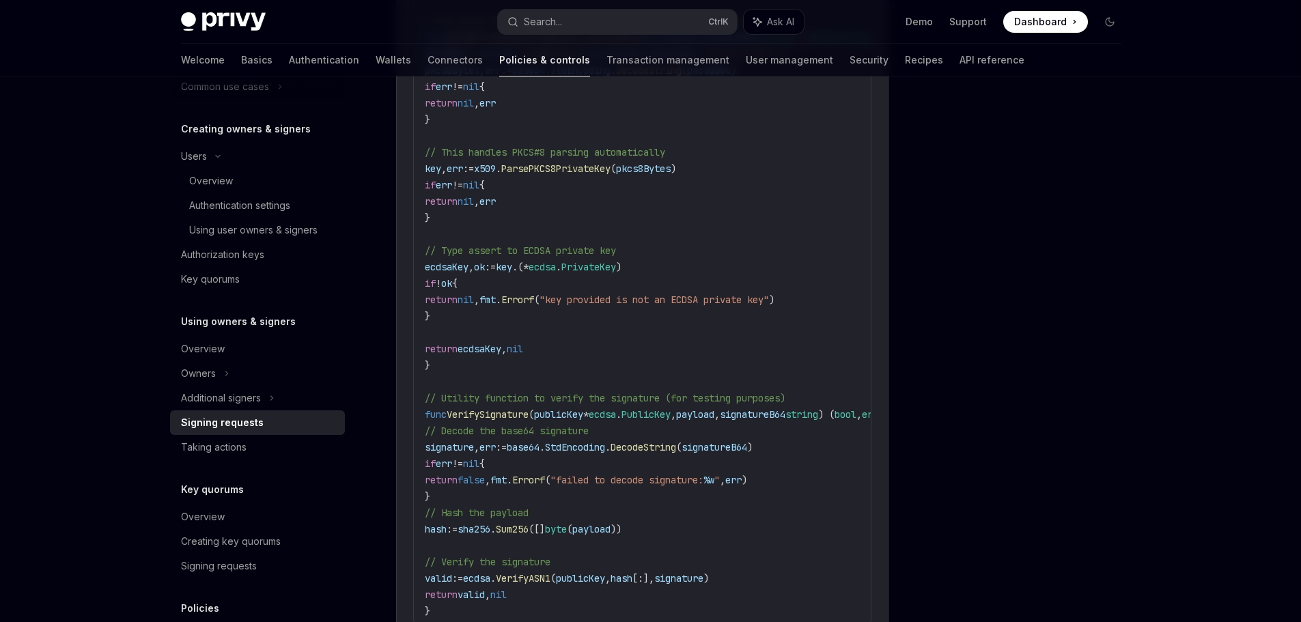
scroll to position [2459, 0]
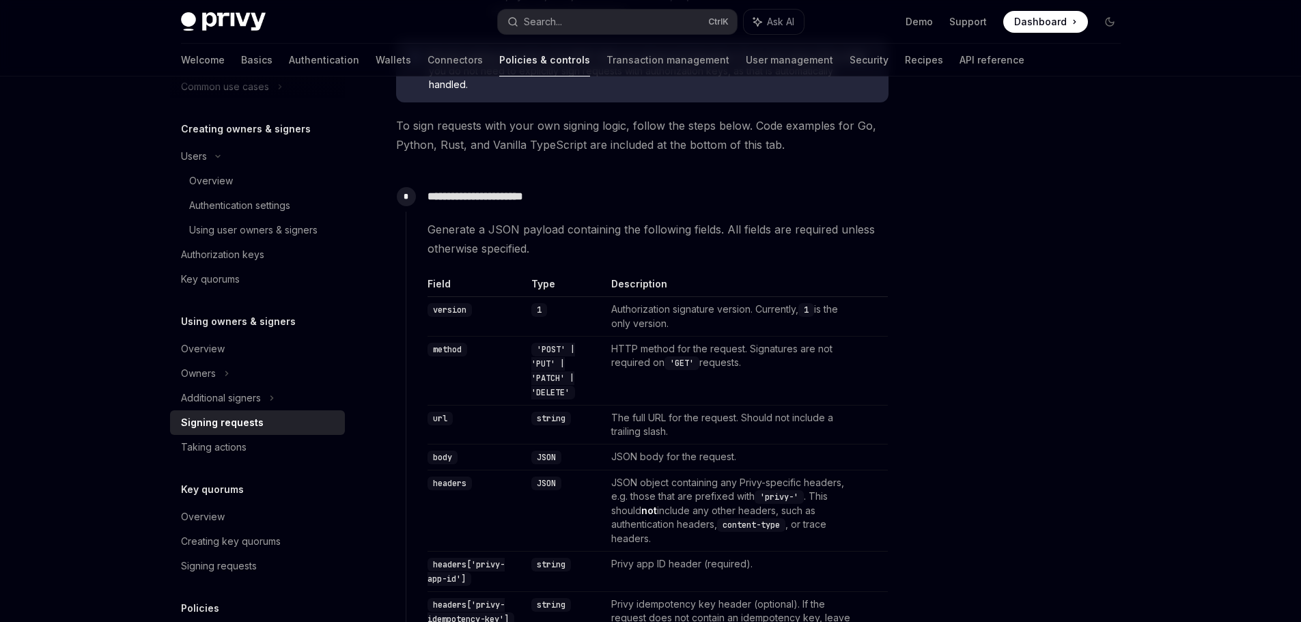
scroll to position [410, 0]
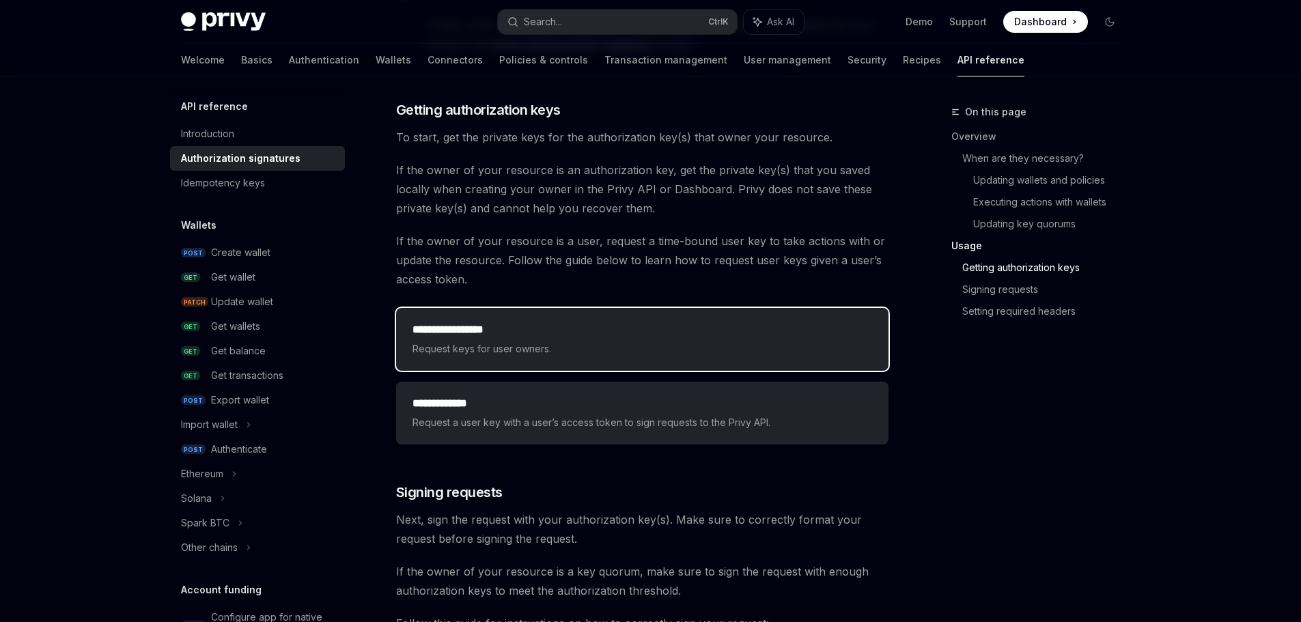
scroll to position [1708, 0]
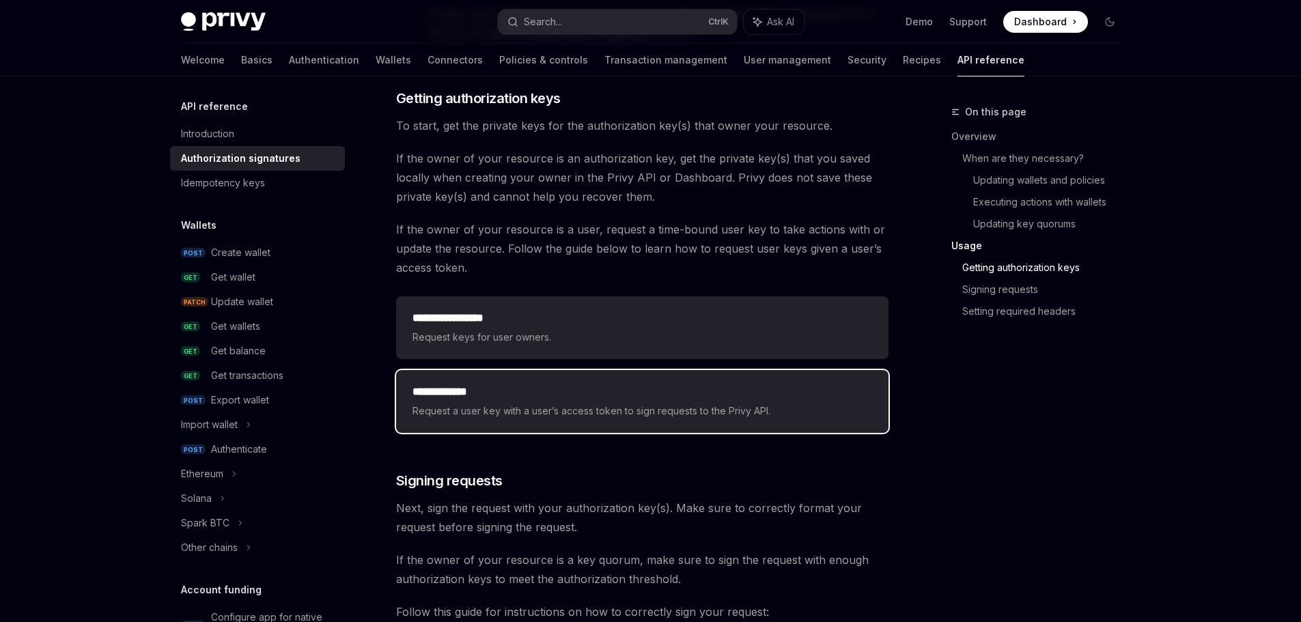
click at [561, 419] on span "Request a user key with a user’s access token to sign requests to the Privy API." at bounding box center [643, 411] width 460 height 16
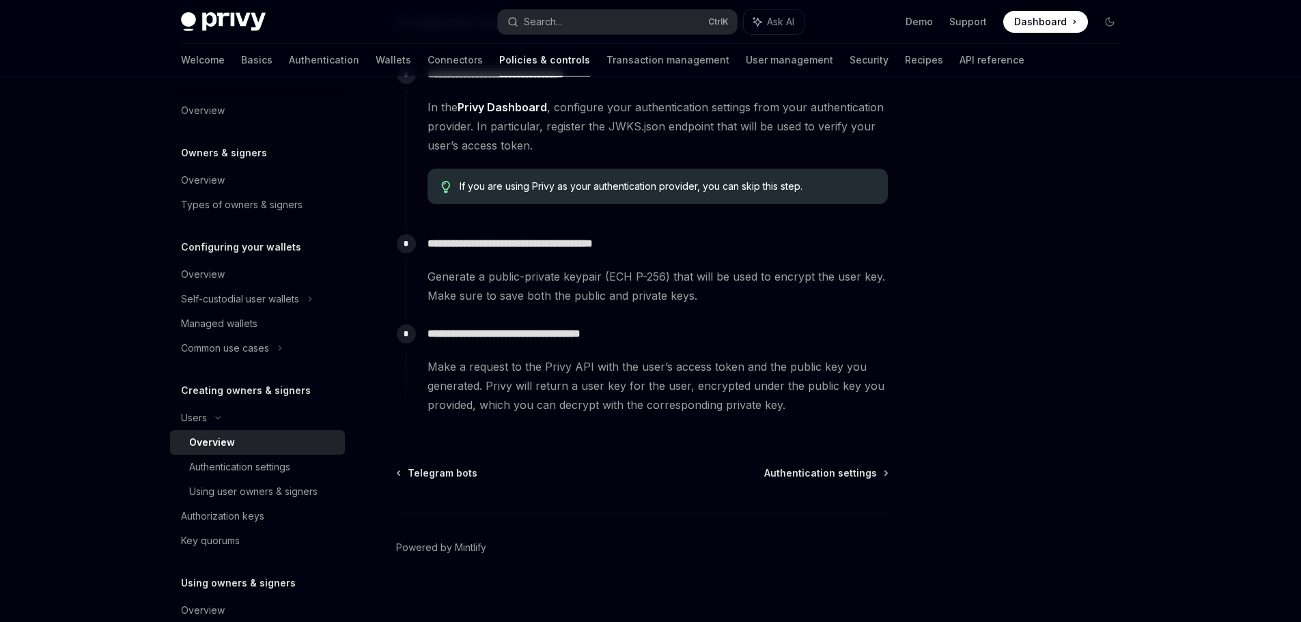
scroll to position [463, 0]
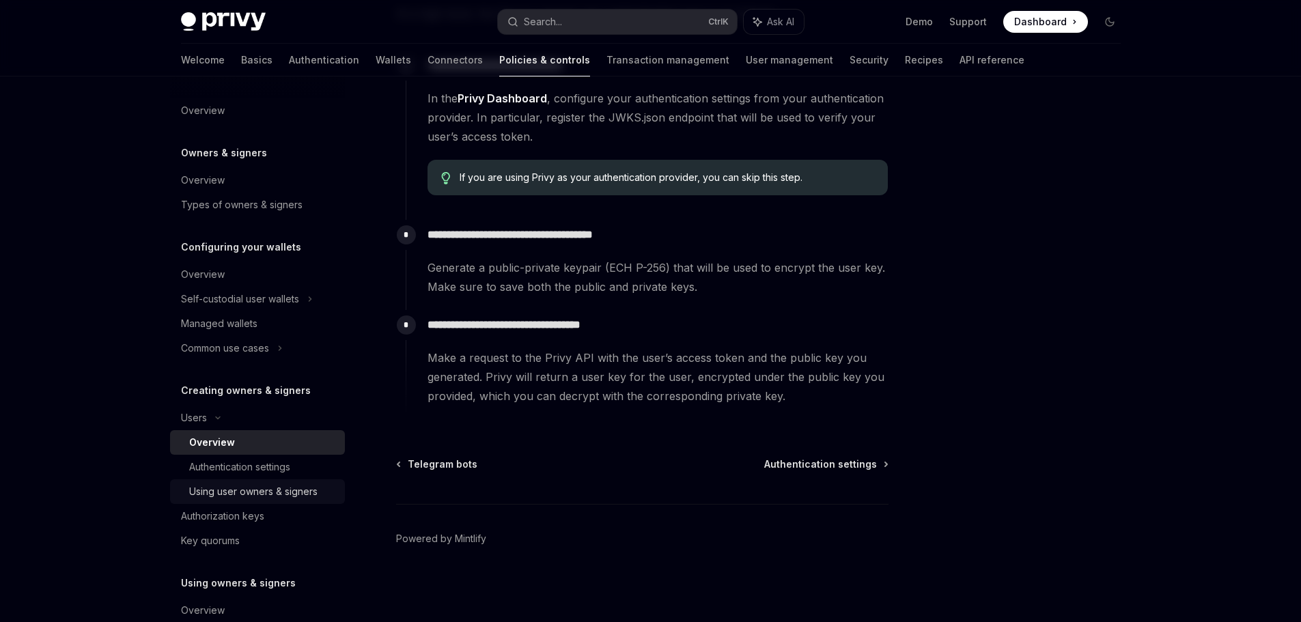
click at [301, 486] on div "Using user owners & signers" at bounding box center [253, 492] width 128 height 16
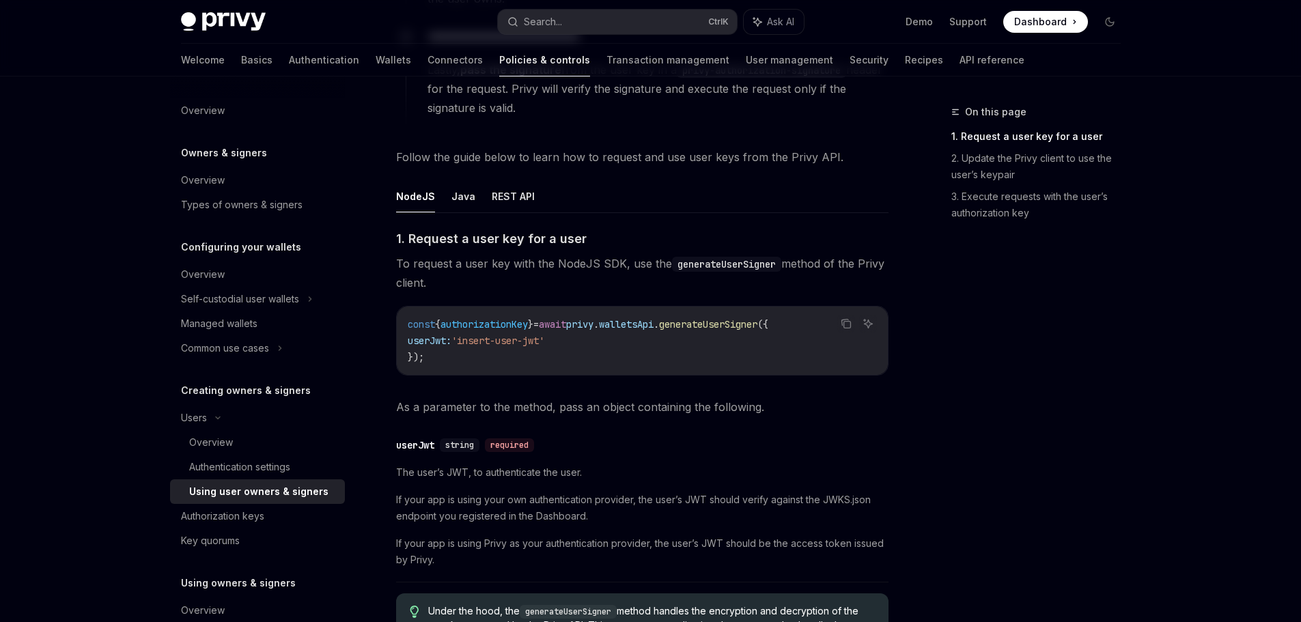
scroll to position [478, 0]
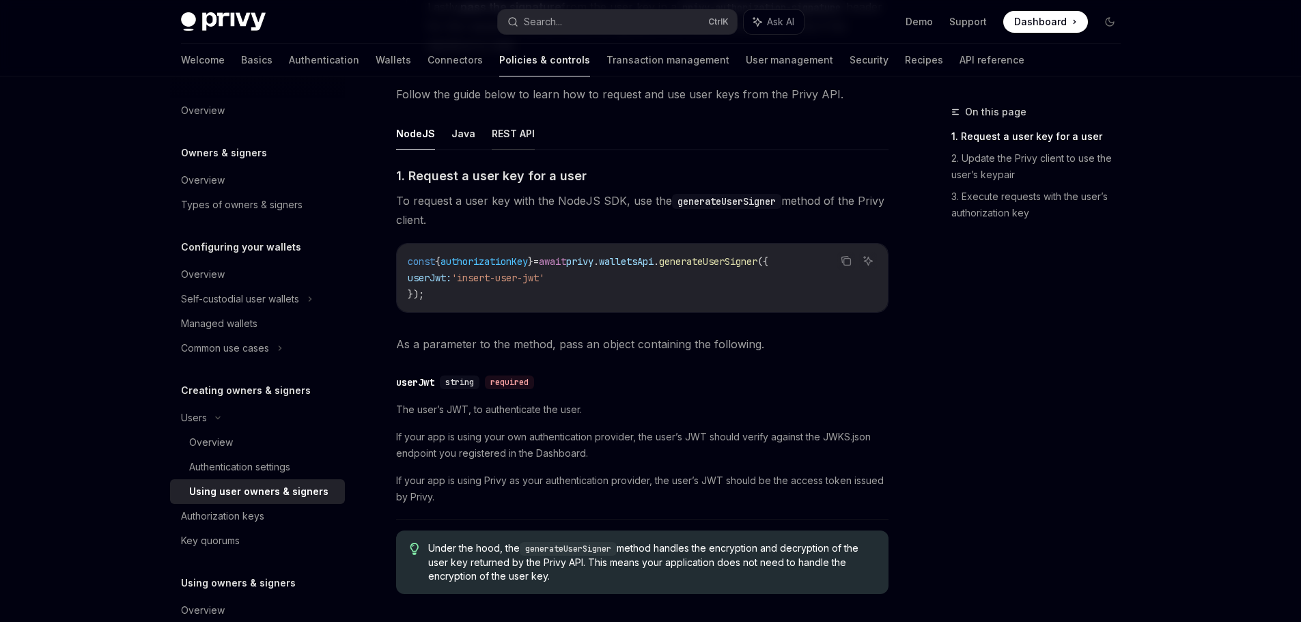
click at [513, 139] on button "REST API" at bounding box center [513, 133] width 43 height 32
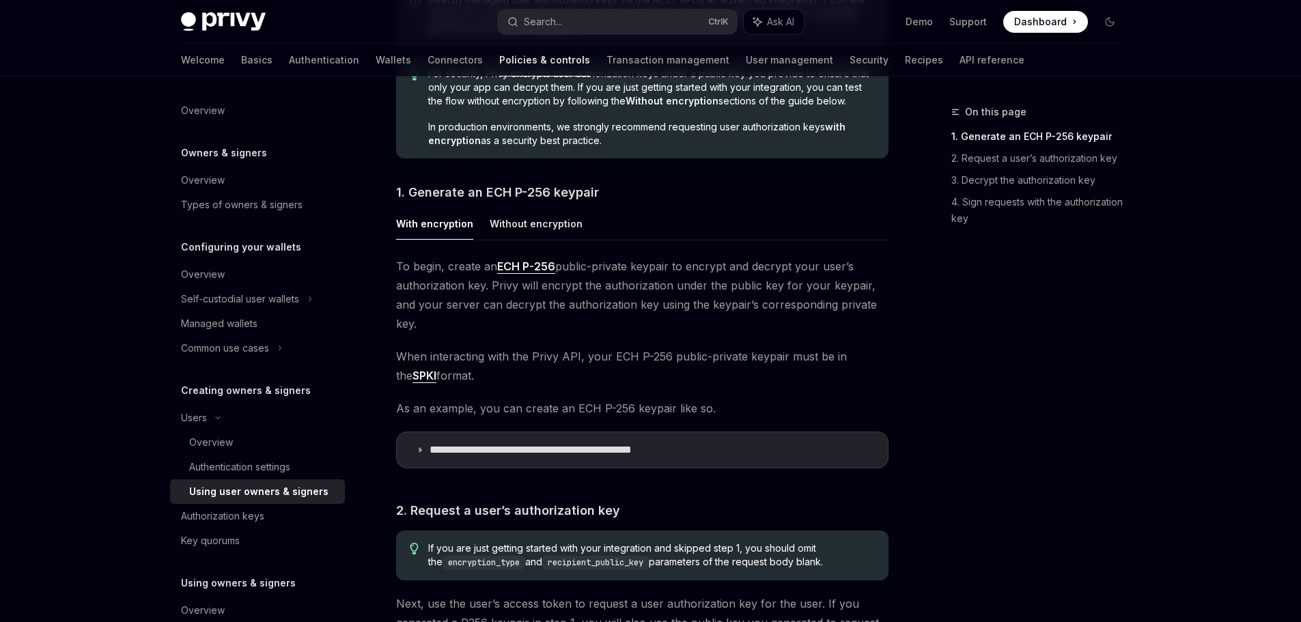
scroll to position [683, 0]
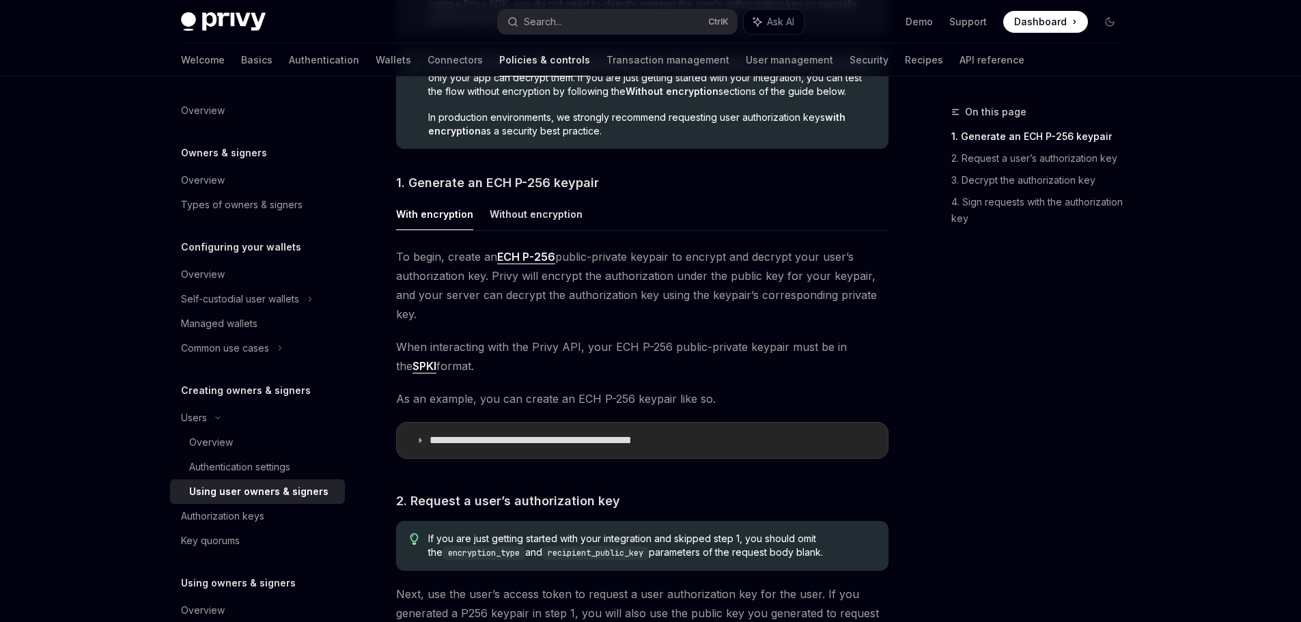
click at [508, 423] on summary "**********" at bounding box center [642, 441] width 491 height 36
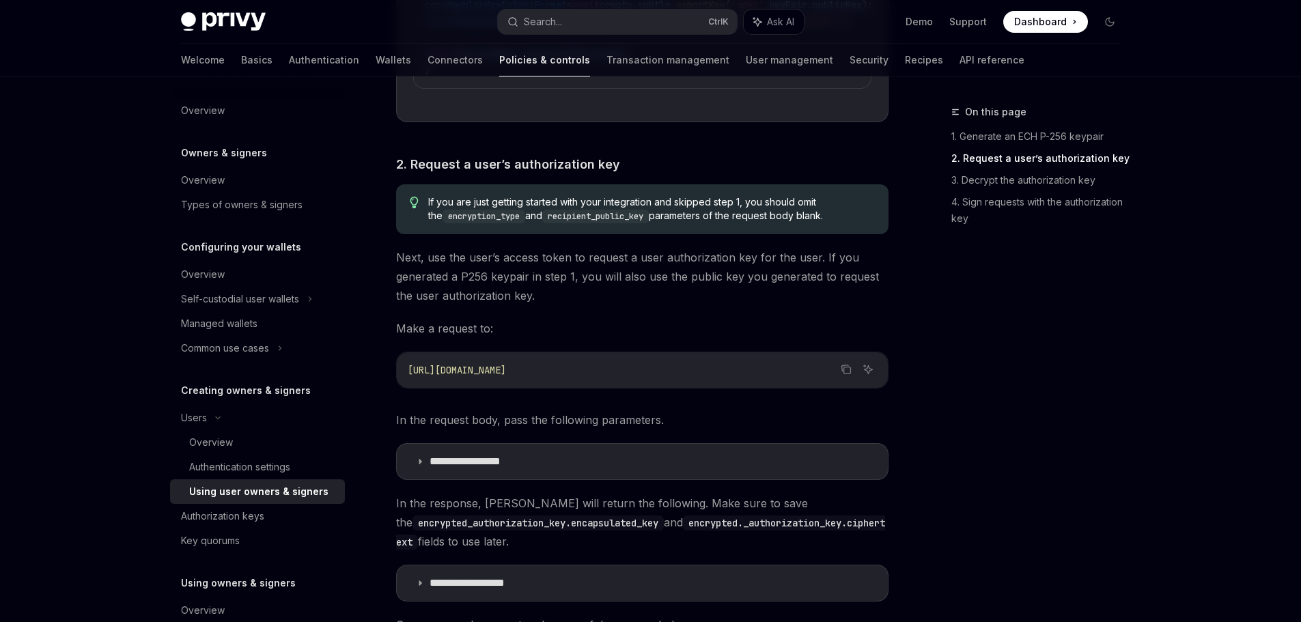
scroll to position [1571, 0]
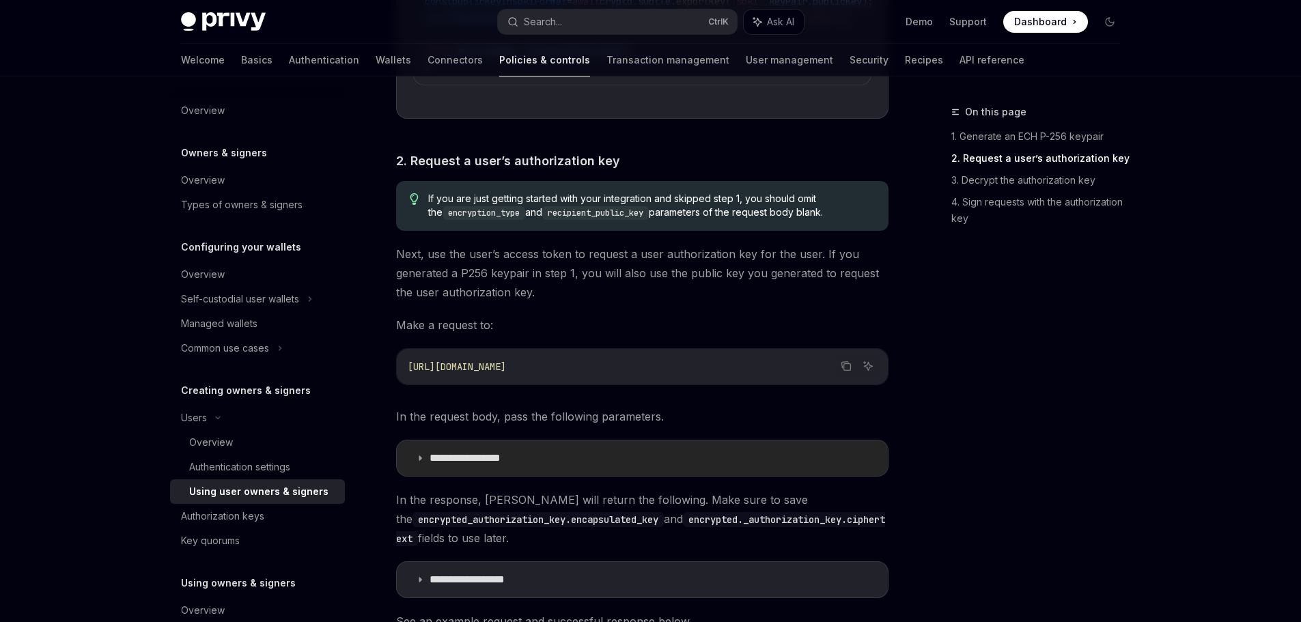
click at [491, 452] on p "**********" at bounding box center [480, 459] width 101 height 14
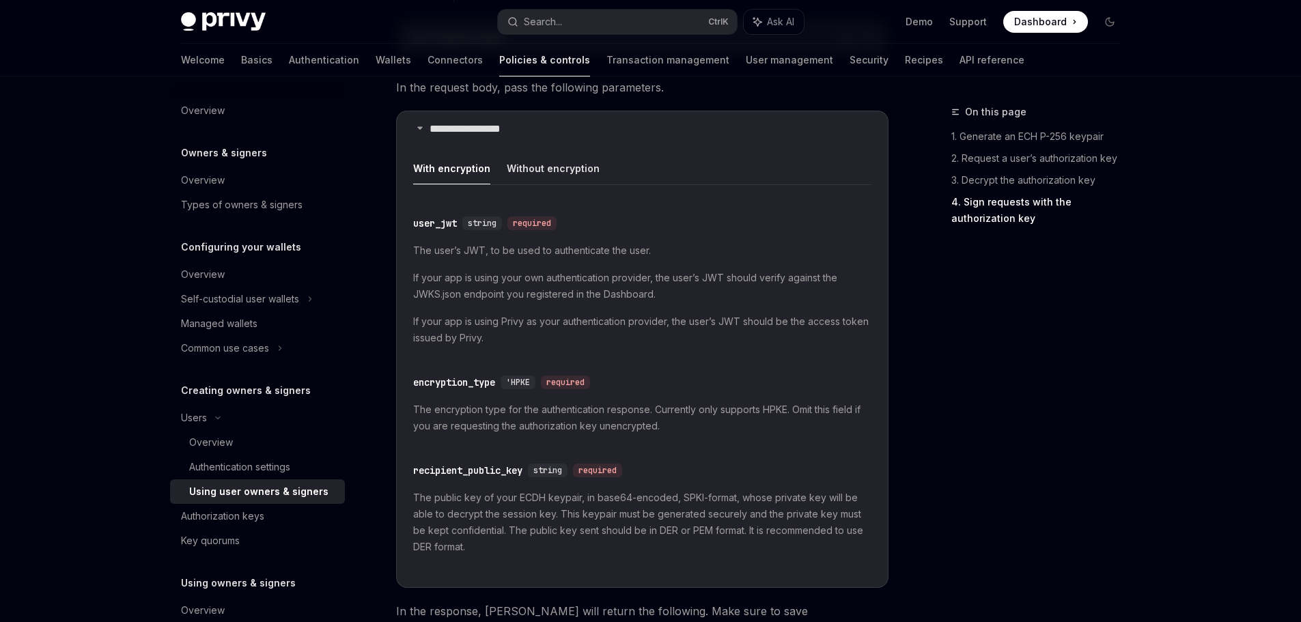
scroll to position [1913, 0]
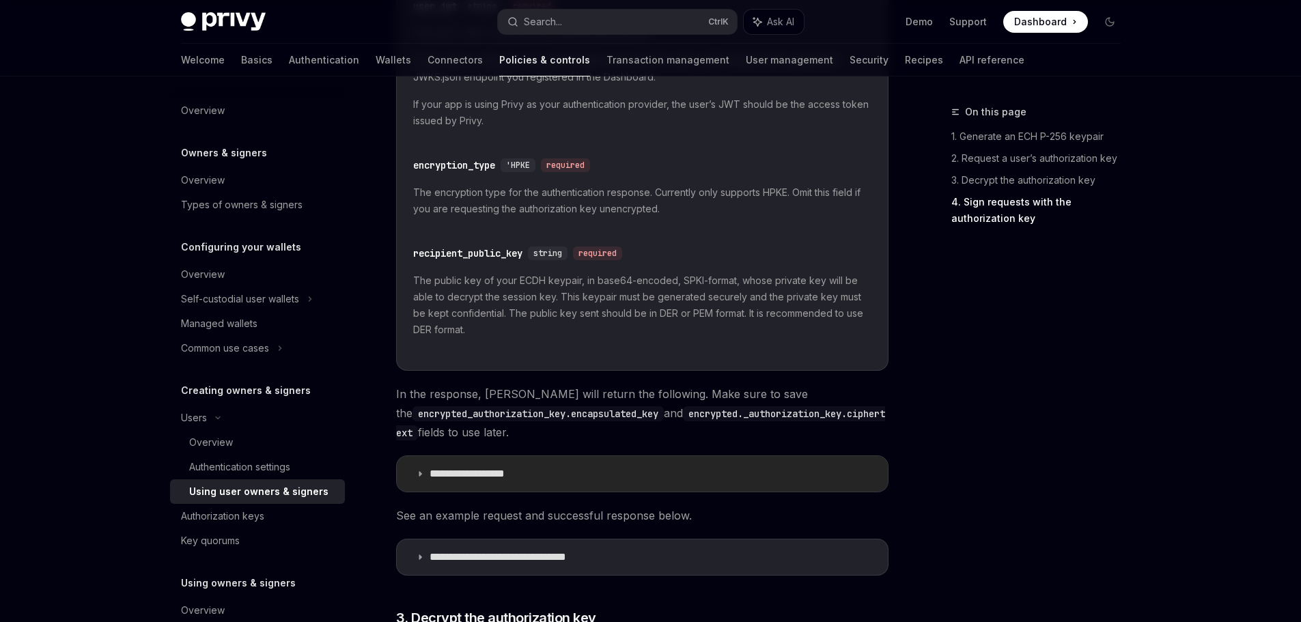
click at [519, 467] on p "**********" at bounding box center [485, 474] width 110 height 14
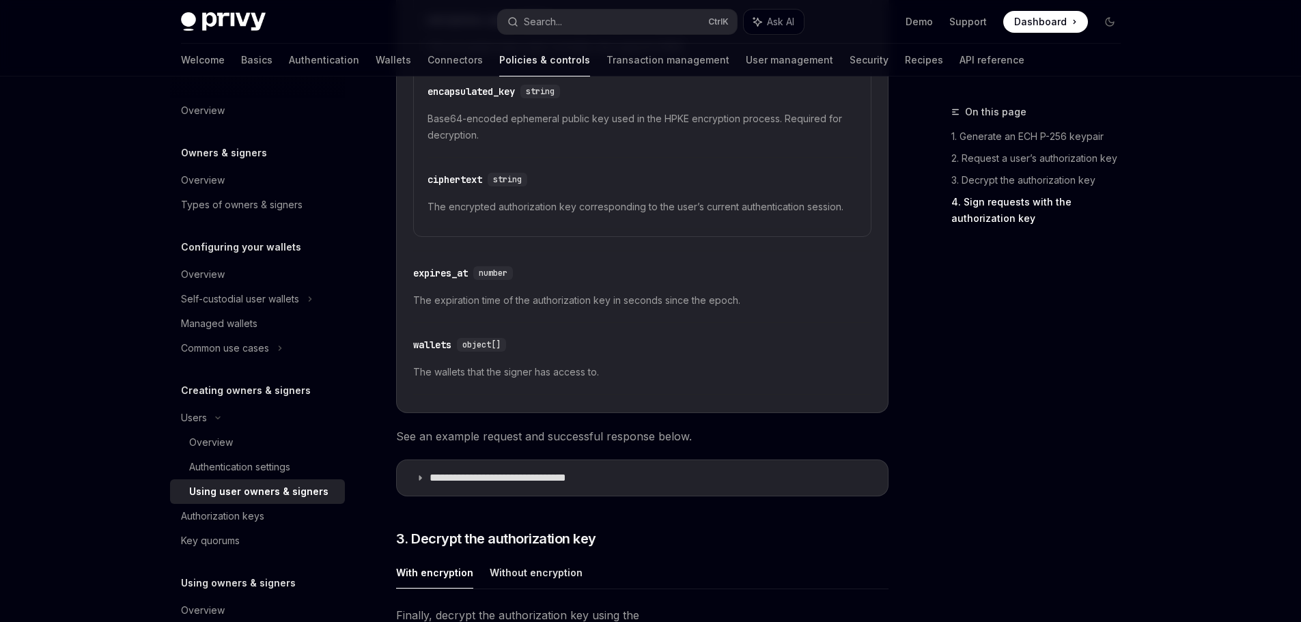
scroll to position [2801, 0]
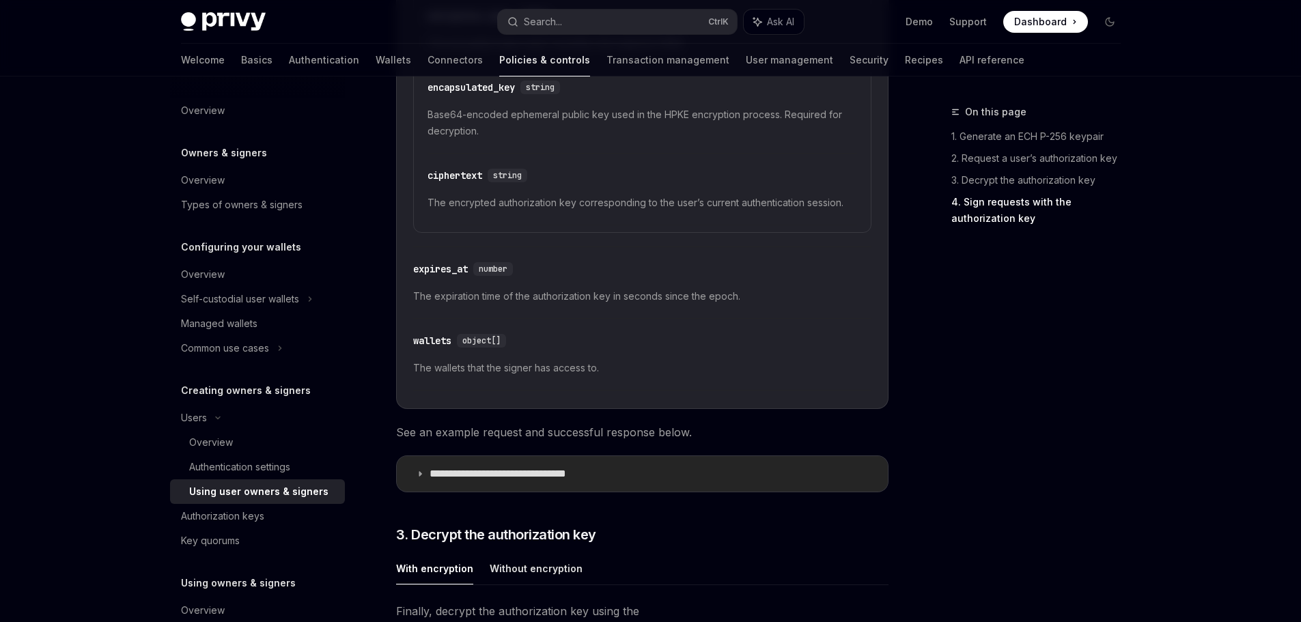
click at [594, 467] on p "**********" at bounding box center [526, 474] width 193 height 14
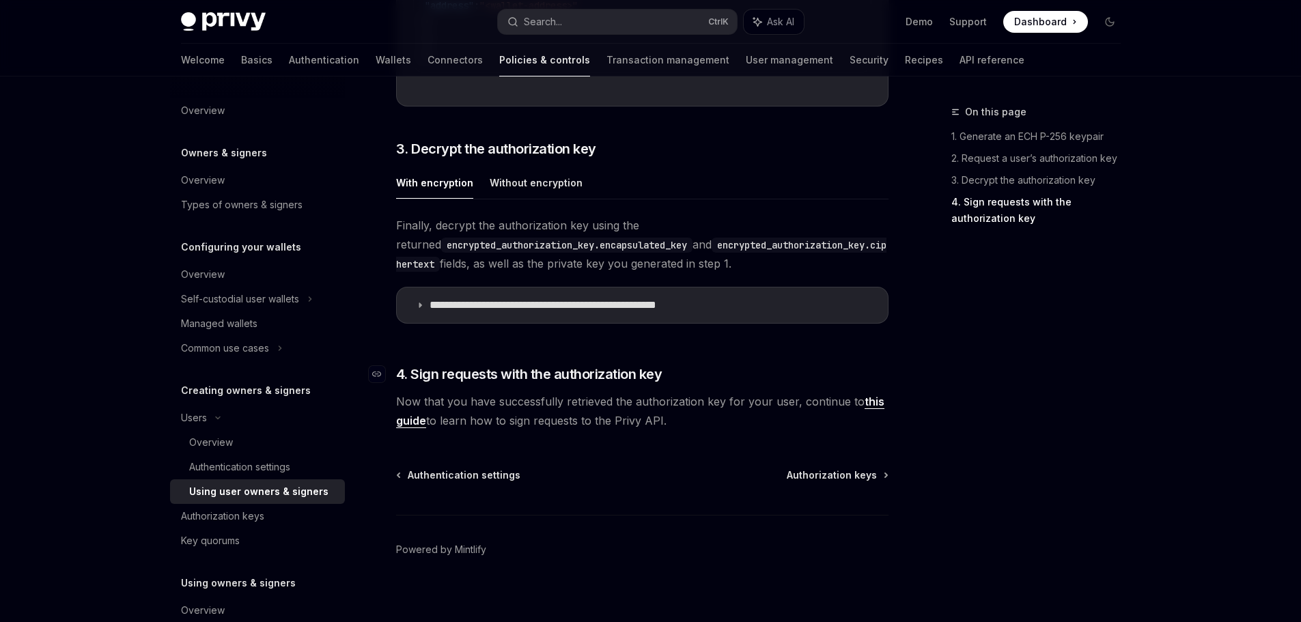
scroll to position [3825, 0]
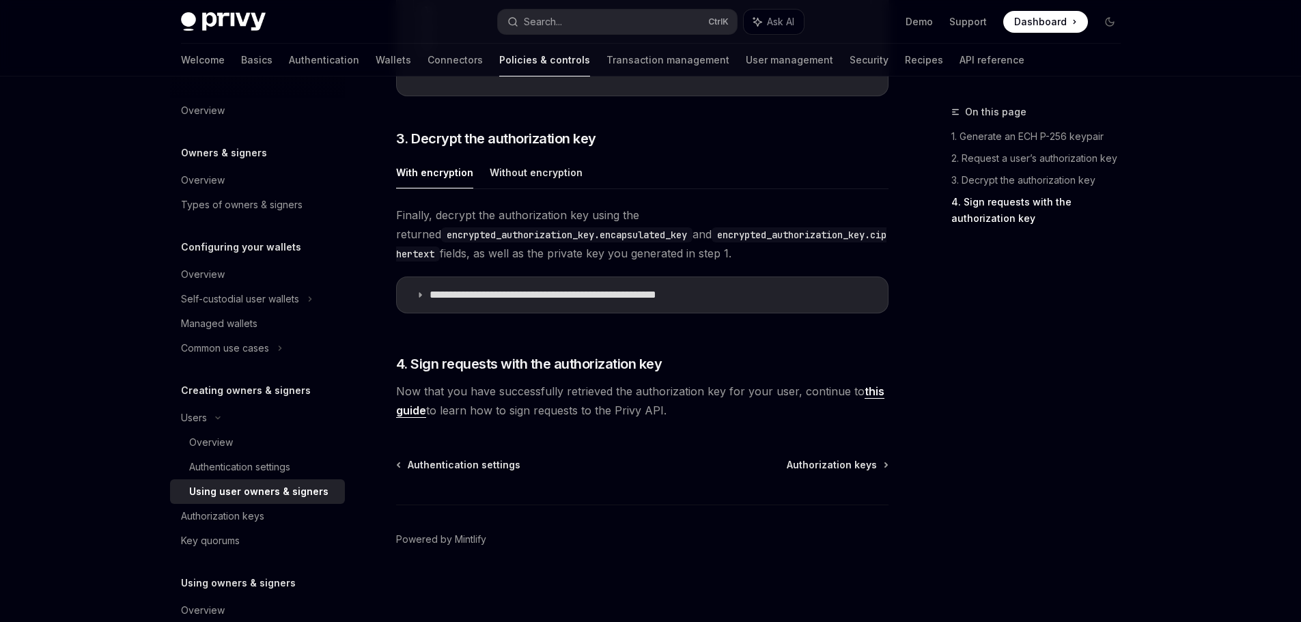
click at [869, 399] on link "this guide" at bounding box center [640, 401] width 488 height 33
type textarea "*"
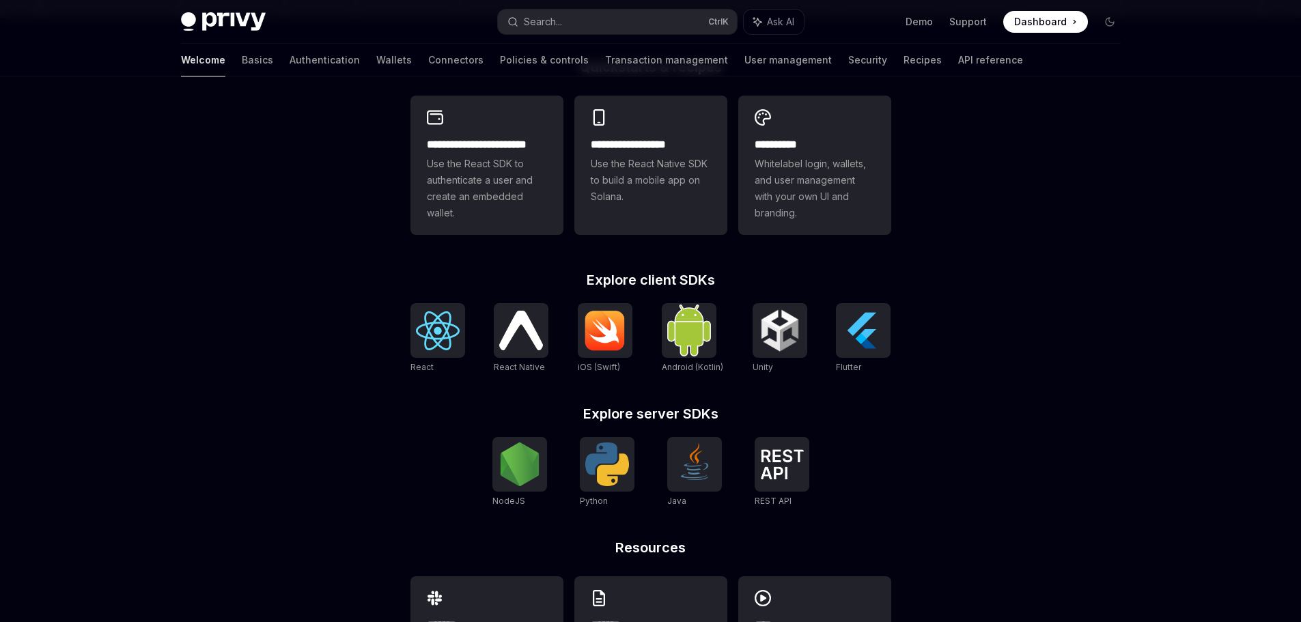
scroll to position [464, 0]
